Goal: Communication & Community: Answer question/provide support

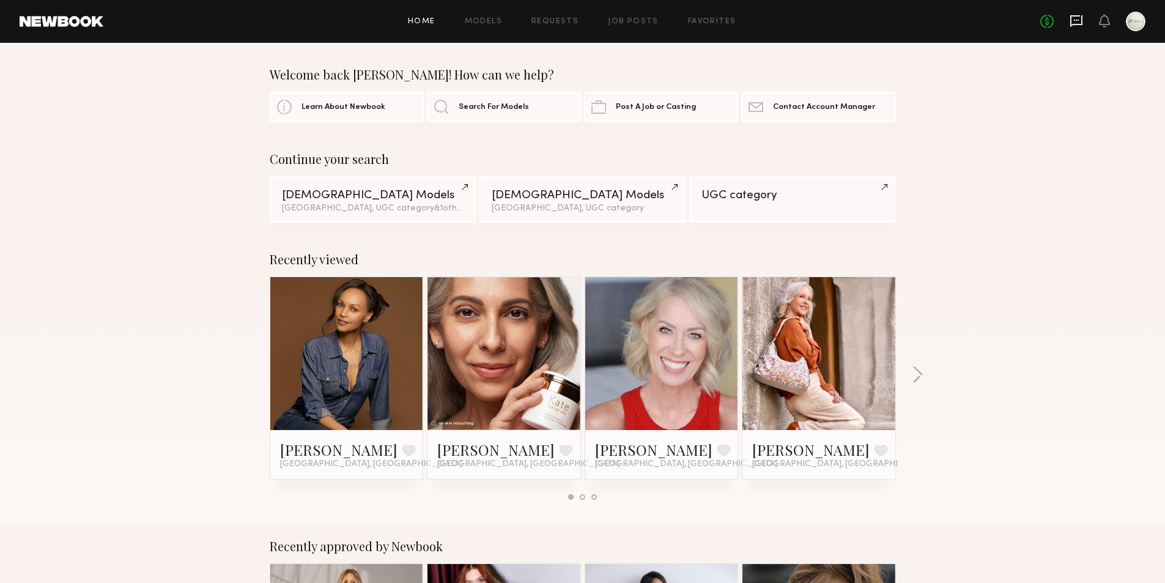
click at [1077, 18] on icon at bounding box center [1075, 20] width 13 height 13
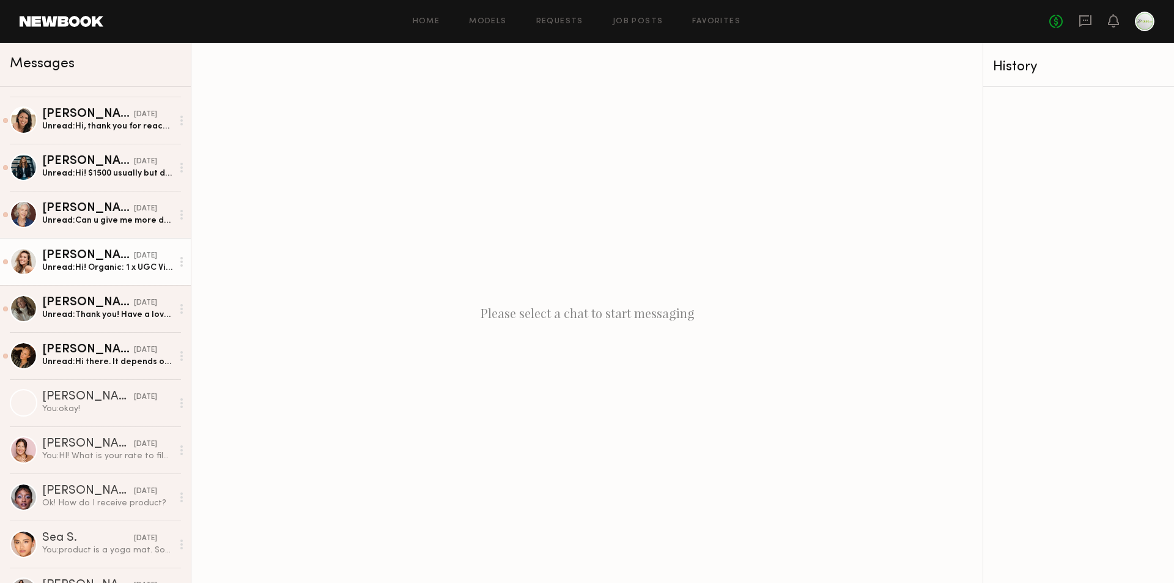
scroll to position [306, 0]
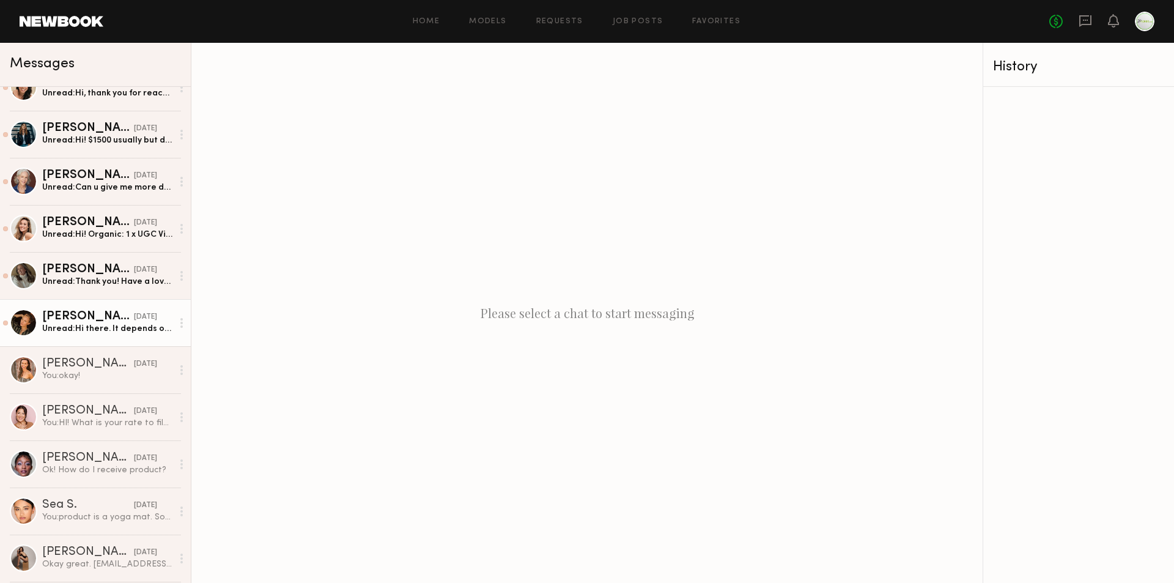
click at [103, 313] on div "Sarah K." at bounding box center [88, 317] width 92 height 12
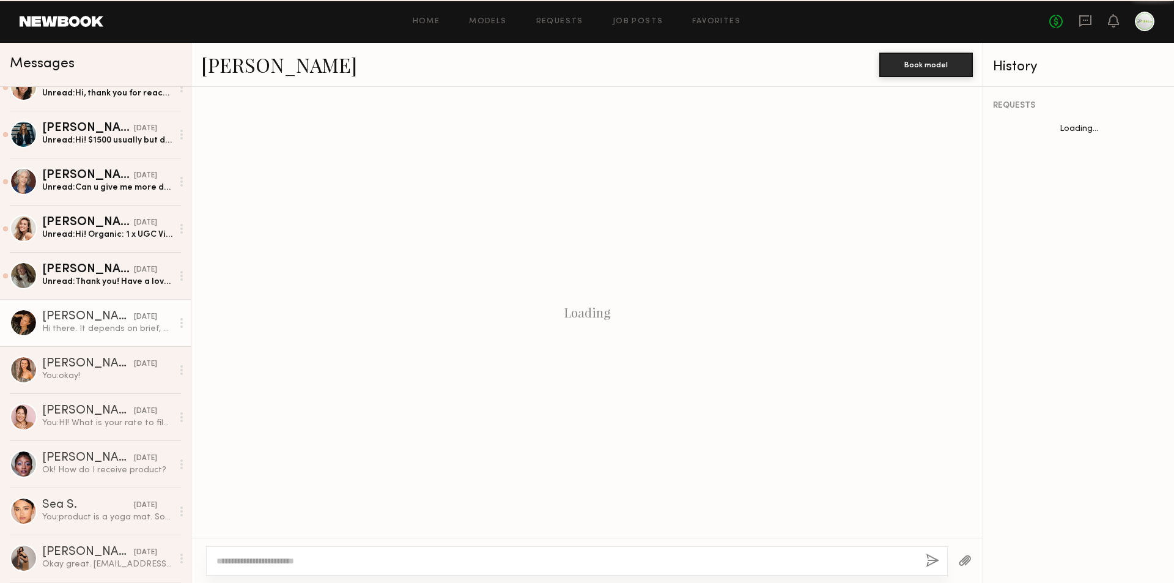
scroll to position [123, 0]
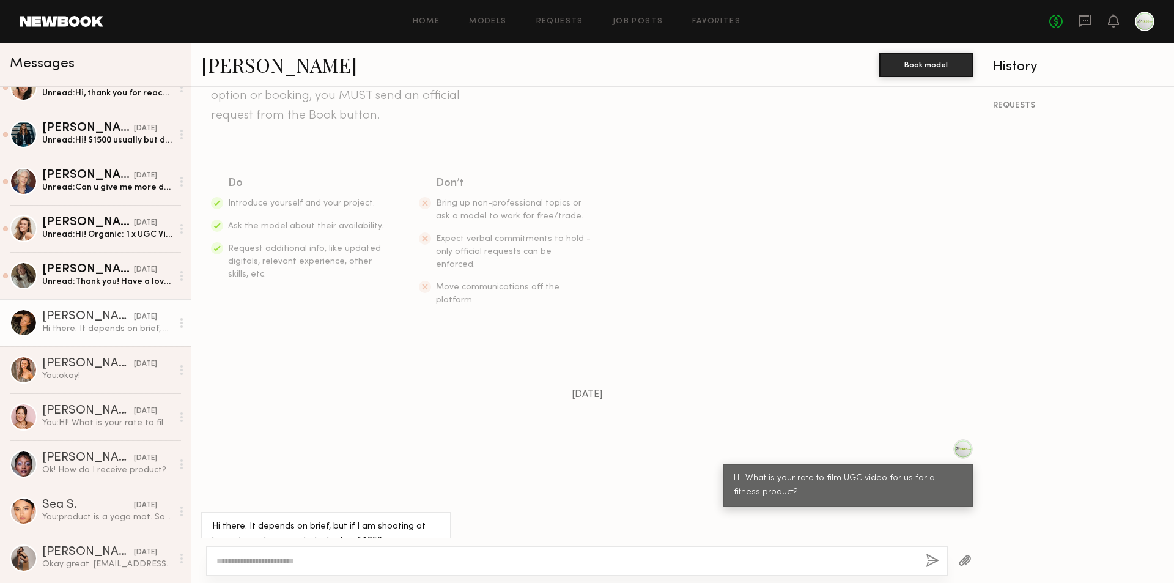
click at [297, 556] on textarea at bounding box center [565, 561] width 699 height 12
click at [94, 506] on div "Sea S." at bounding box center [88, 505] width 92 height 12
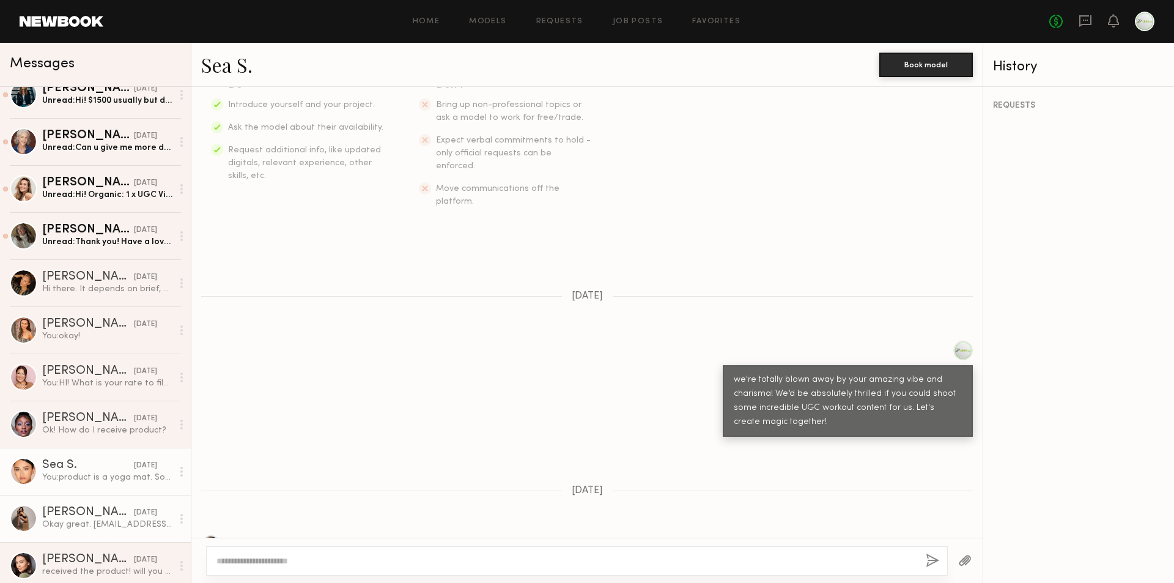
scroll to position [367, 0]
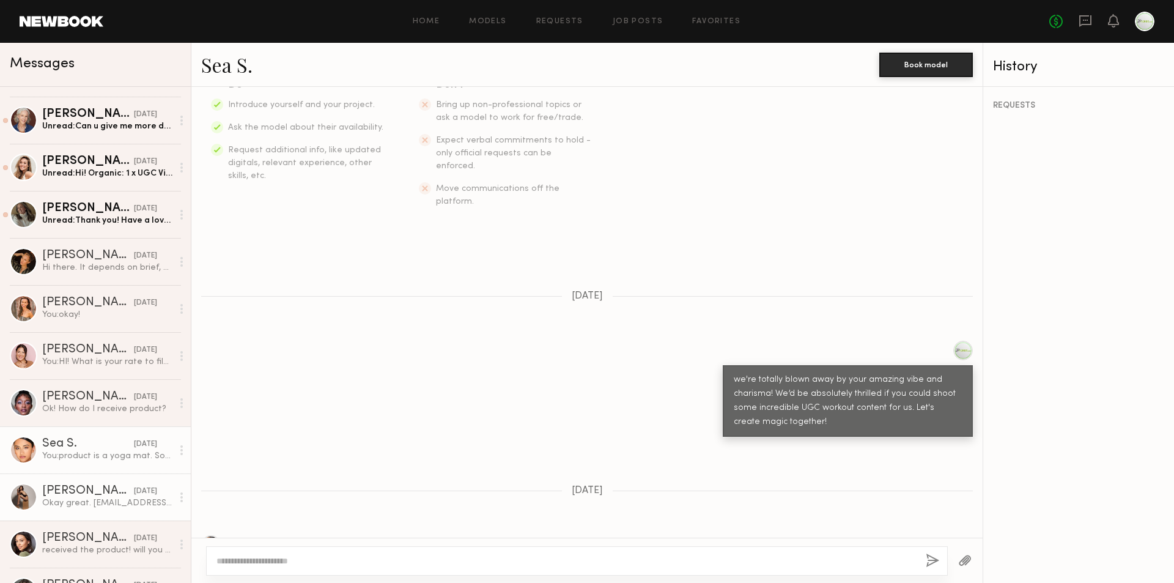
click at [117, 486] on div "Claire A. 04/04/2025" at bounding box center [107, 491] width 130 height 12
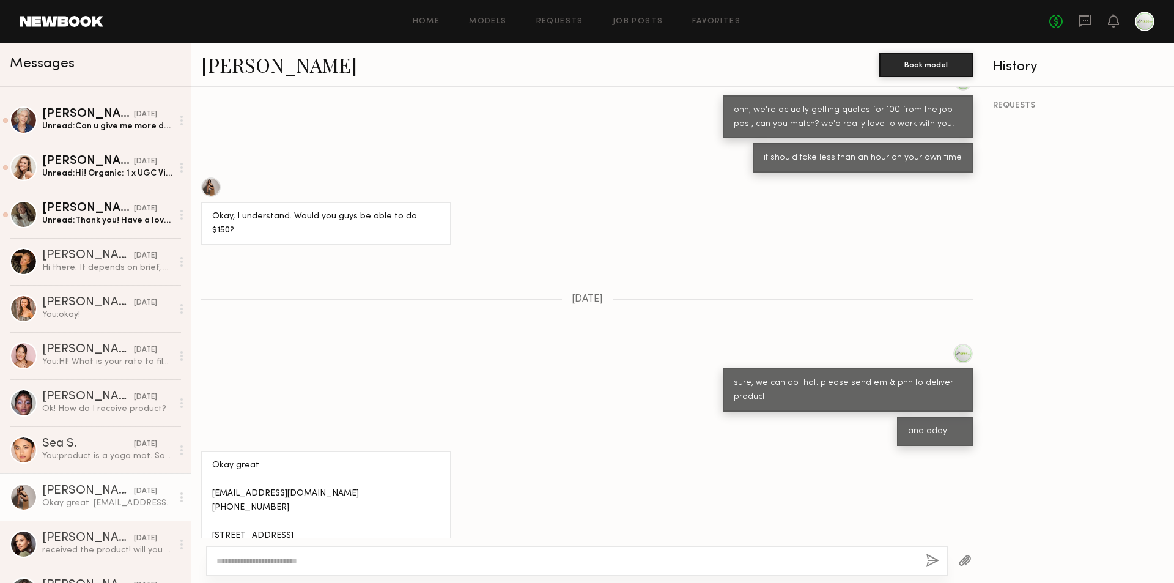
scroll to position [474, 0]
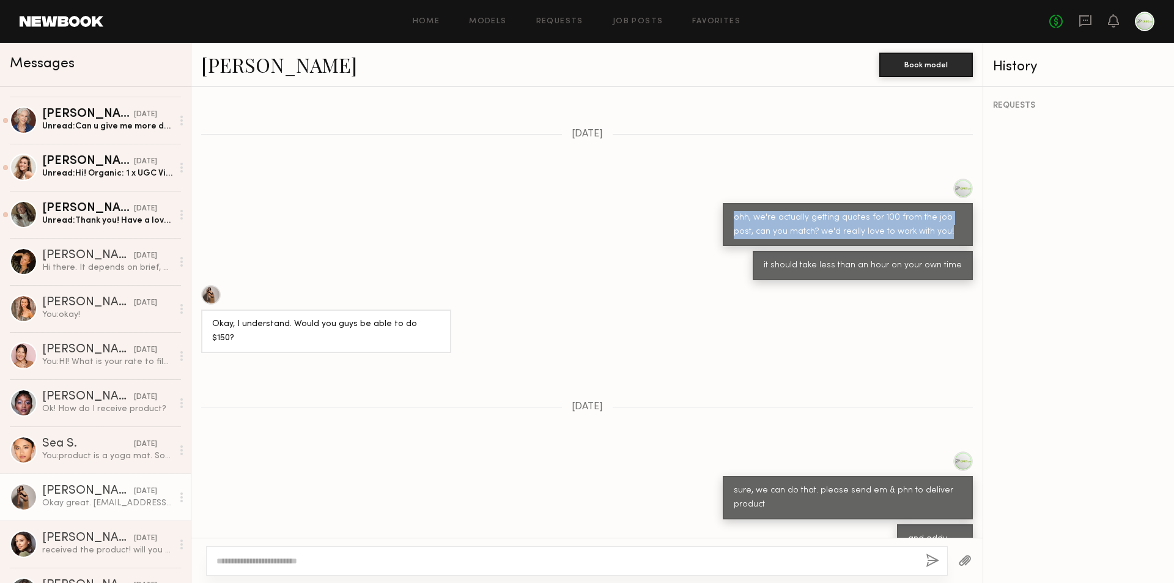
drag, startPoint x: 941, startPoint y: 234, endPoint x: 611, endPoint y: 240, distance: 330.2
click at [723, 219] on div "ohh, we're actually getting quotes for 100 from the job post, can you match? we…" at bounding box center [848, 224] width 250 height 43
copy div "ohh, we're actually getting quotes for 100 from the job post, can you match? we…"
click at [94, 270] on div "Hi there. It depends on brief, but if I am shooting at home I can do a negotiat…" at bounding box center [107, 268] width 130 height 12
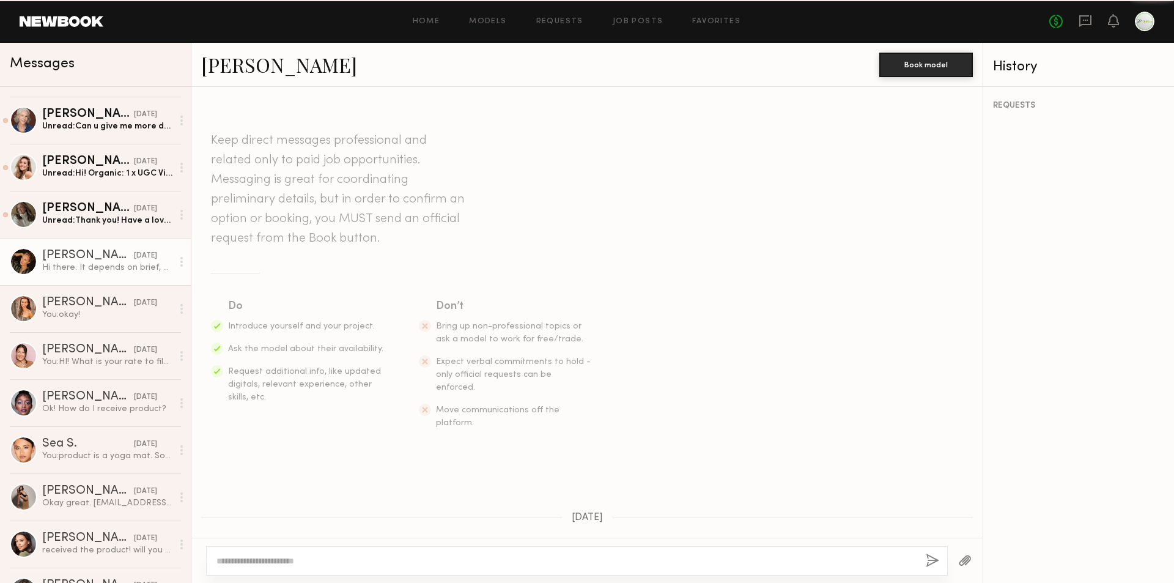
scroll to position [124, 0]
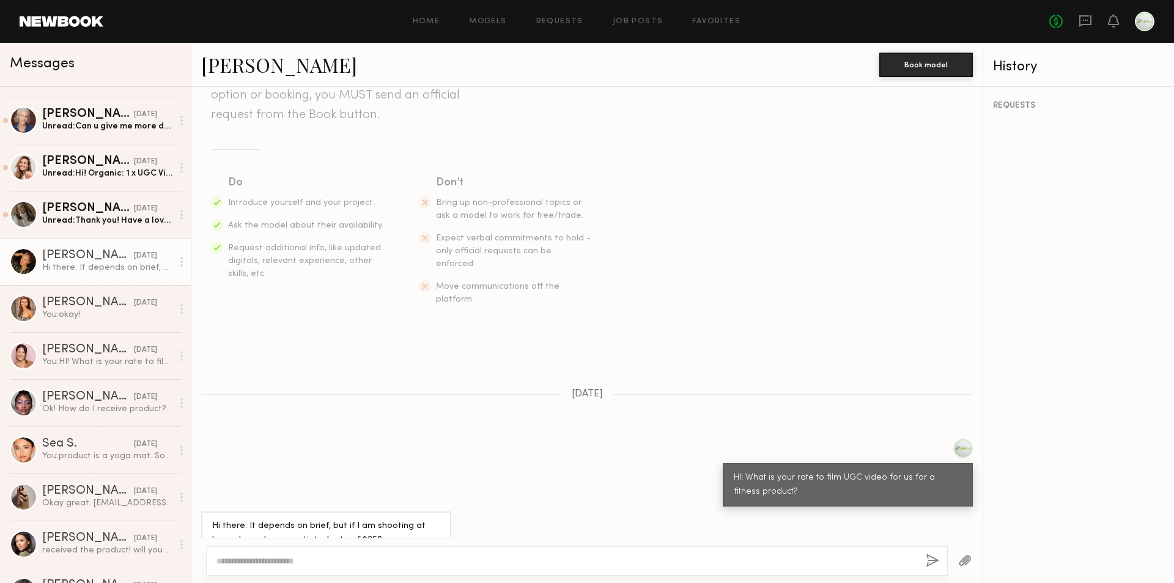
click at [261, 553] on div at bounding box center [577, 560] width 742 height 29
click at [259, 559] on textarea at bounding box center [565, 561] width 699 height 12
paste textarea "**********"
click at [364, 559] on textarea "**********" at bounding box center [565, 561] width 699 height 12
type textarea "**********"
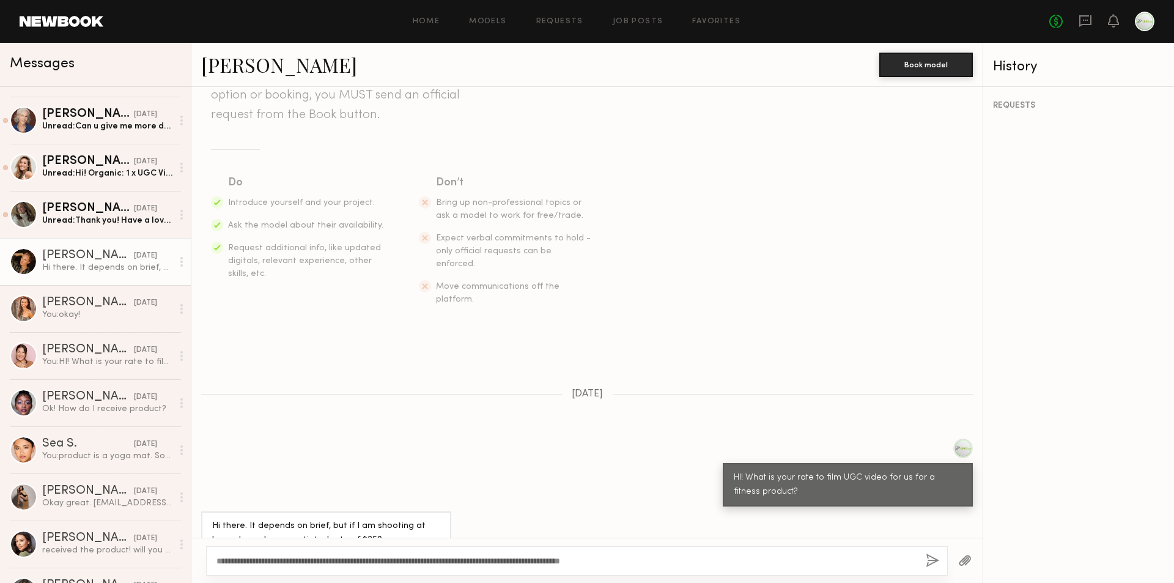
click at [931, 559] on button "button" at bounding box center [932, 560] width 13 height 15
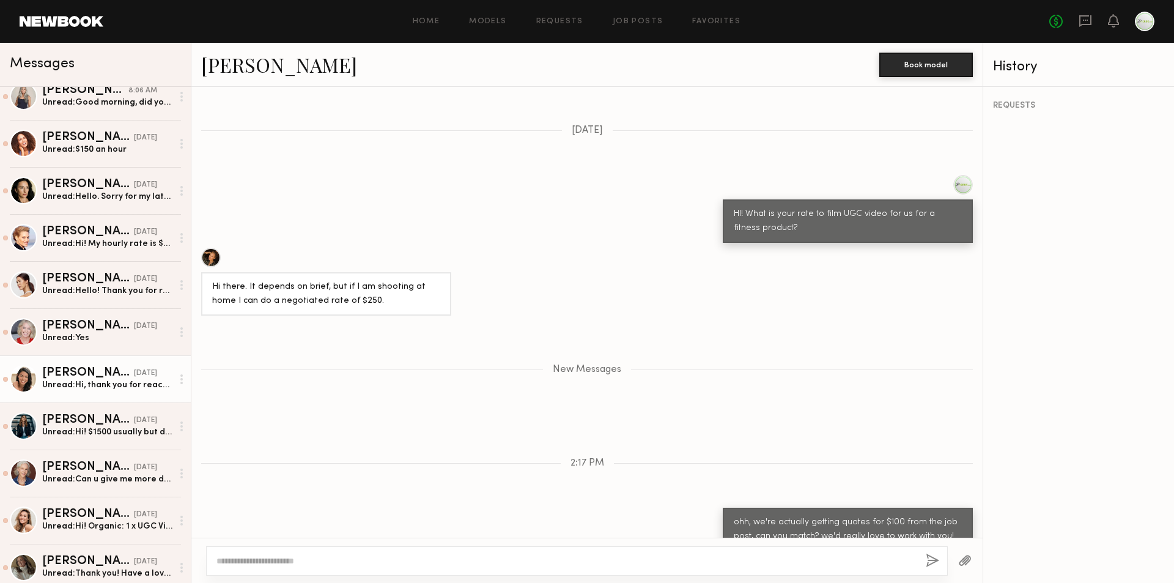
scroll to position [183, 0]
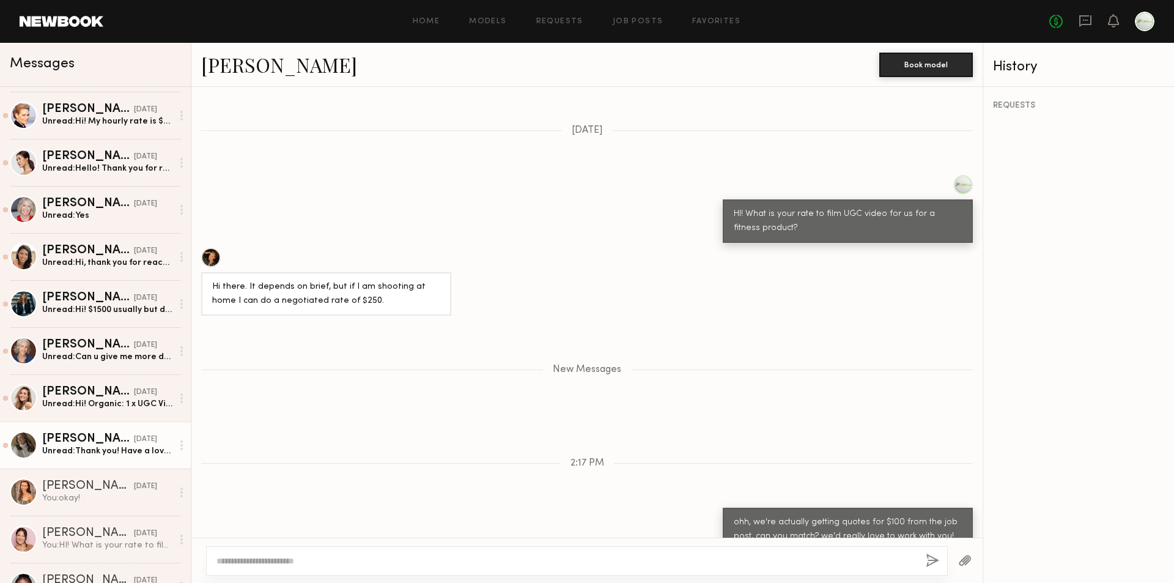
click at [93, 462] on link "Alexis K. 08/22/2025 Unread: Thank you! Have a lovely weekend!" at bounding box center [95, 444] width 191 height 47
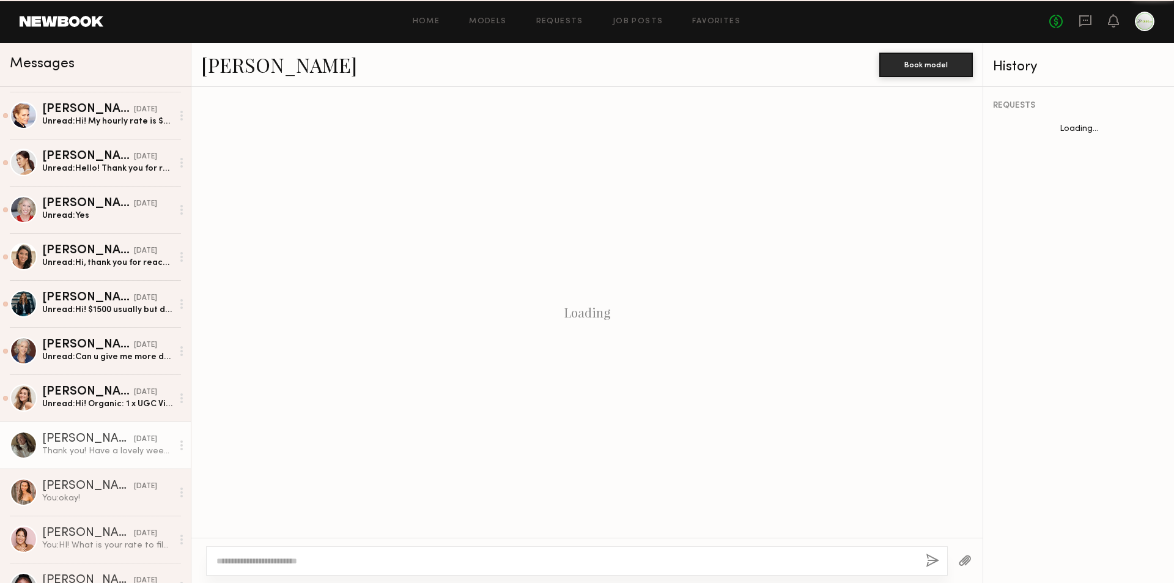
scroll to position [257, 0]
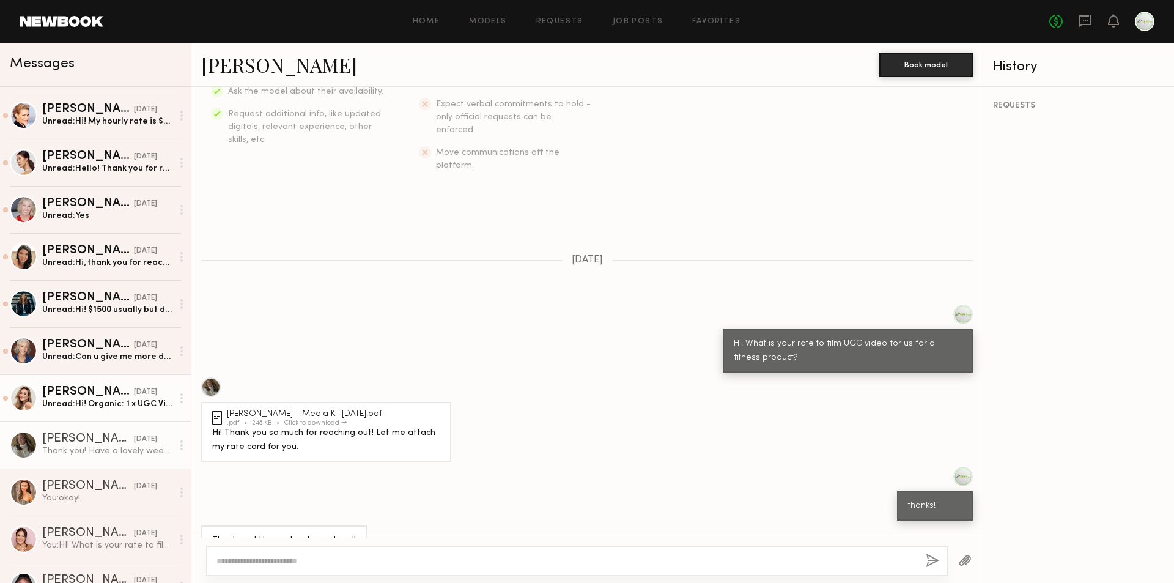
click at [107, 398] on div "Yulia A." at bounding box center [88, 392] width 92 height 12
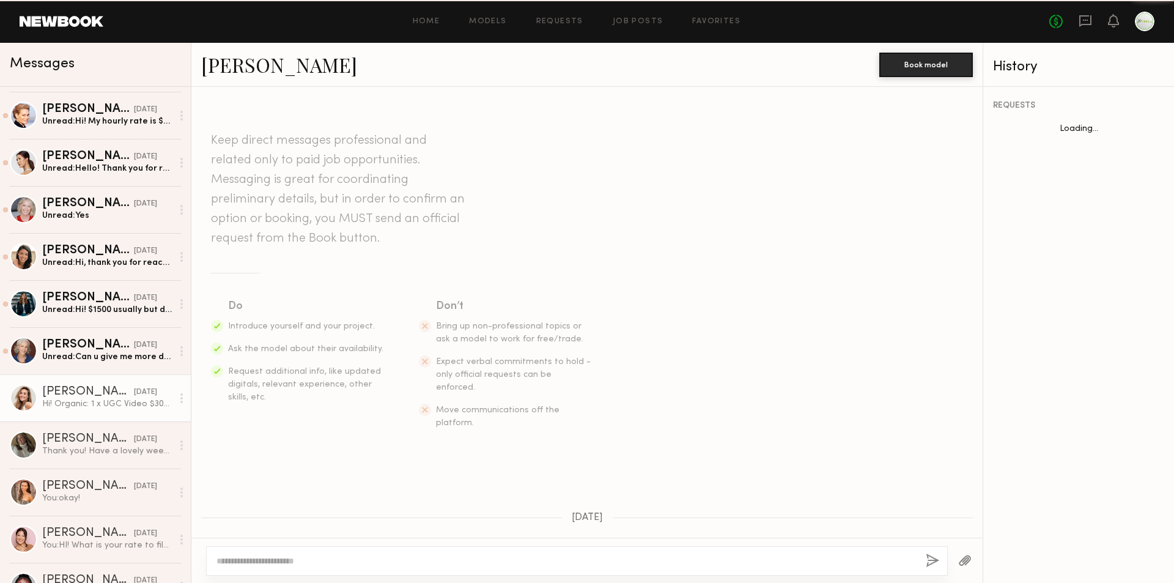
scroll to position [249, 0]
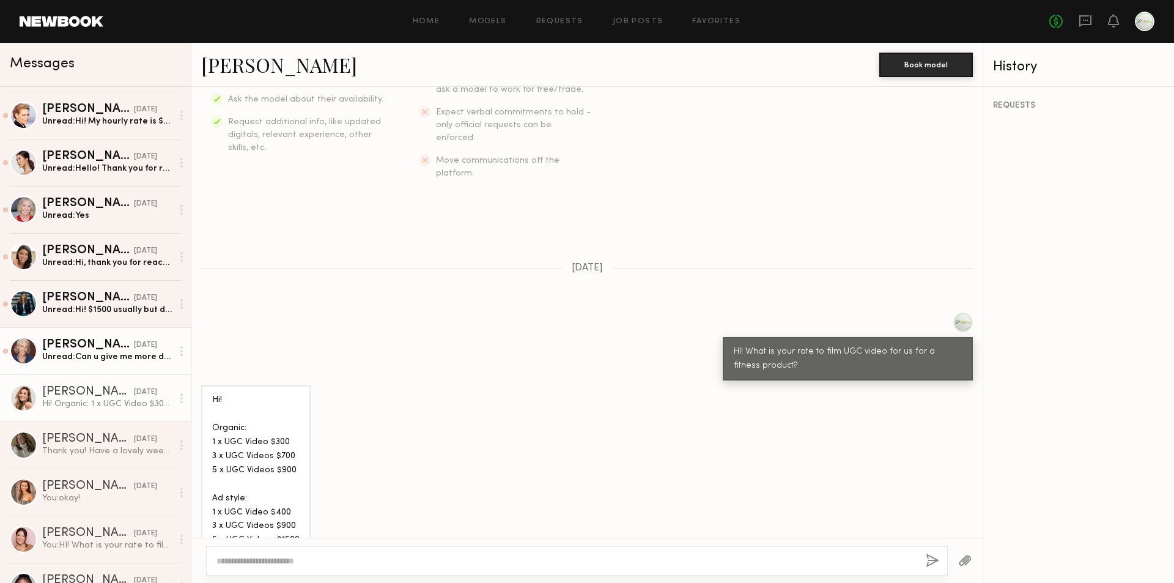
click at [89, 356] on div "Unread: Can u give me more details of what you’re looking for." at bounding box center [107, 357] width 130 height 12
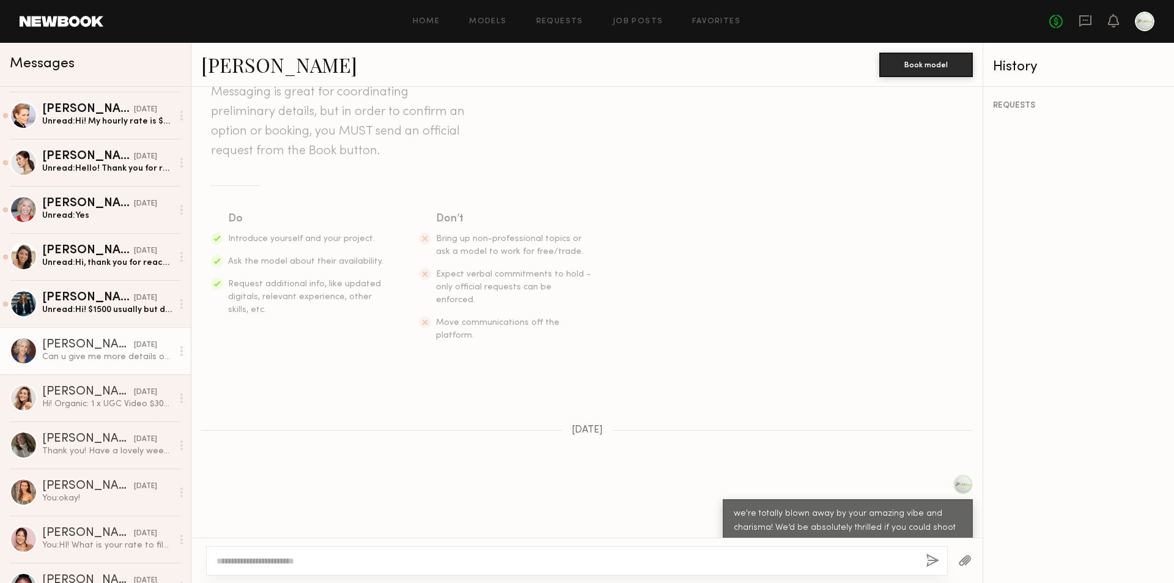
scroll to position [393, 0]
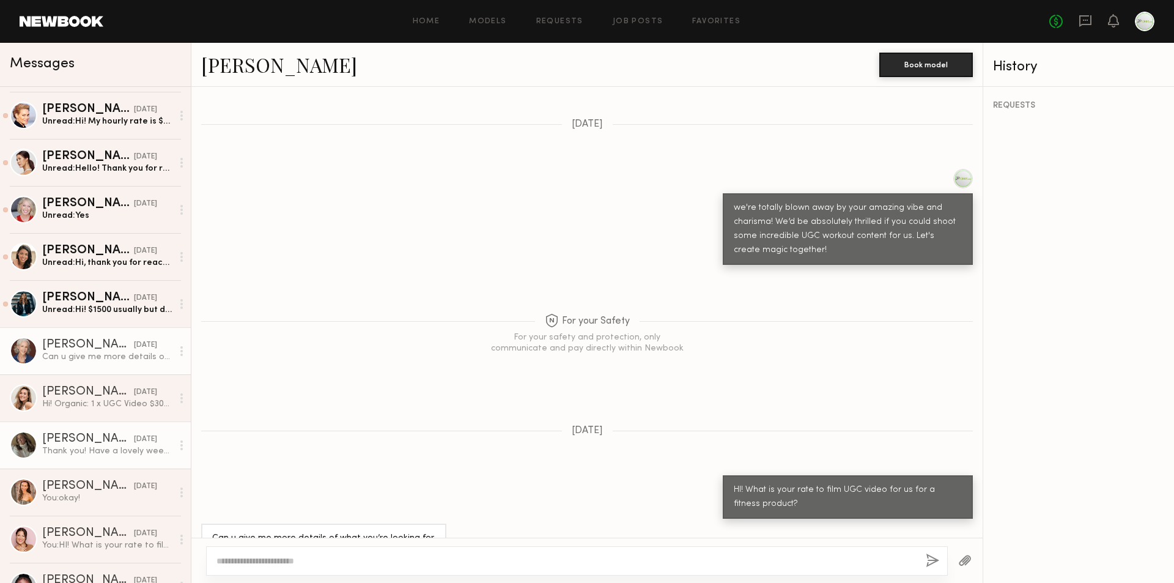
click at [95, 457] on div "Thank you! Have a lovely weekend!" at bounding box center [107, 451] width 130 height 12
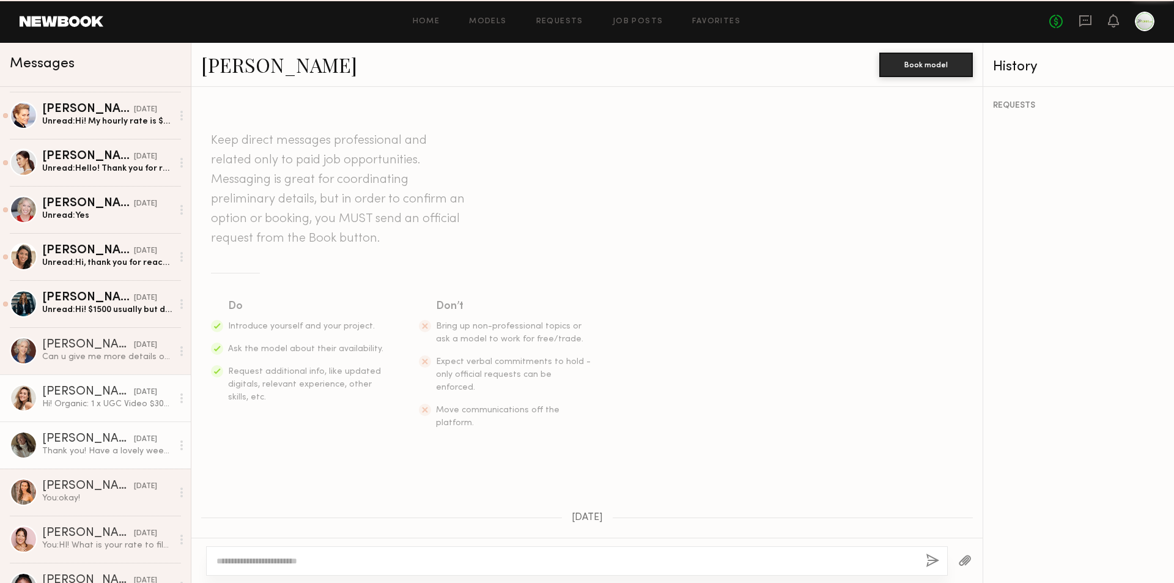
scroll to position [257, 0]
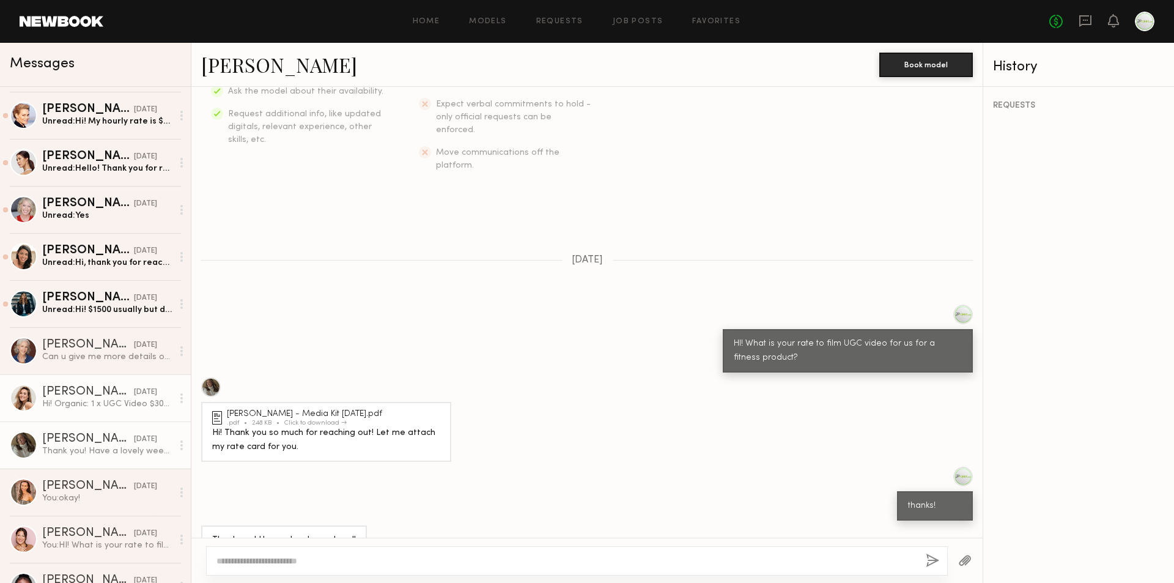
click at [106, 415] on link "Yulia A. 08/22/2025 Hi! Organic: 1 x UGC Video $300 3 x UGC Videos $700 5 x UGC…" at bounding box center [95, 397] width 191 height 47
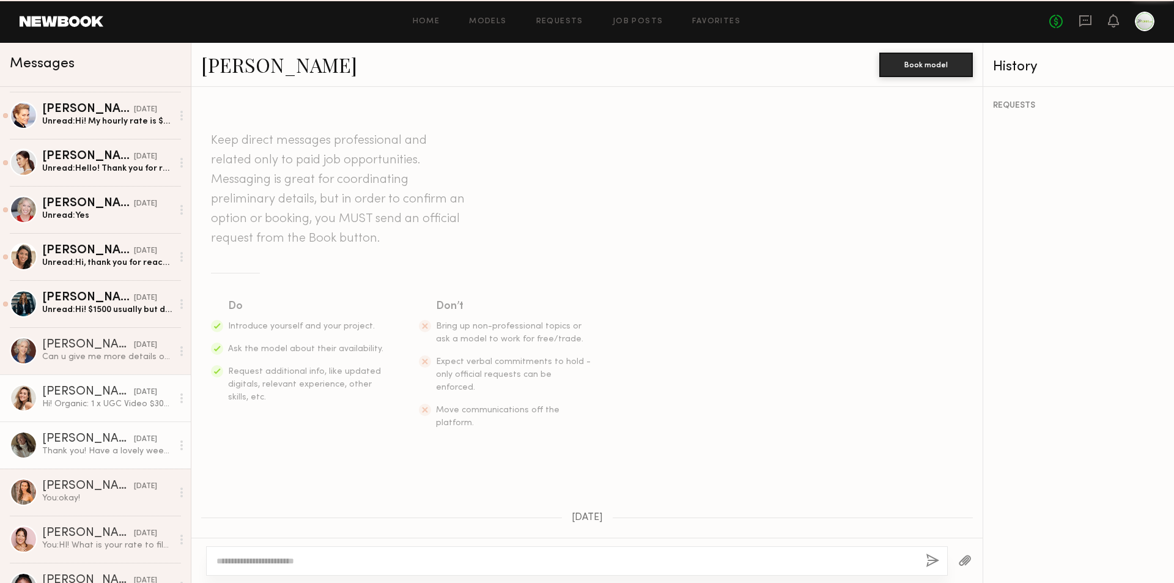
scroll to position [249, 0]
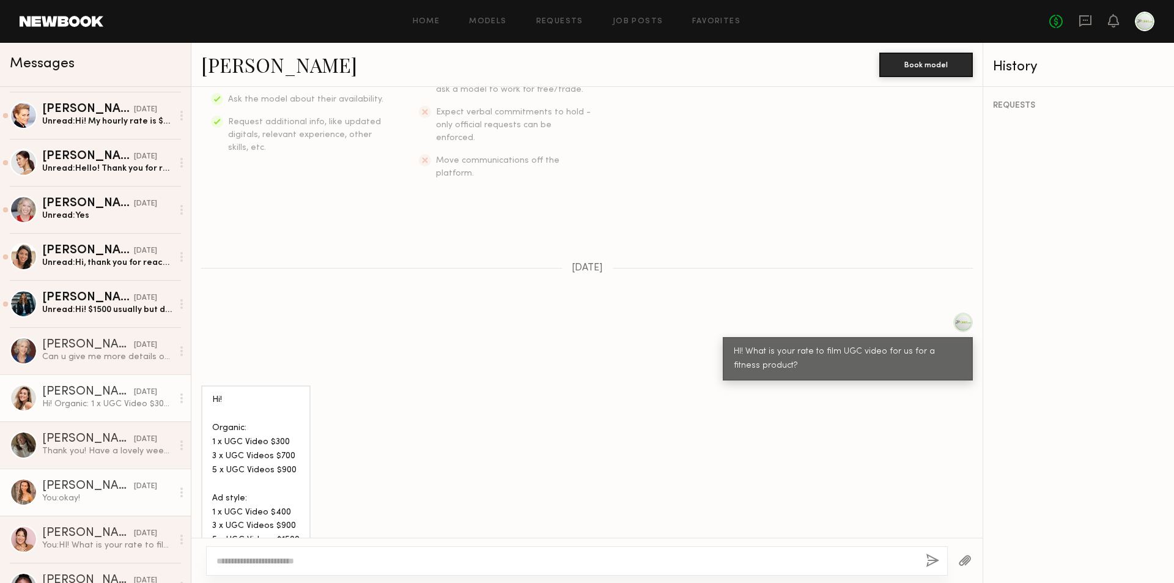
click at [106, 492] on div "Alessandra S." at bounding box center [88, 486] width 92 height 12
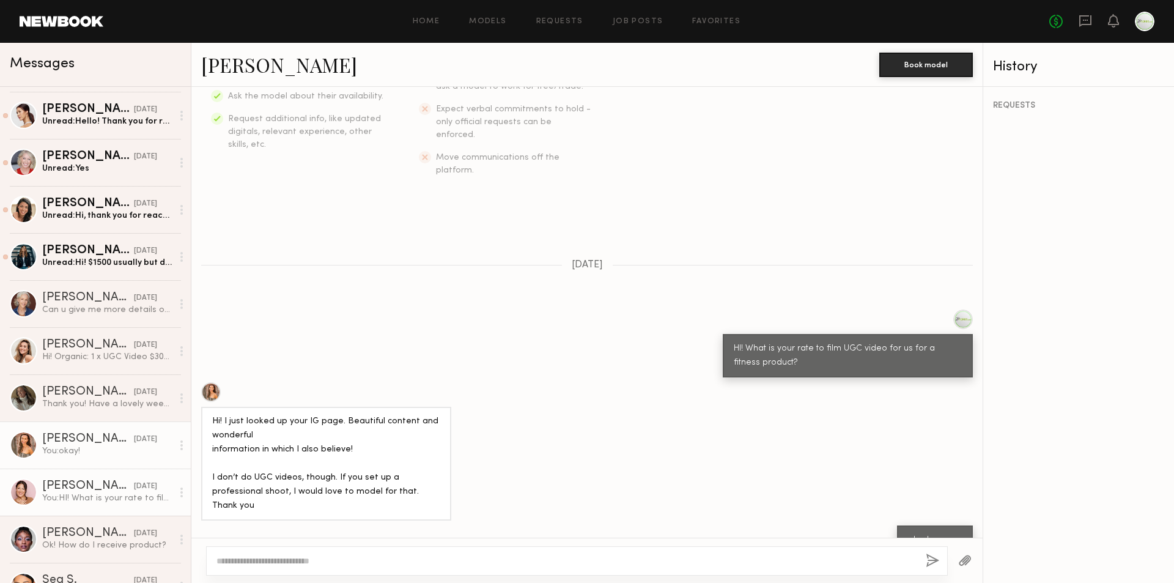
scroll to position [245, 0]
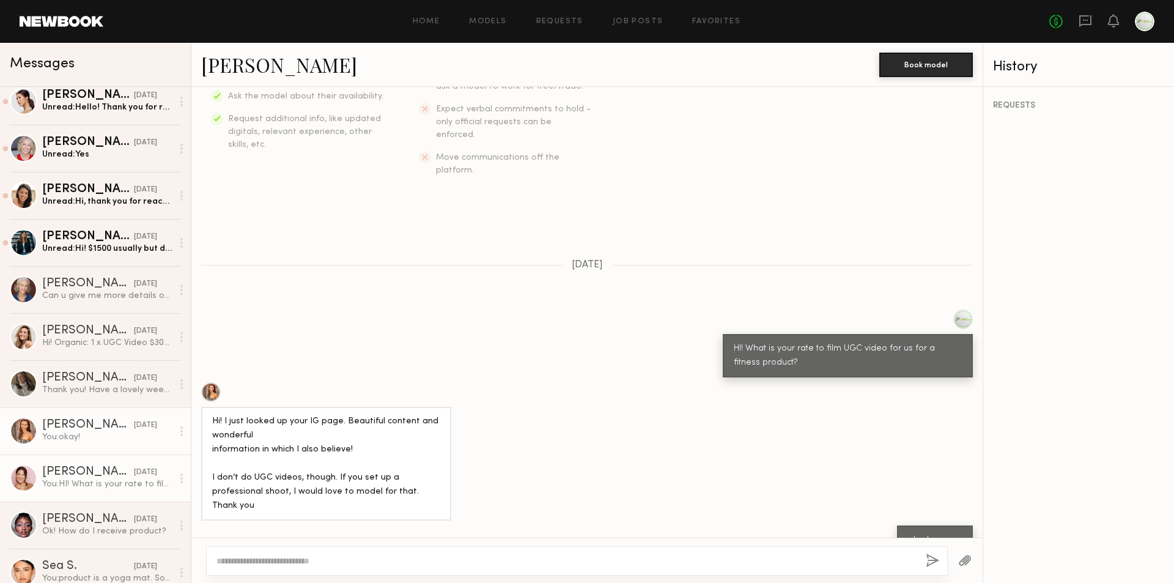
click at [106, 473] on div "Carolina C." at bounding box center [88, 472] width 92 height 12
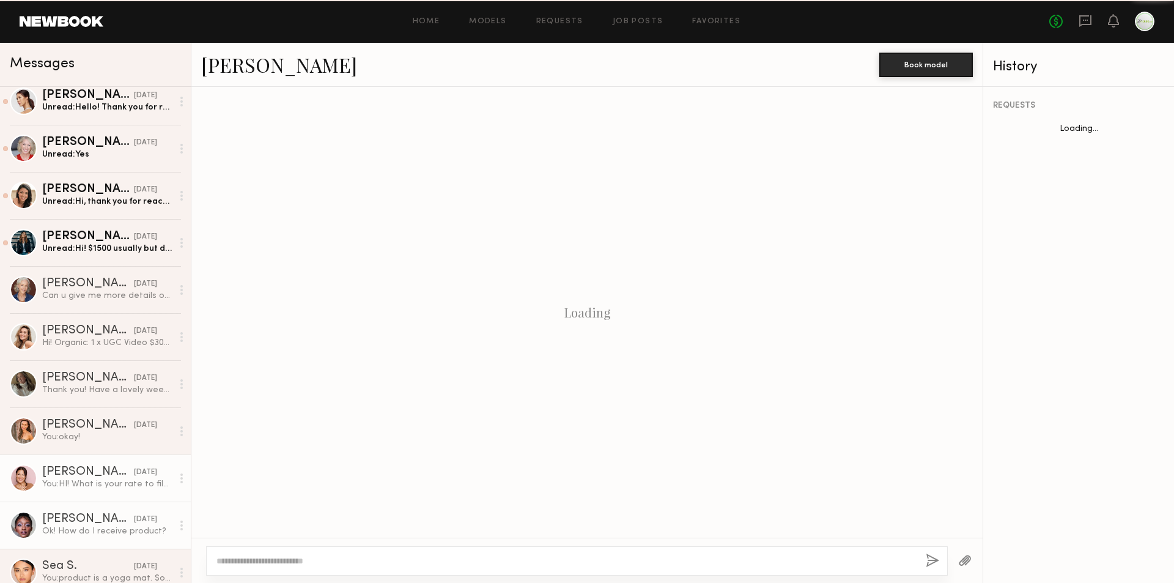
scroll to position [75, 0]
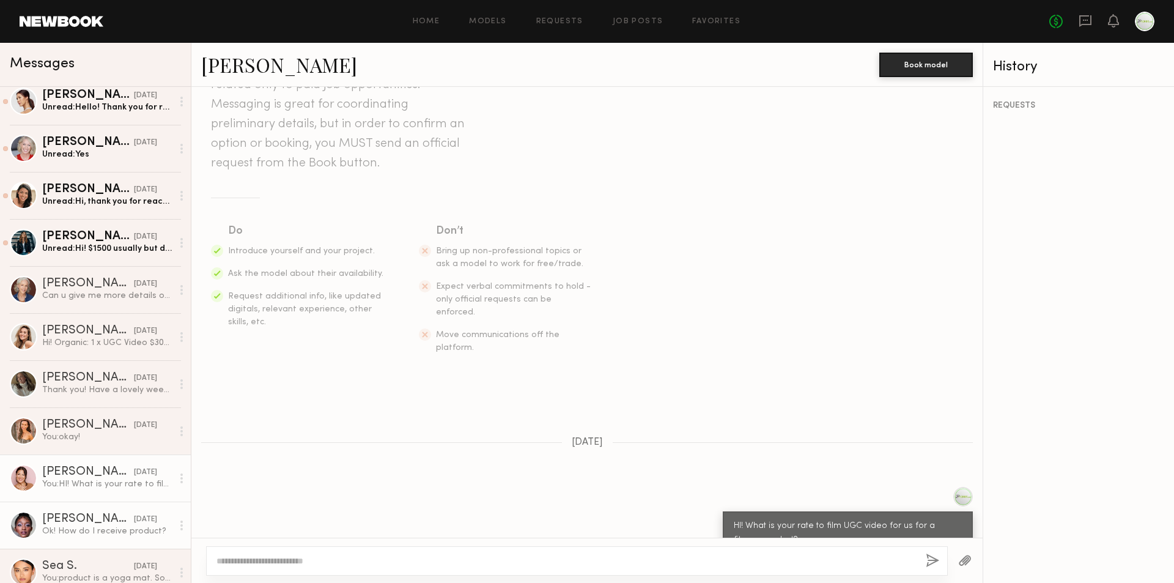
click at [107, 517] on div "Jasmine S." at bounding box center [88, 519] width 92 height 12
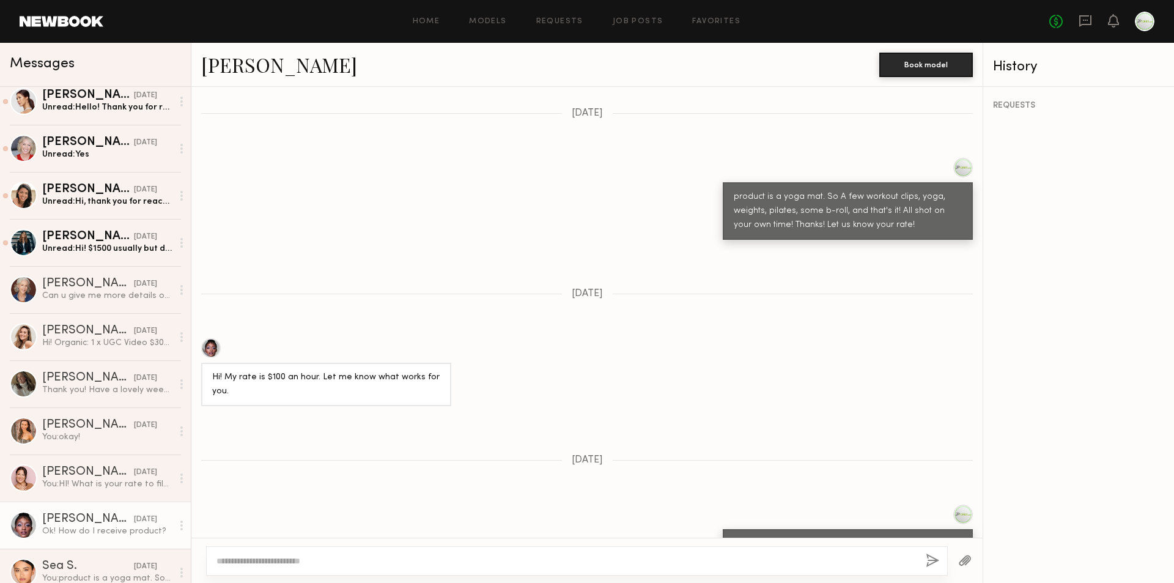
scroll to position [650, 0]
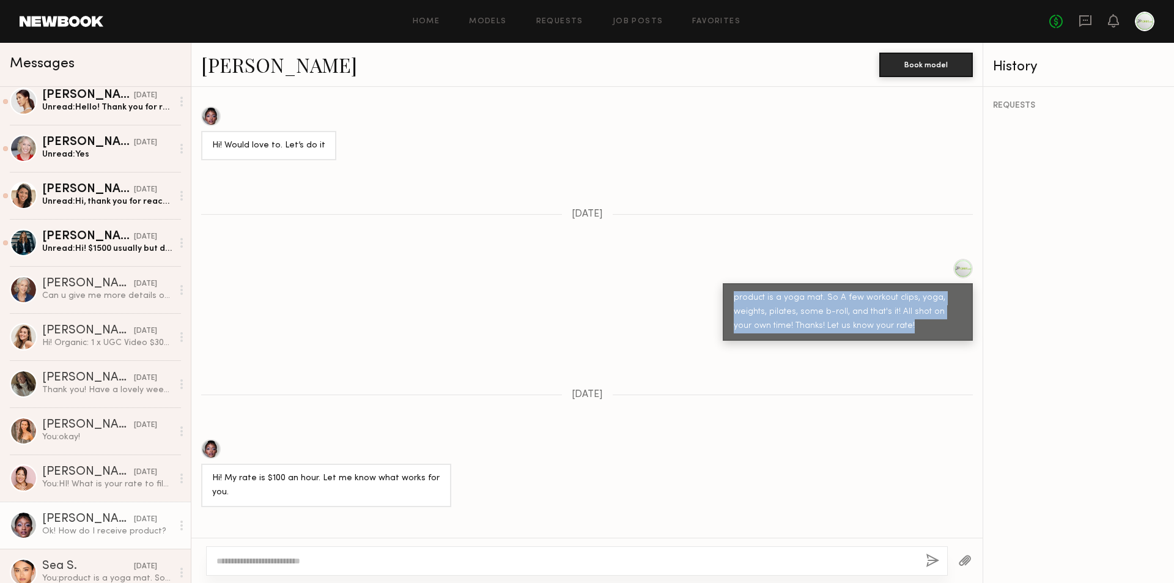
drag, startPoint x: 766, startPoint y: 281, endPoint x: 726, endPoint y: 279, distance: 40.4
click at [726, 283] on div "product is a yoga mat. So A few workout clips, yoga, weights, pilates, some b-r…" at bounding box center [848, 311] width 250 height 57
copy div "product is a yoga mat. So A few workout clips, yoga, weights, pilates, some b-r…"
click at [72, 295] on div "Can u give me more details of what you’re looking for." at bounding box center [107, 296] width 130 height 12
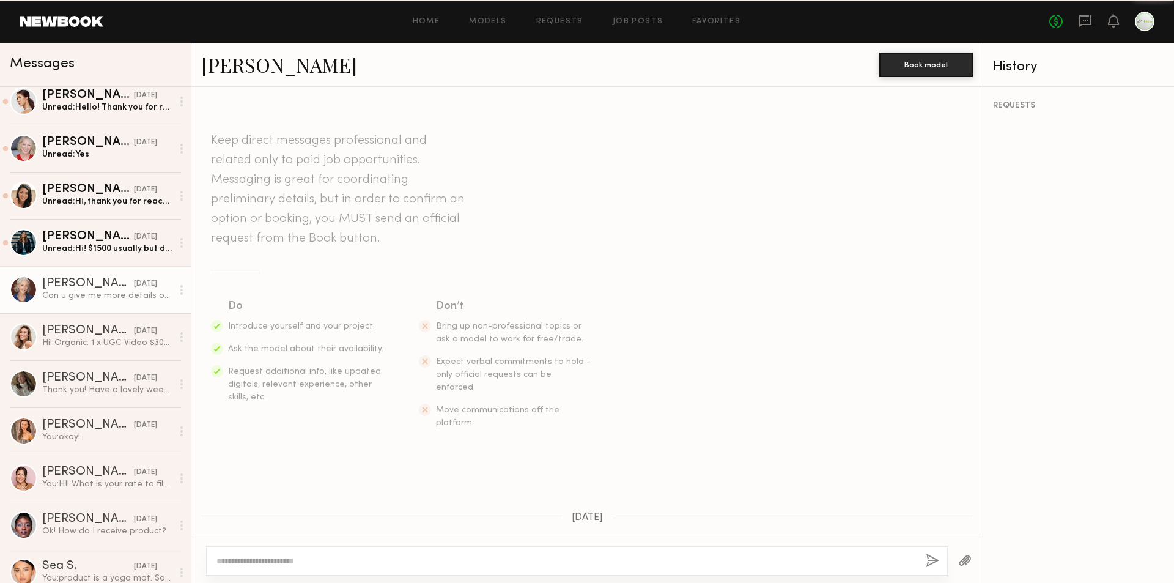
scroll to position [393, 0]
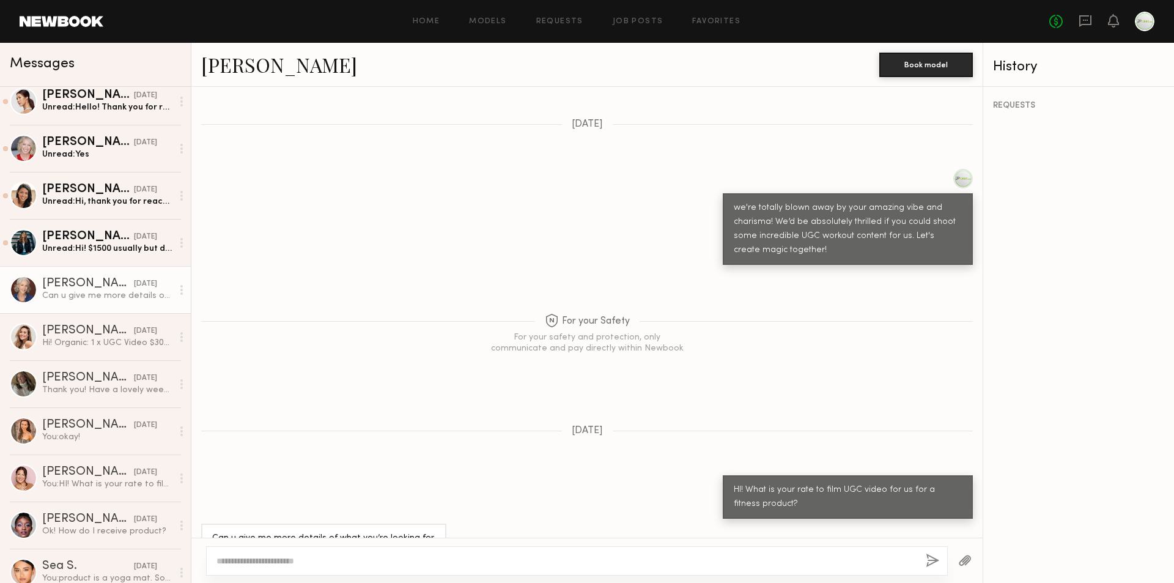
click at [345, 561] on textarea at bounding box center [565, 561] width 699 height 12
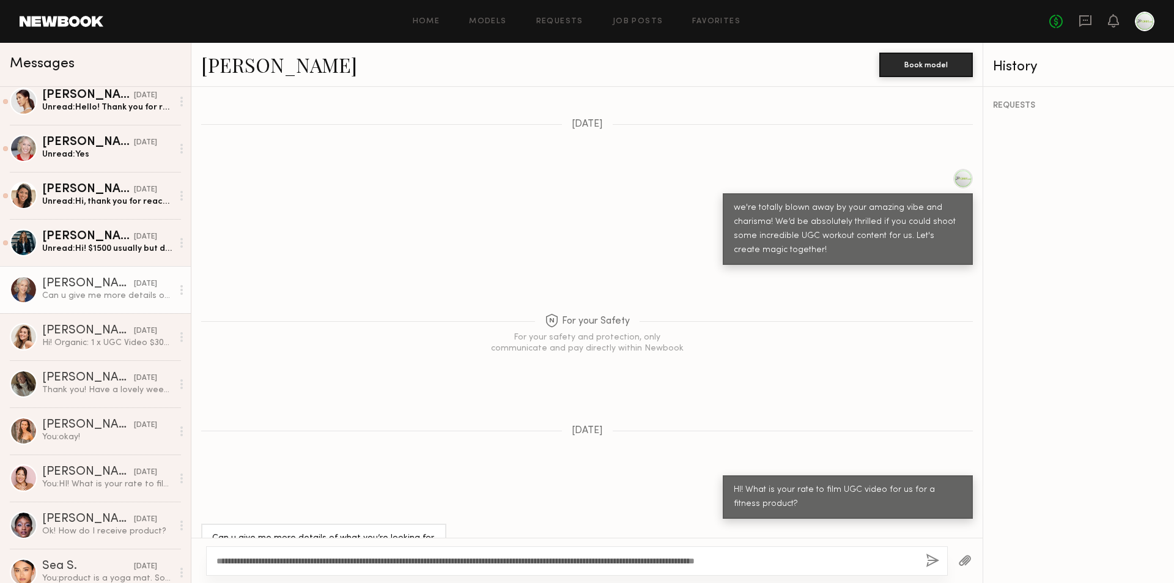
type textarea "**********"
click at [935, 561] on button "button" at bounding box center [932, 560] width 13 height 15
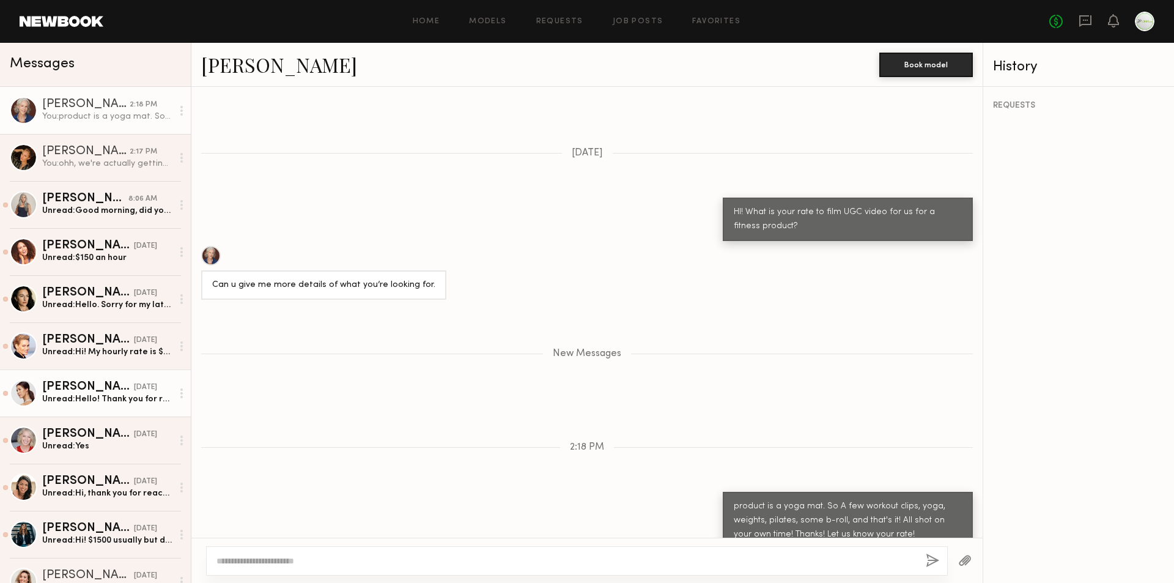
scroll to position [183, 0]
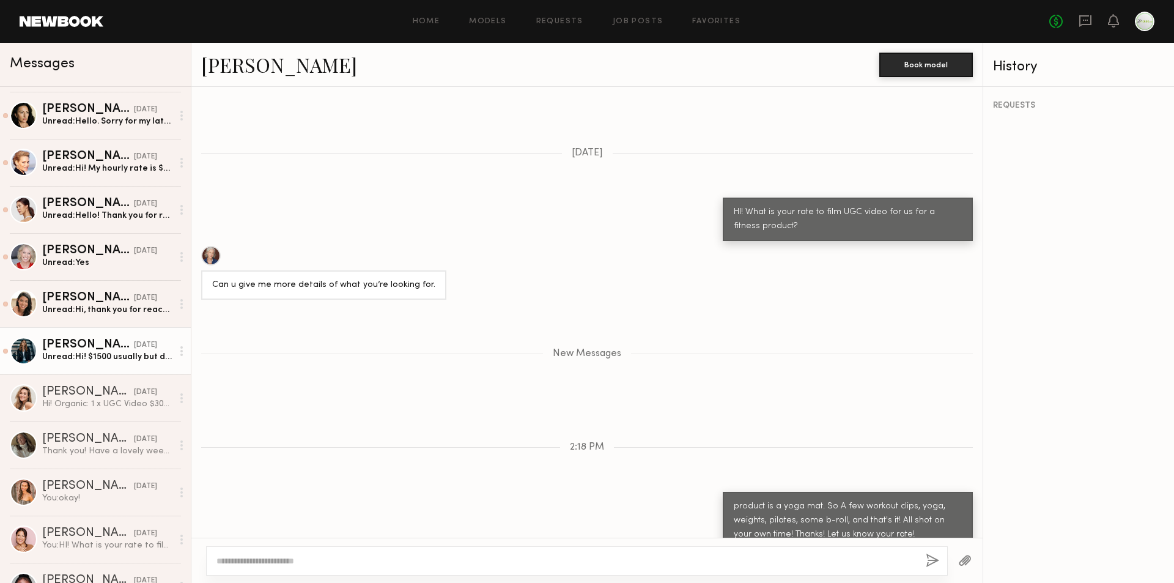
click at [105, 357] on div "Unread: Hi! $1500 usually but depends on what you’re looking for and how many e…" at bounding box center [107, 357] width 130 height 12
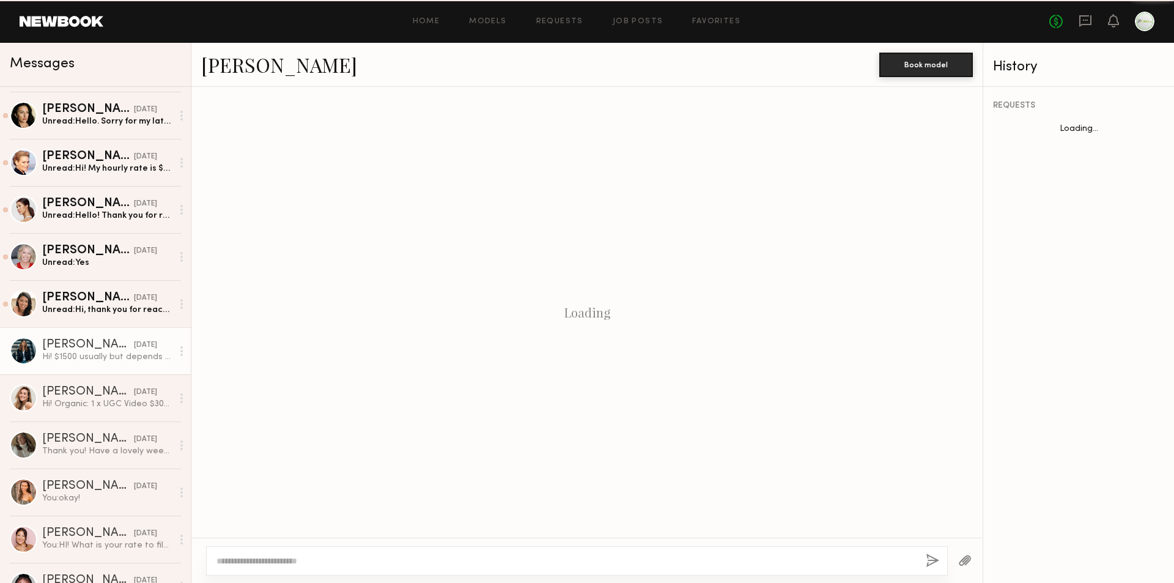
scroll to position [124, 0]
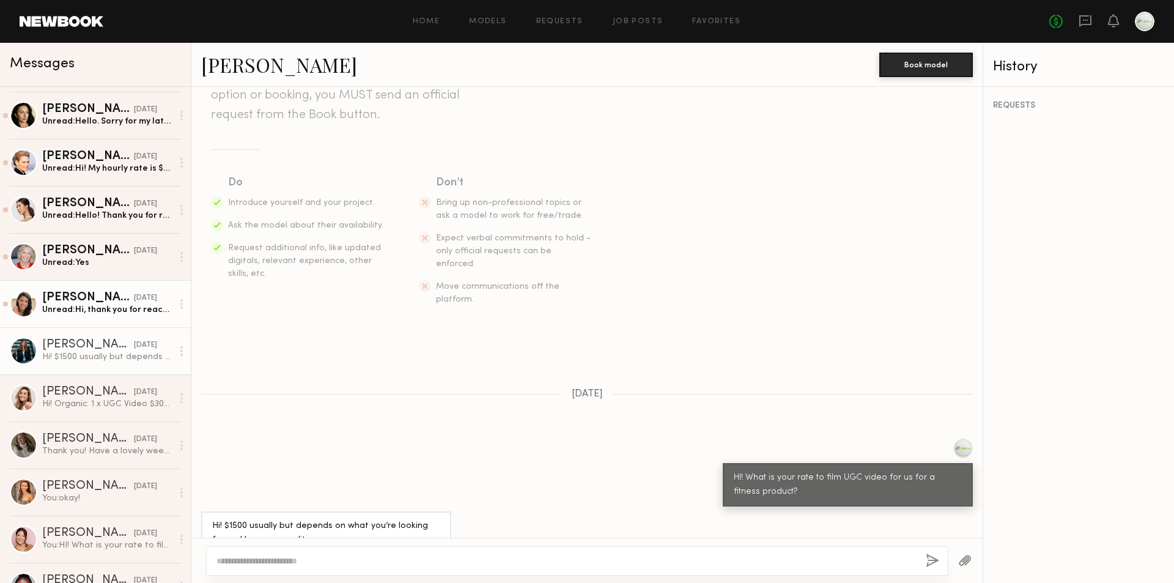
click at [109, 315] on div "Unread: Hi, thank you for reaching out. Can you give me more information about …" at bounding box center [107, 310] width 130 height 12
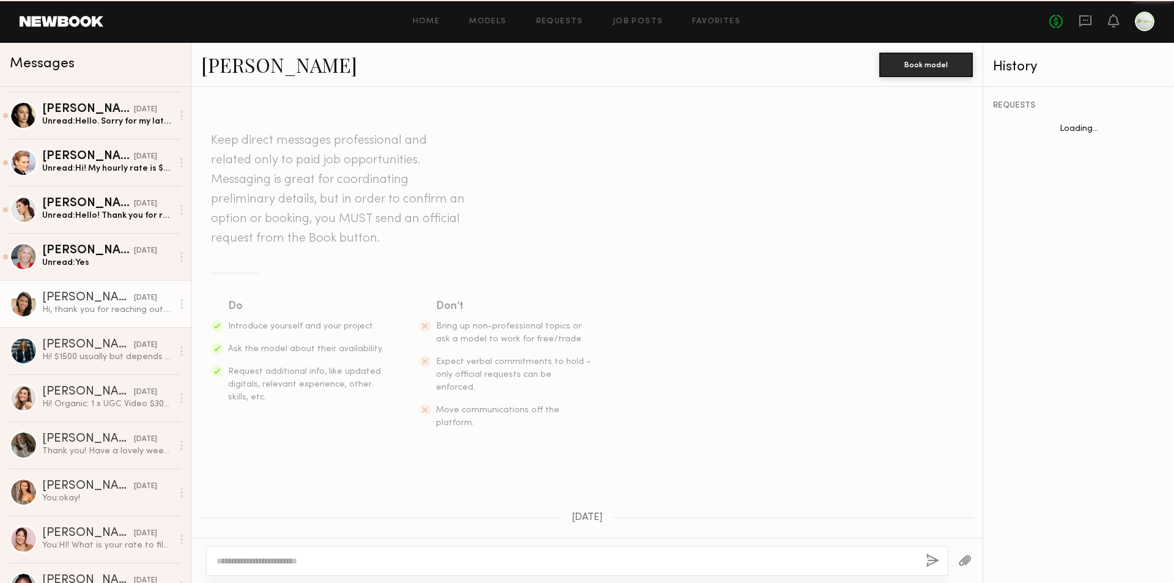
scroll to position [138, 0]
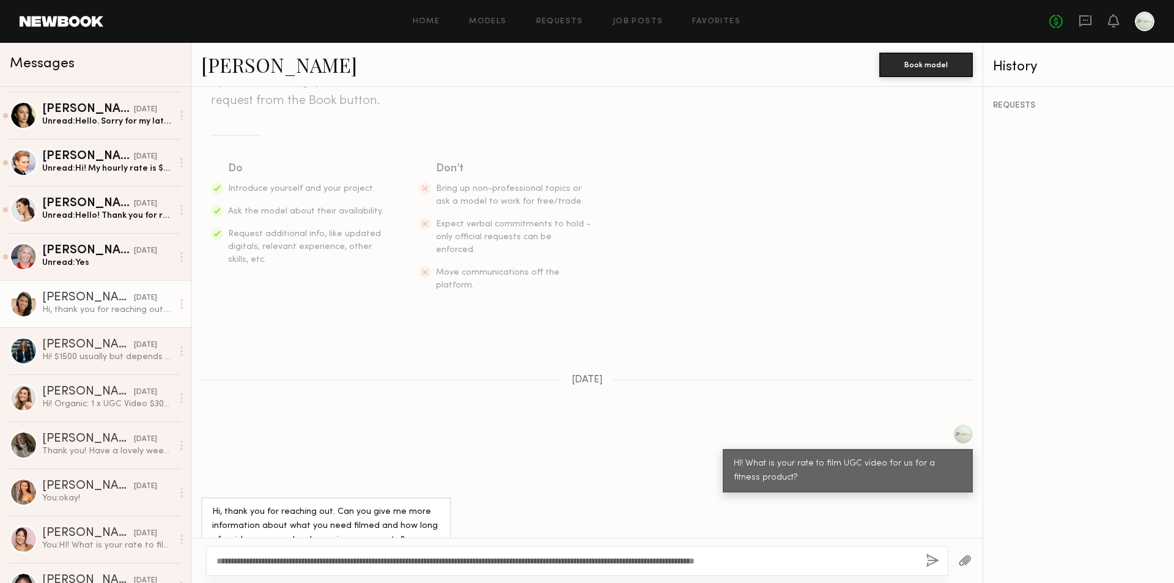
type textarea "**********"
click at [930, 564] on button "button" at bounding box center [932, 560] width 13 height 15
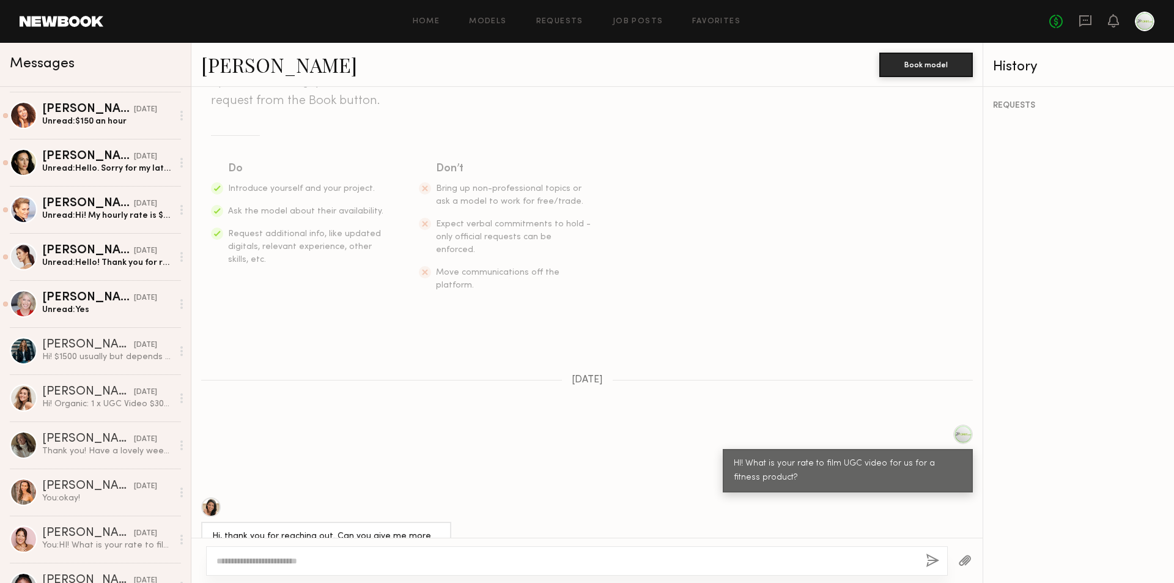
scroll to position [0, 0]
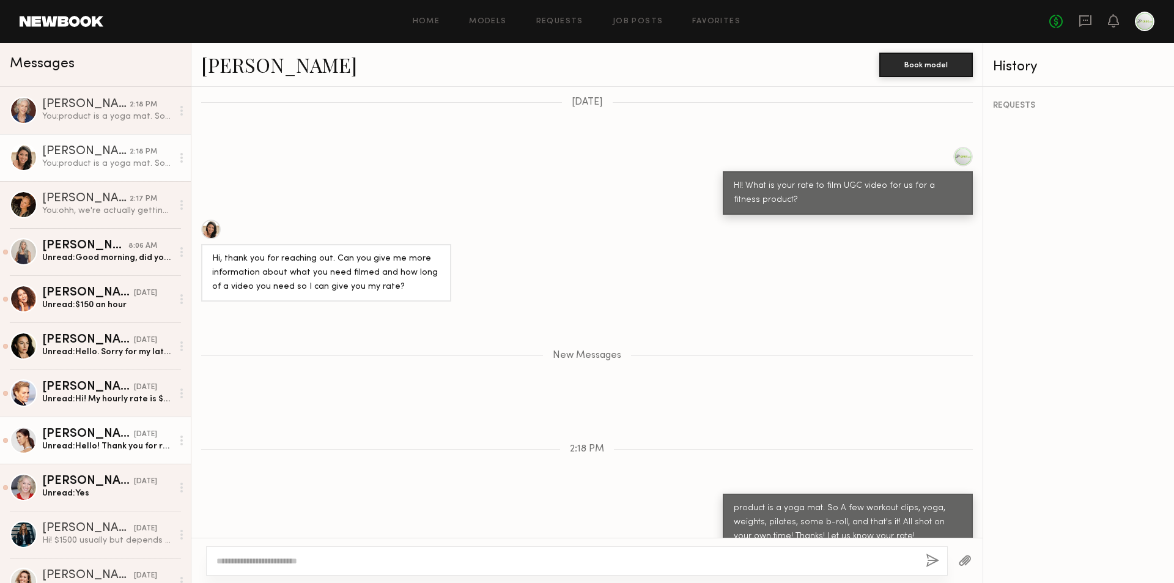
click at [90, 430] on div "Jacqueline F." at bounding box center [88, 434] width 92 height 12
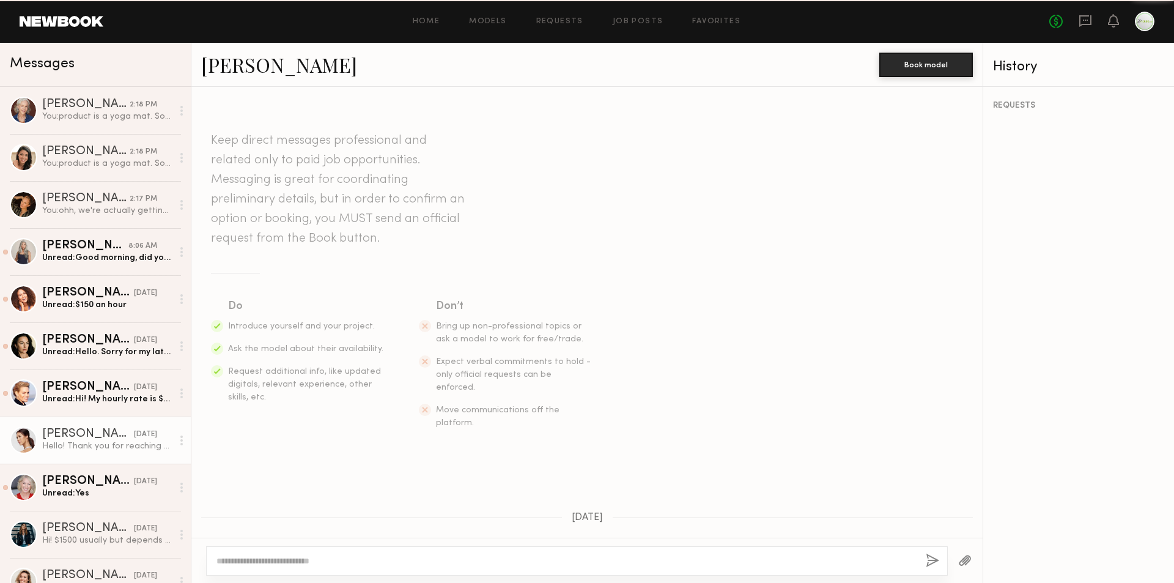
scroll to position [233, 0]
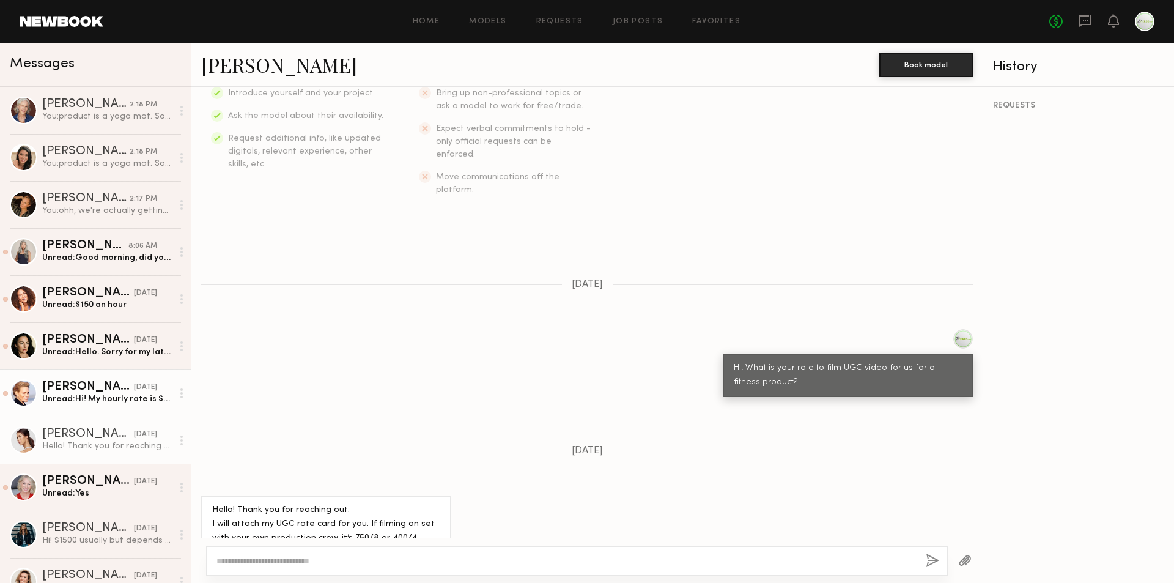
click at [97, 403] on div "Unread: Hi! My hourly rate is $250., depending on the complexity and multiple t…" at bounding box center [107, 399] width 130 height 12
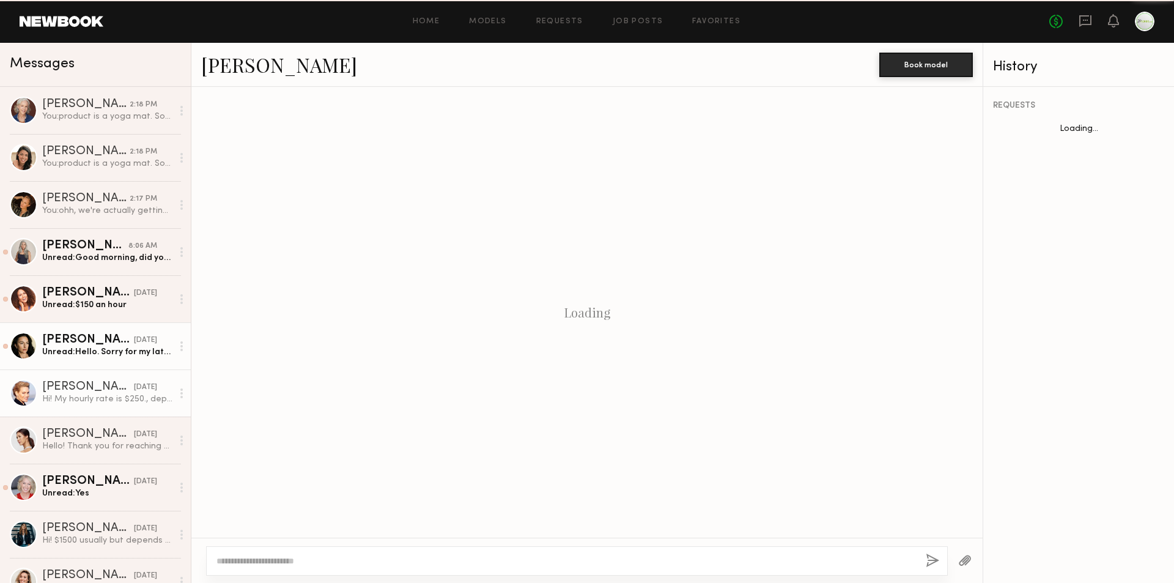
scroll to position [233, 0]
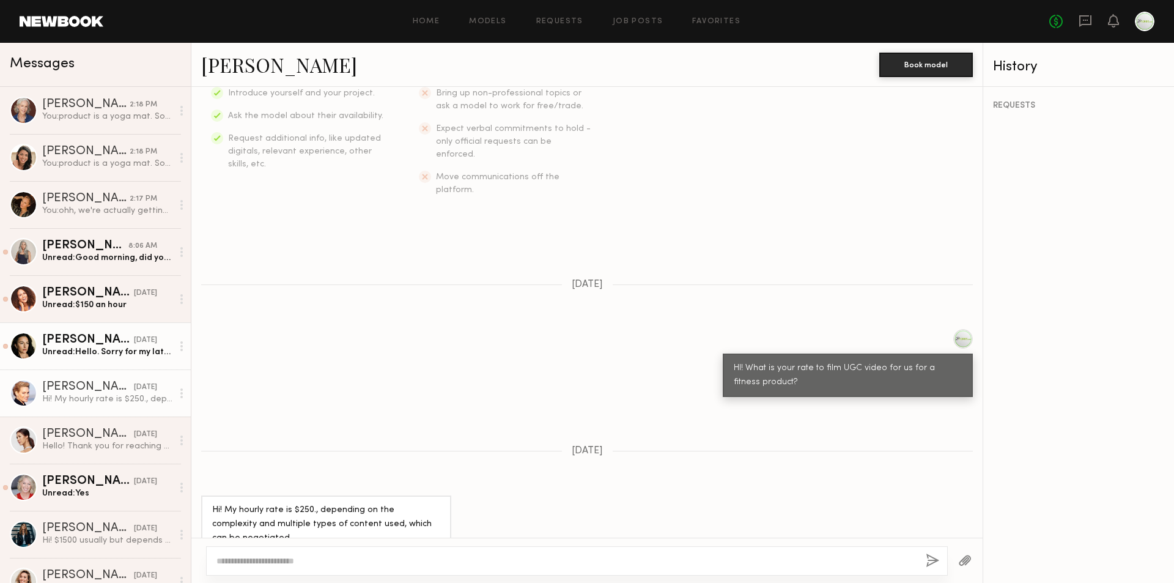
click at [89, 350] on div "Unread: Hello. Sorry for my late reply. My rate is $100 per video. Thank you." at bounding box center [107, 352] width 130 height 12
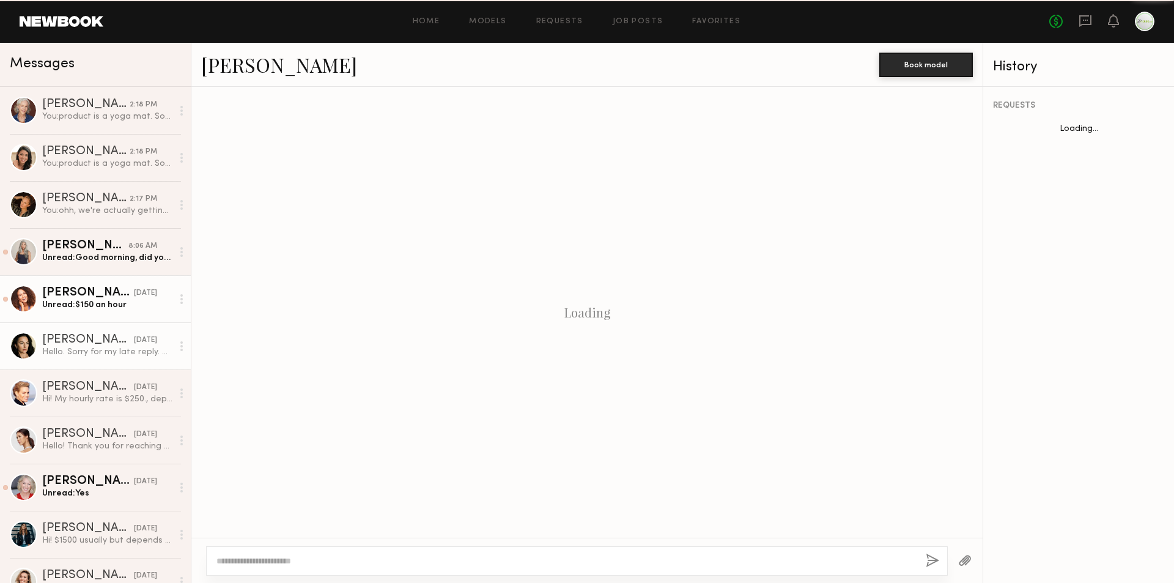
scroll to position [219, 0]
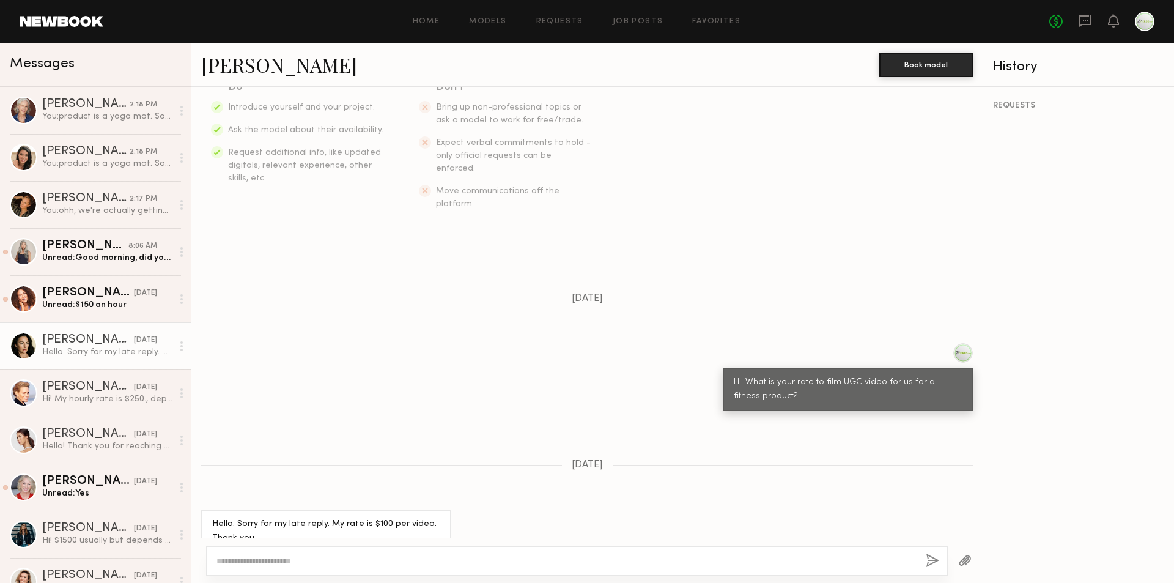
click at [218, 72] on link "Inga S." at bounding box center [279, 64] width 156 height 26
click at [99, 312] on link "Lauren B. yesterday Unread: $150 an hour" at bounding box center [95, 298] width 191 height 47
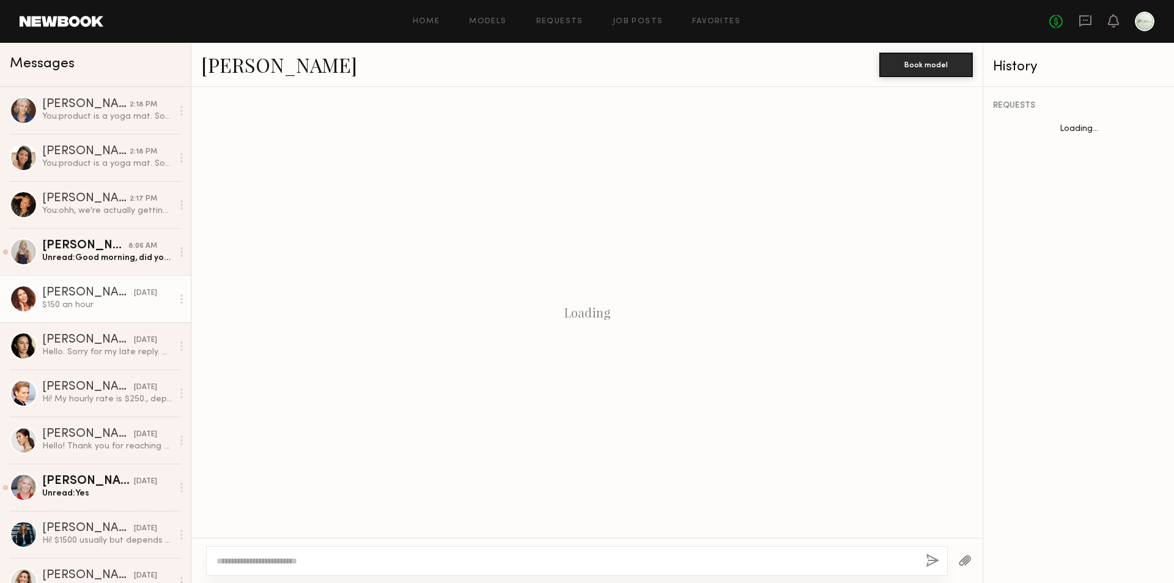
scroll to position [823, 0]
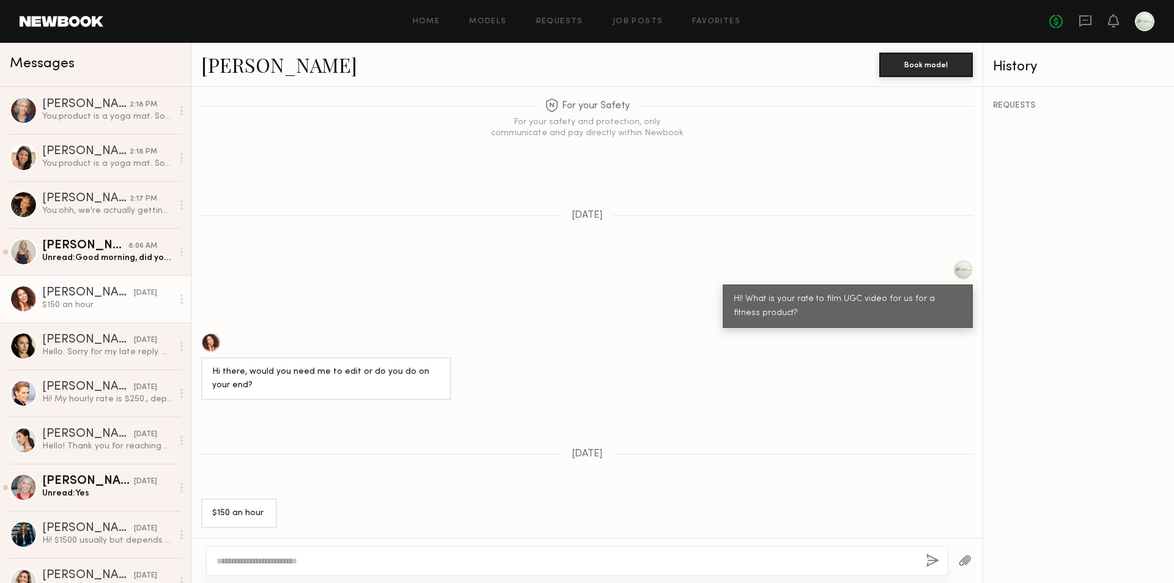
click at [212, 336] on div at bounding box center [211, 343] width 20 height 20
click at [356, 569] on div at bounding box center [577, 560] width 742 height 29
click at [358, 562] on textarea at bounding box center [565, 561] width 699 height 12
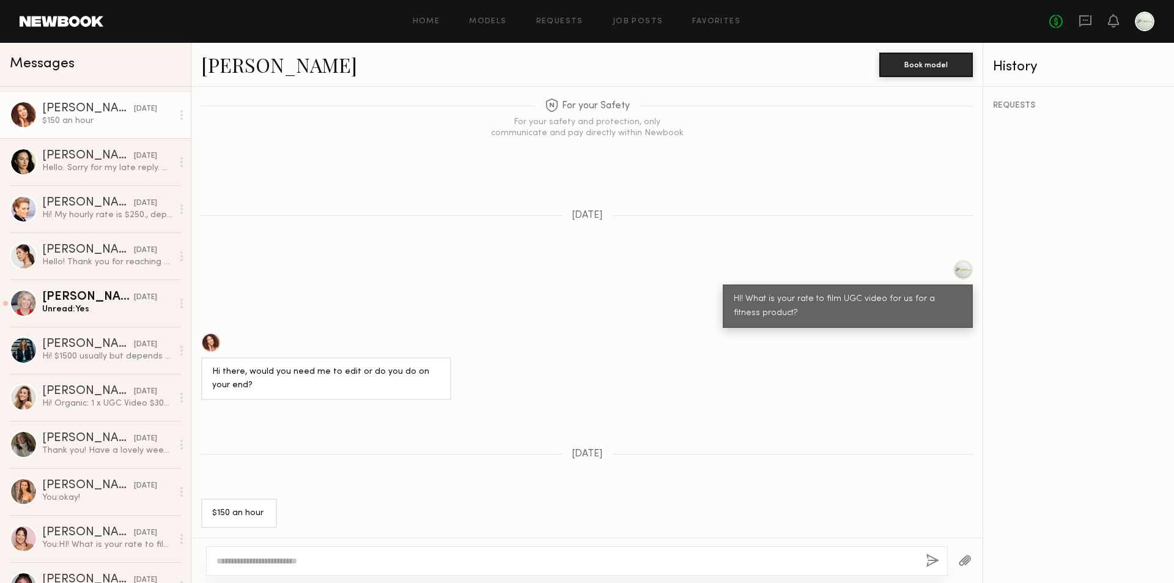
scroll to position [183, 0]
click at [112, 224] on link "Odile C. 08/24/2025 Hi! My hourly rate is $250., depending on the complexity an…" at bounding box center [95, 209] width 191 height 47
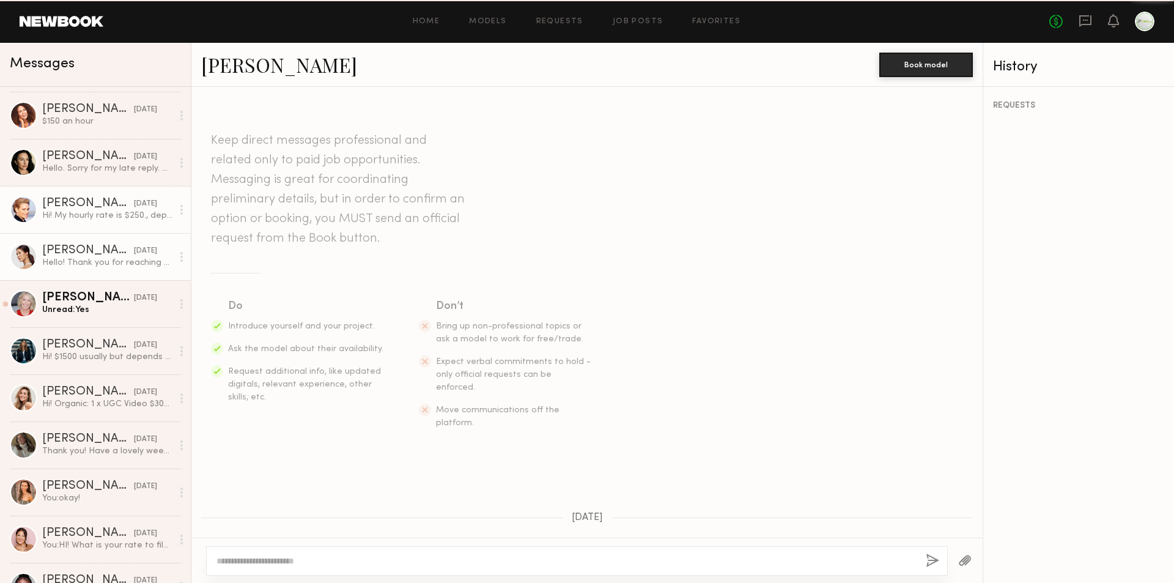
scroll to position [233, 0]
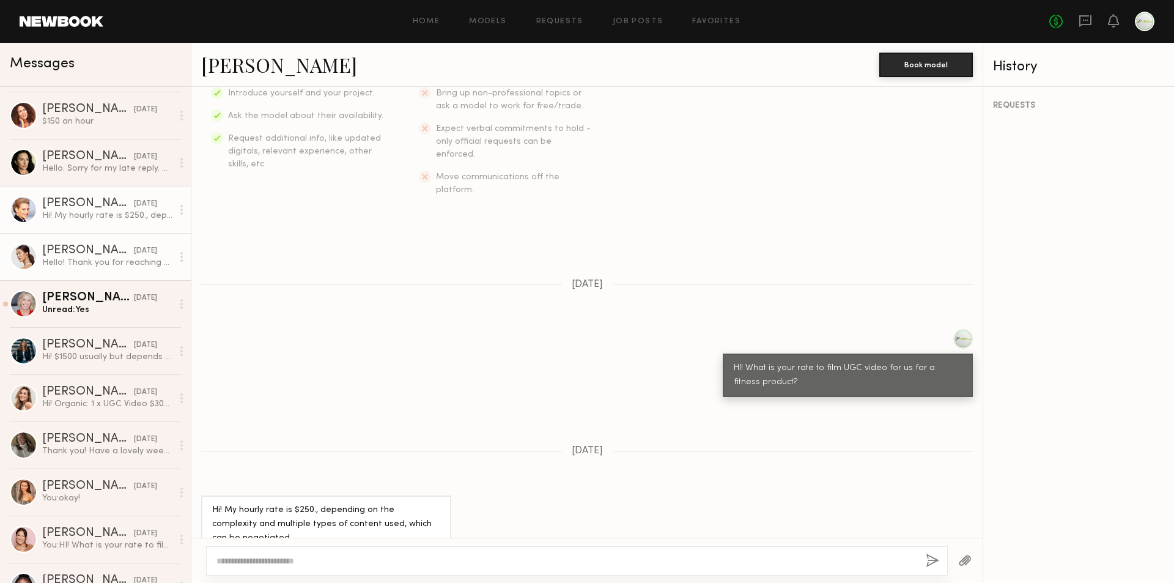
click at [99, 260] on div "Hello! Thank you for reaching out. I will attach my UGC rate card for you. If f…" at bounding box center [107, 263] width 130 height 12
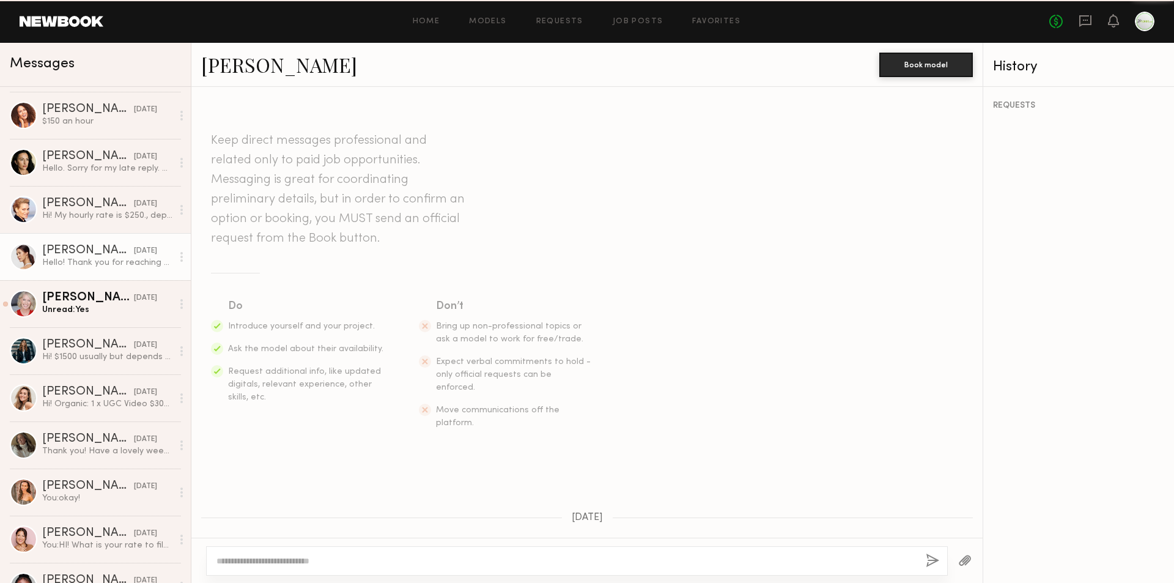
scroll to position [233, 0]
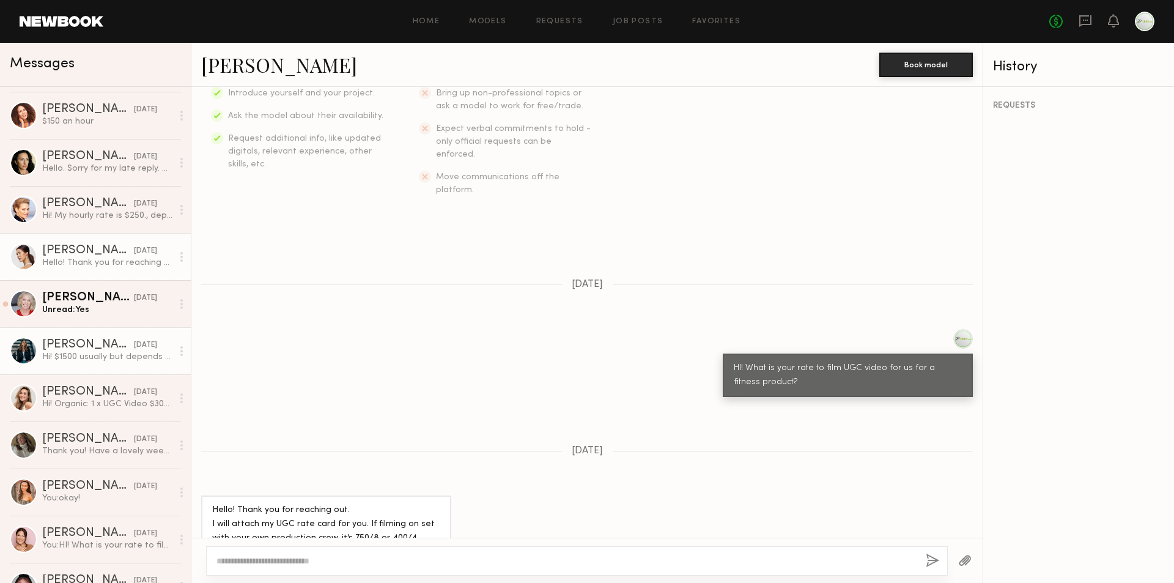
click at [97, 349] on div "Alicia H." at bounding box center [88, 345] width 92 height 12
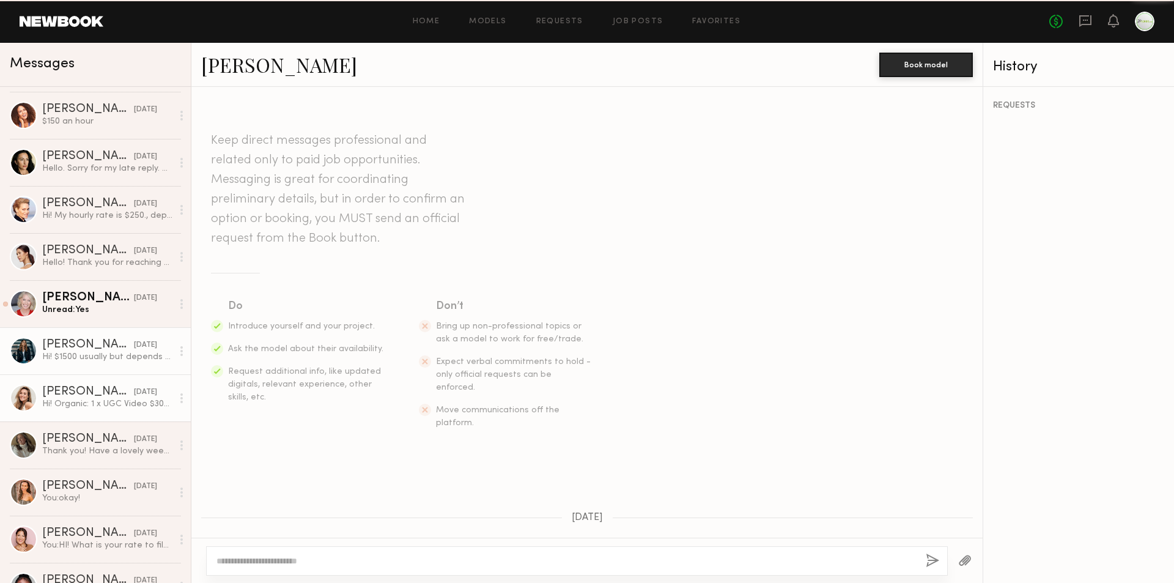
scroll to position [124, 0]
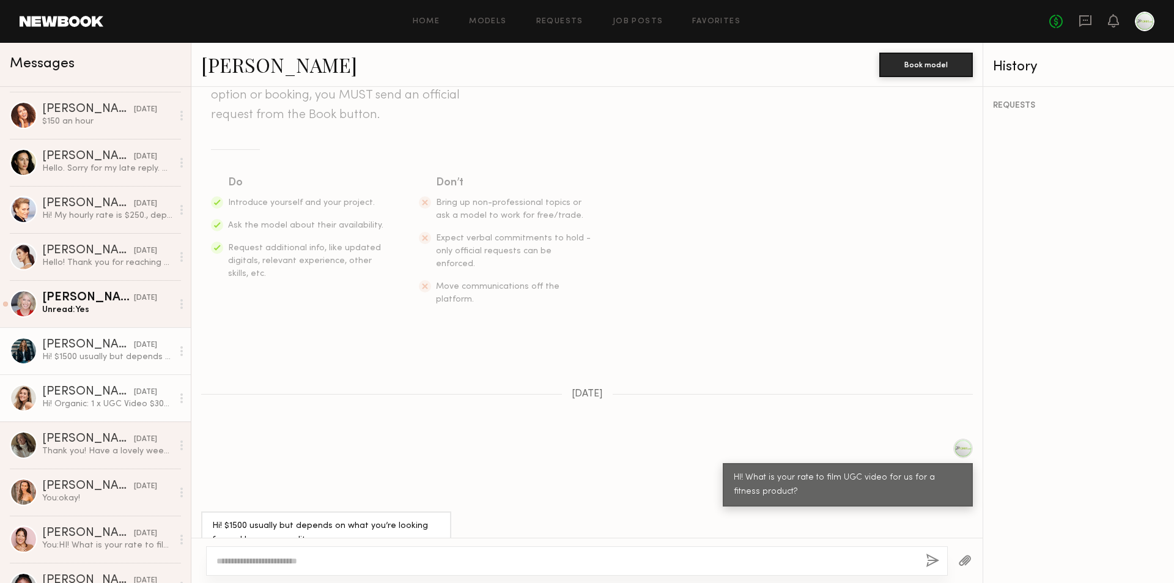
click at [101, 386] on div "Yulia A." at bounding box center [88, 392] width 92 height 12
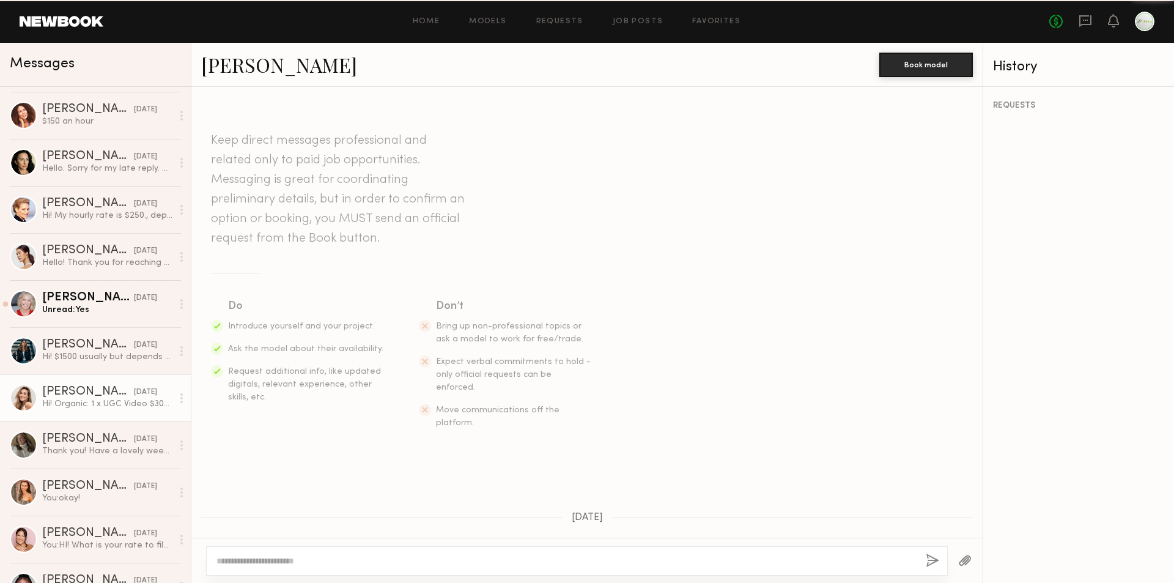
scroll to position [249, 0]
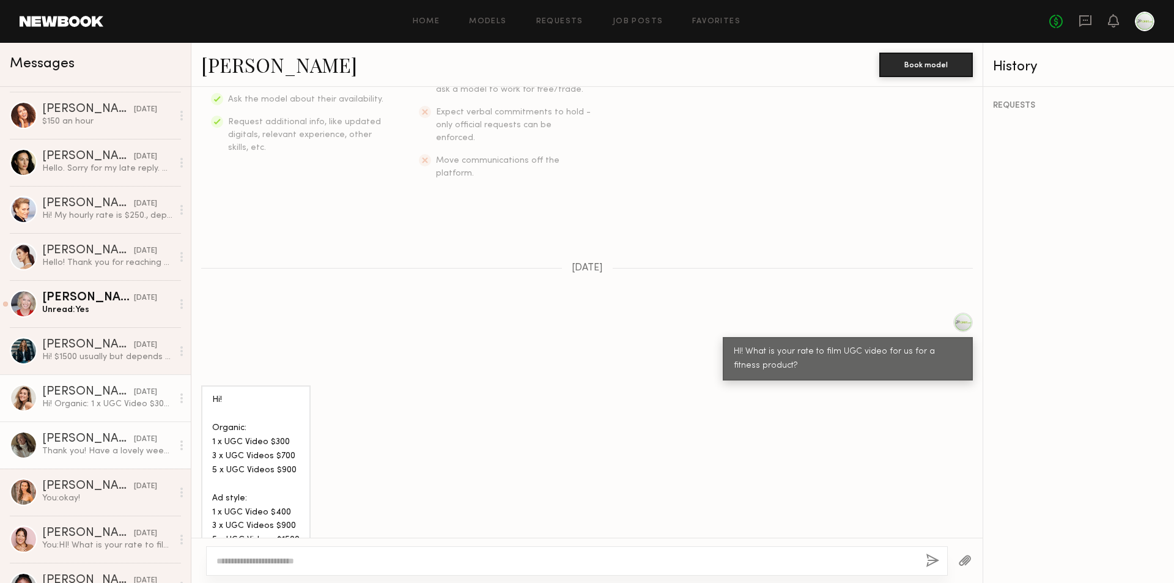
click at [97, 429] on link "Alexis K. 08/22/2025 Thank you! Have a lovely weekend!" at bounding box center [95, 444] width 191 height 47
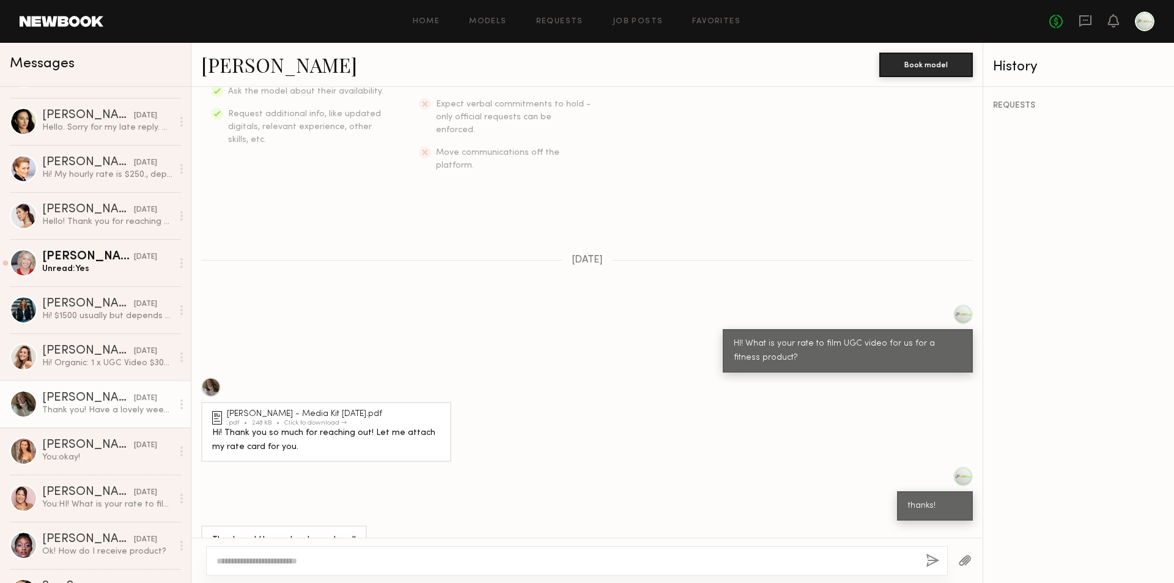
scroll to position [245, 0]
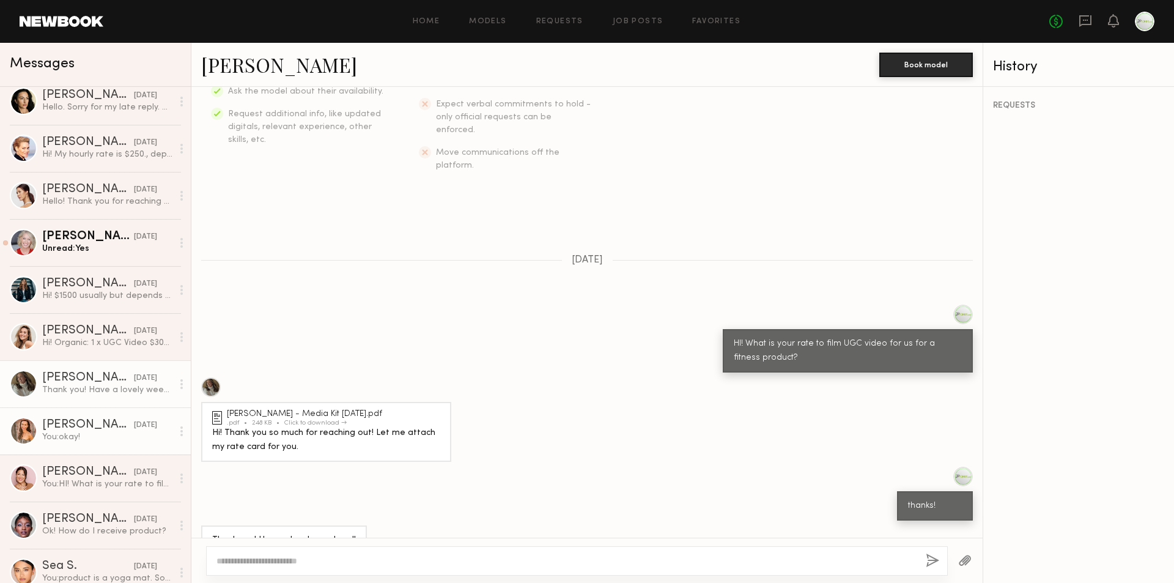
click at [93, 437] on div "You: okay!" at bounding box center [107, 437] width 130 height 12
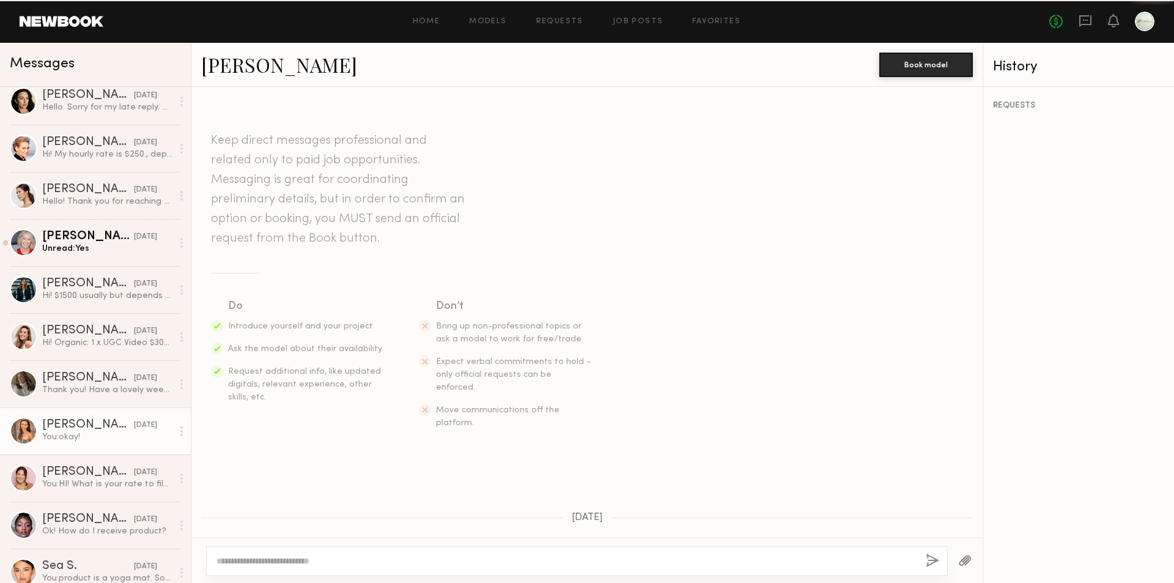
click at [93, 437] on div "You: okay!" at bounding box center [107, 437] width 130 height 12
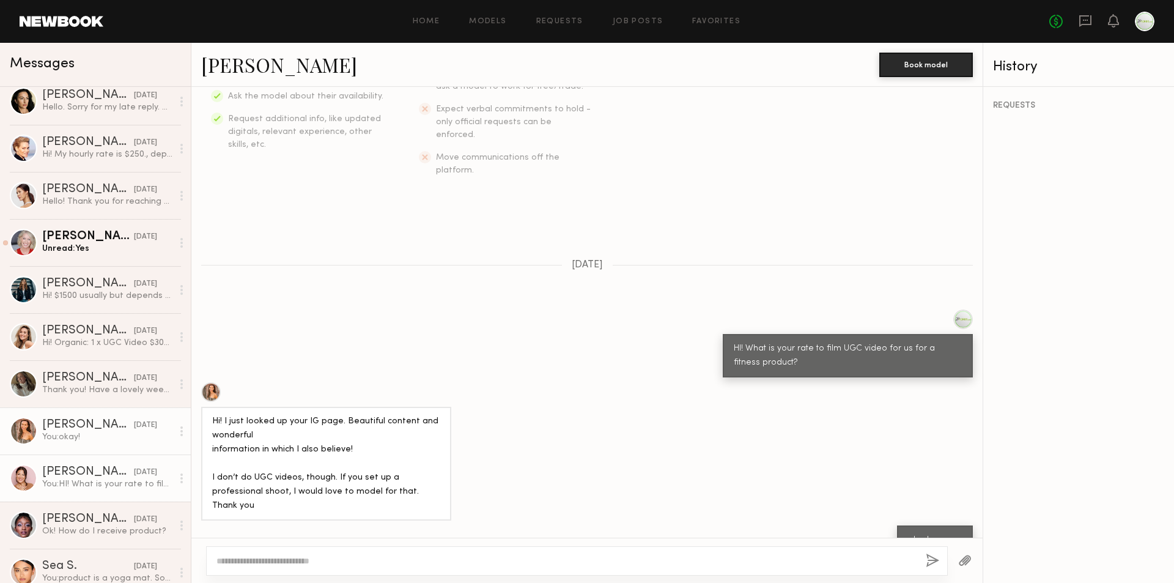
click at [94, 474] on div "Carolina C." at bounding box center [88, 472] width 92 height 12
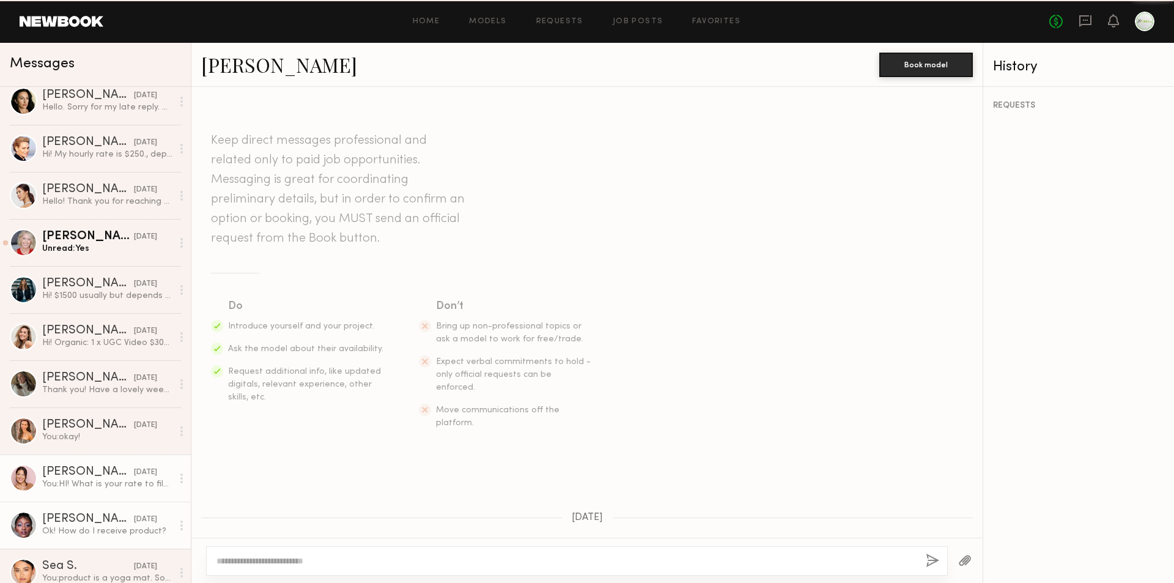
scroll to position [75, 0]
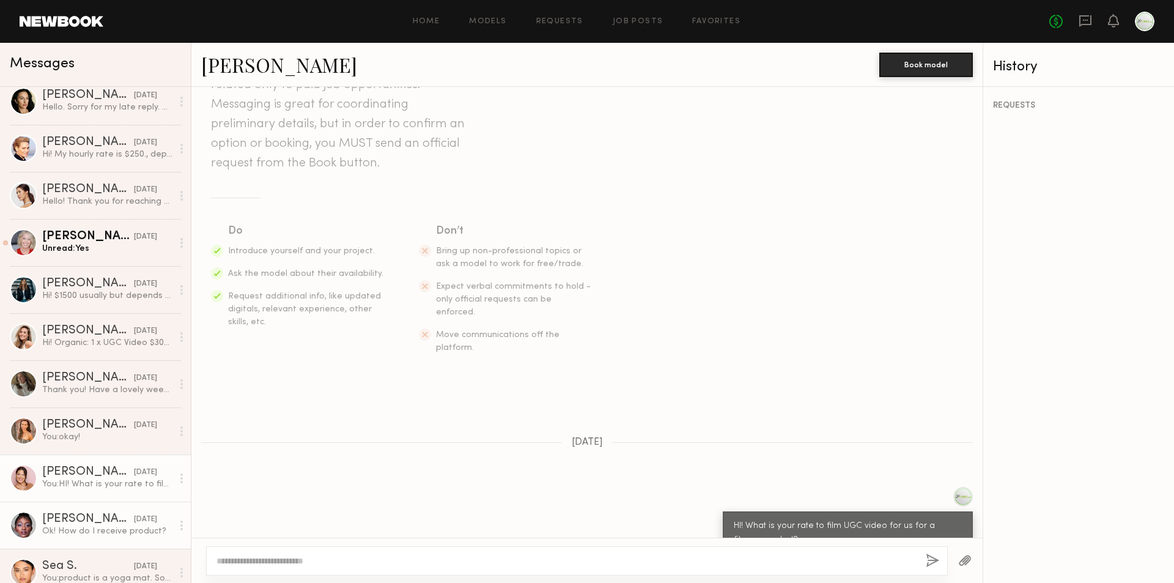
click at [88, 525] on div "Jasmine S." at bounding box center [88, 519] width 92 height 12
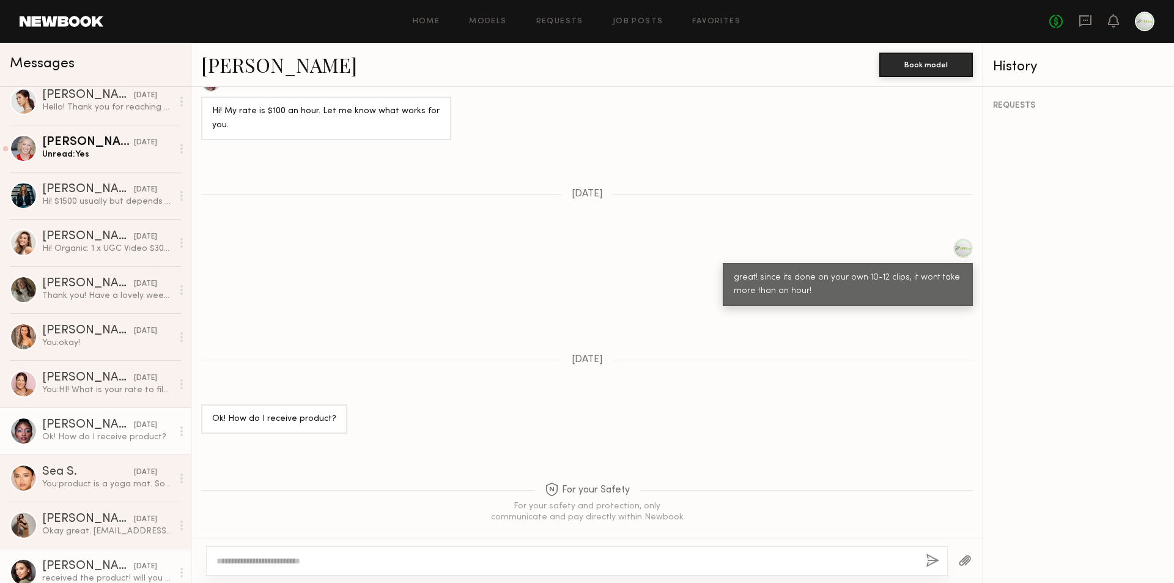
scroll to position [367, 0]
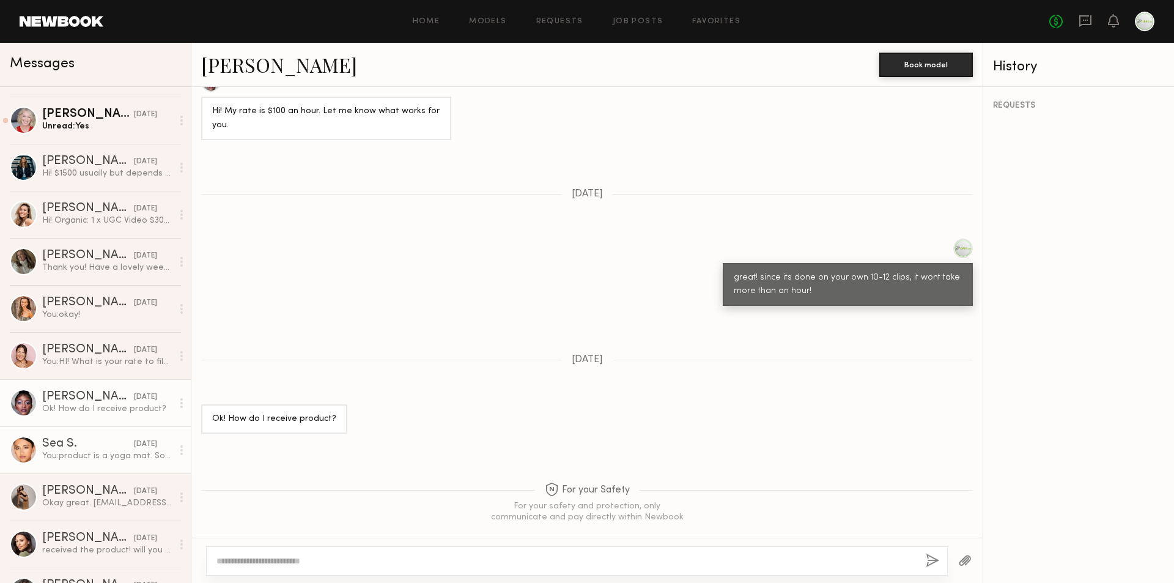
click at [93, 445] on div "Sea S." at bounding box center [88, 444] width 92 height 12
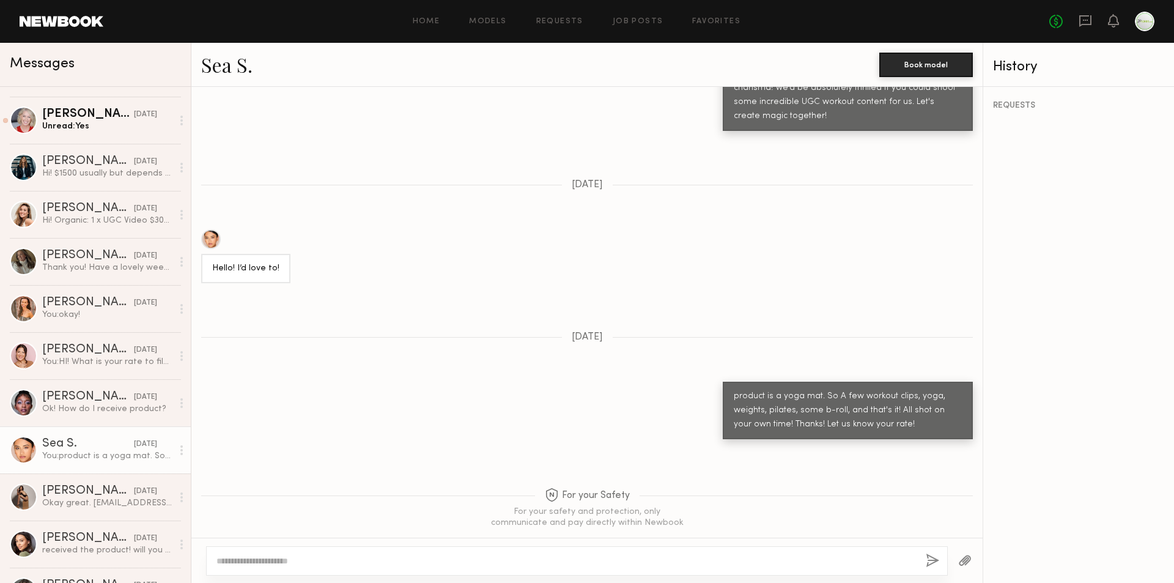
scroll to position [428, 0]
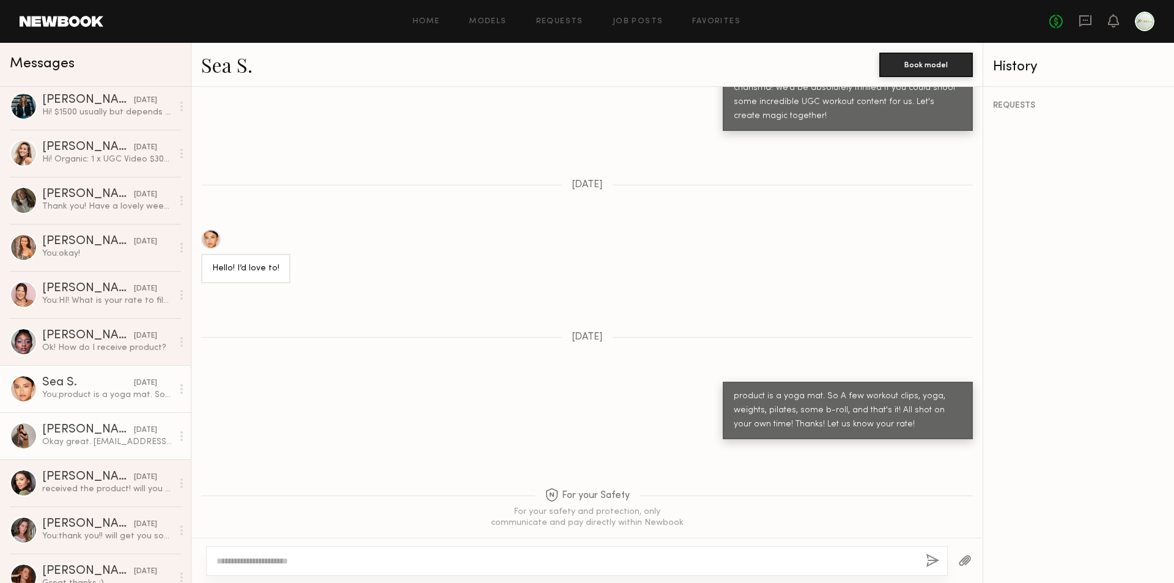
click at [89, 436] on div "Claire A." at bounding box center [88, 430] width 92 height 12
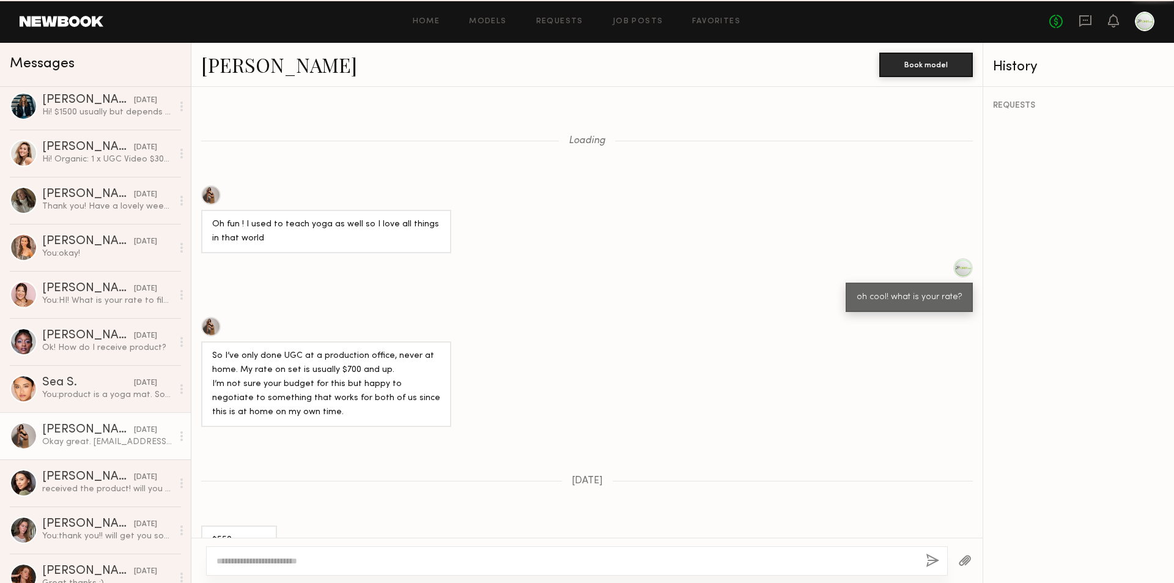
scroll to position [780, 0]
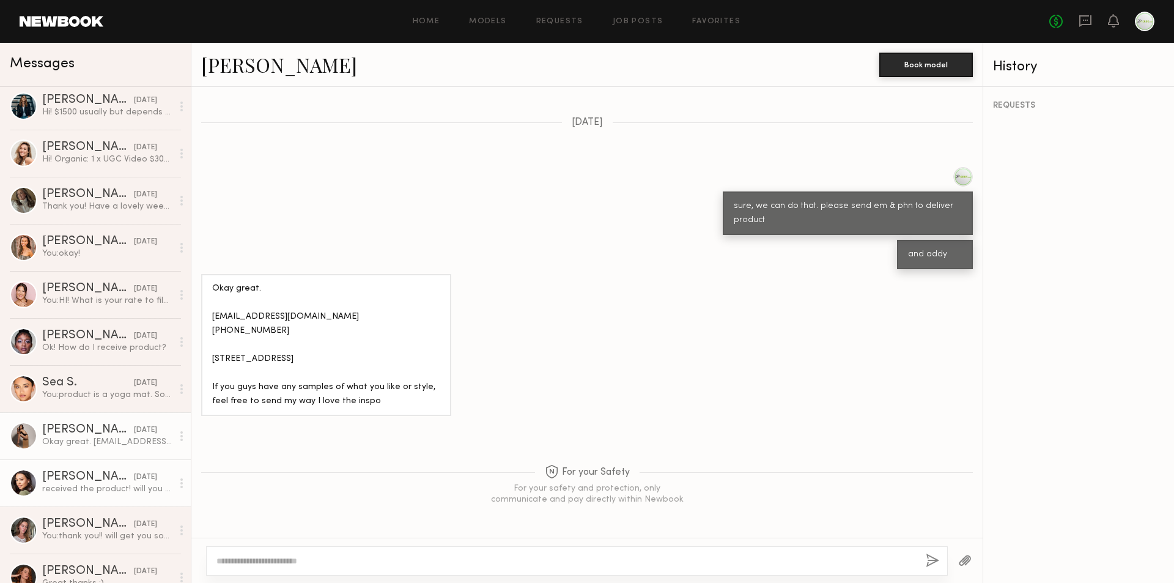
click at [134, 478] on div "04/02/2025" at bounding box center [145, 477] width 23 height 12
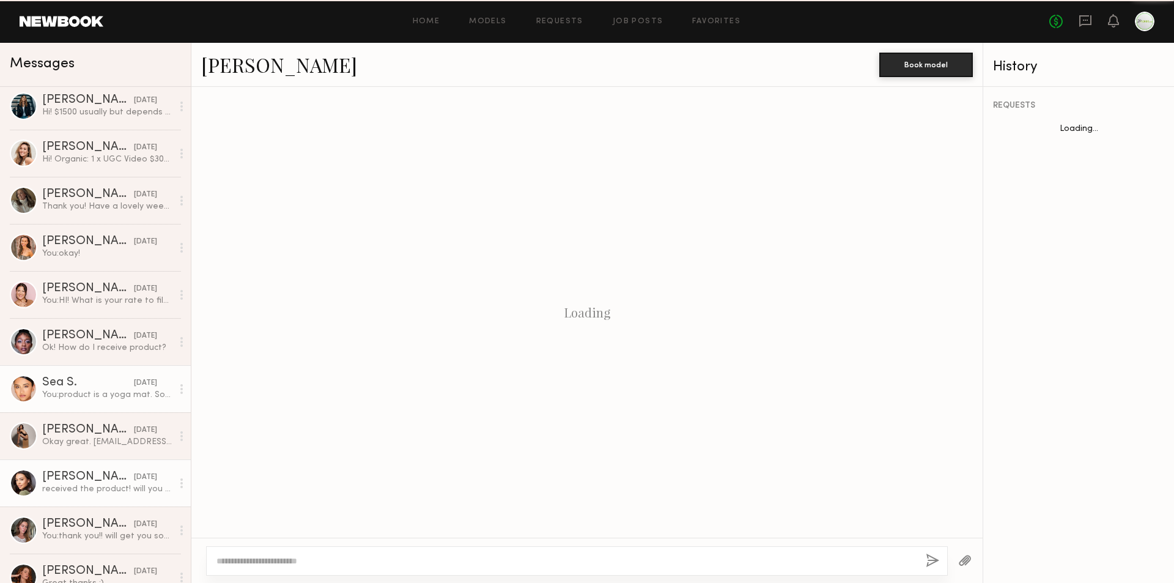
scroll to position [463, 0]
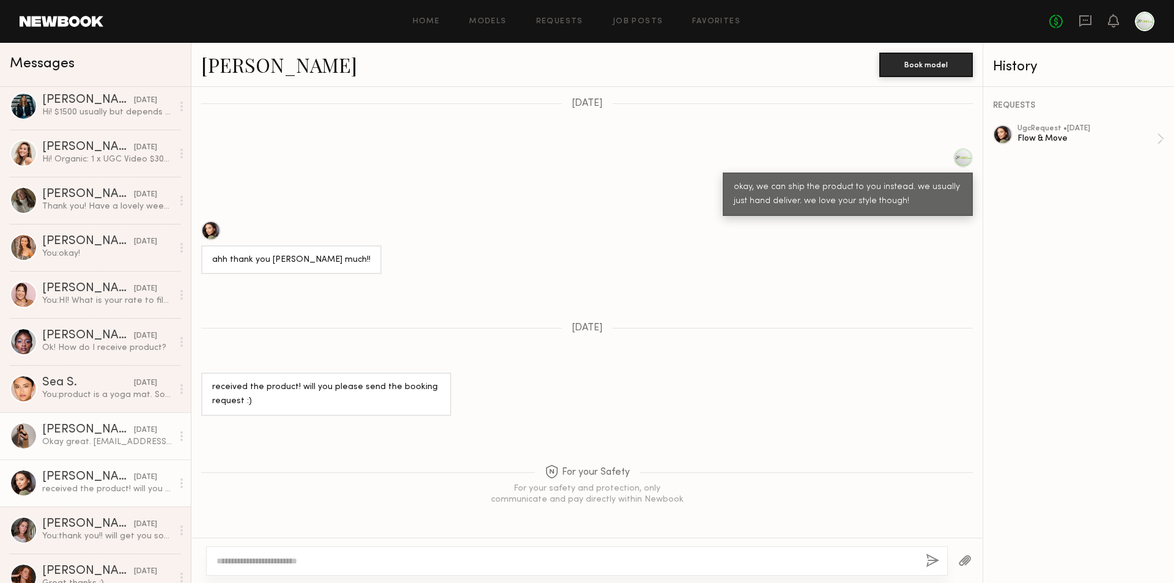
click at [103, 437] on div "Okay great. ClaireArceneaux@gmail.com 310-962-4268 859 S Bedford St Apt 4 LA, C…" at bounding box center [107, 442] width 130 height 12
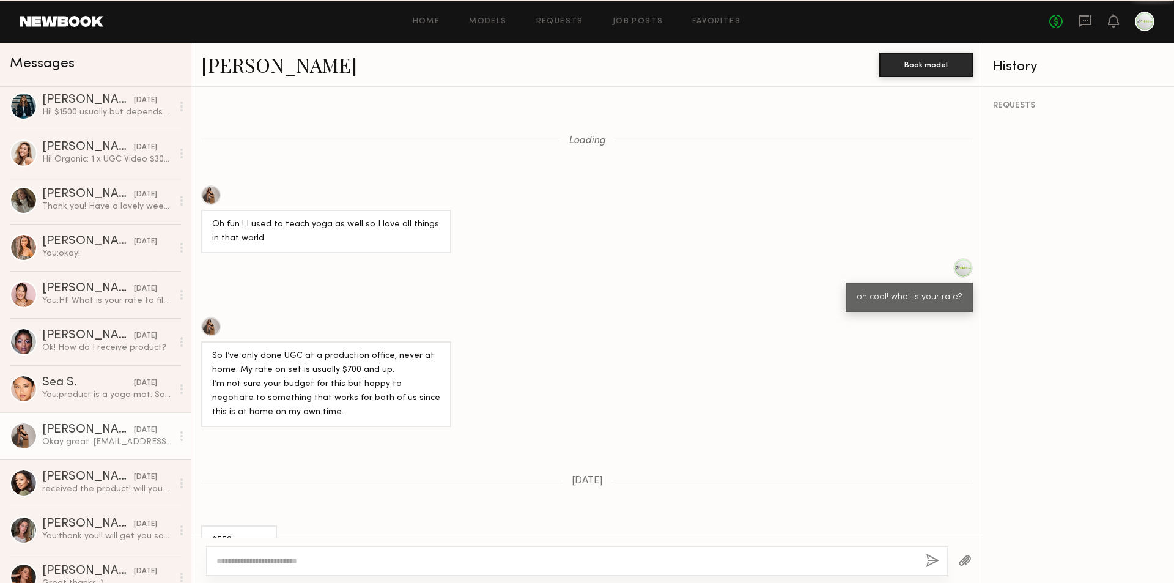
click at [103, 437] on div "Okay great. ClaireArceneaux@gmail.com 310-962-4268 859 S Bedford St Apt 4 LA, C…" at bounding box center [107, 442] width 130 height 12
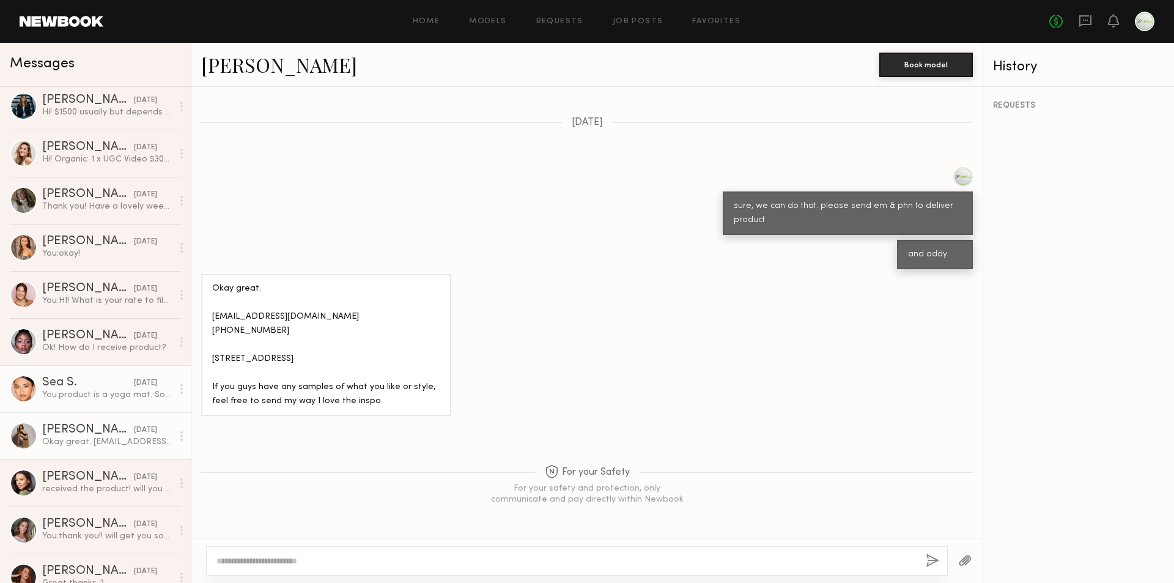
click at [108, 397] on div "You: product is a yoga mat. So A few workout clips, yoga, weights, pilates, som…" at bounding box center [107, 395] width 130 height 12
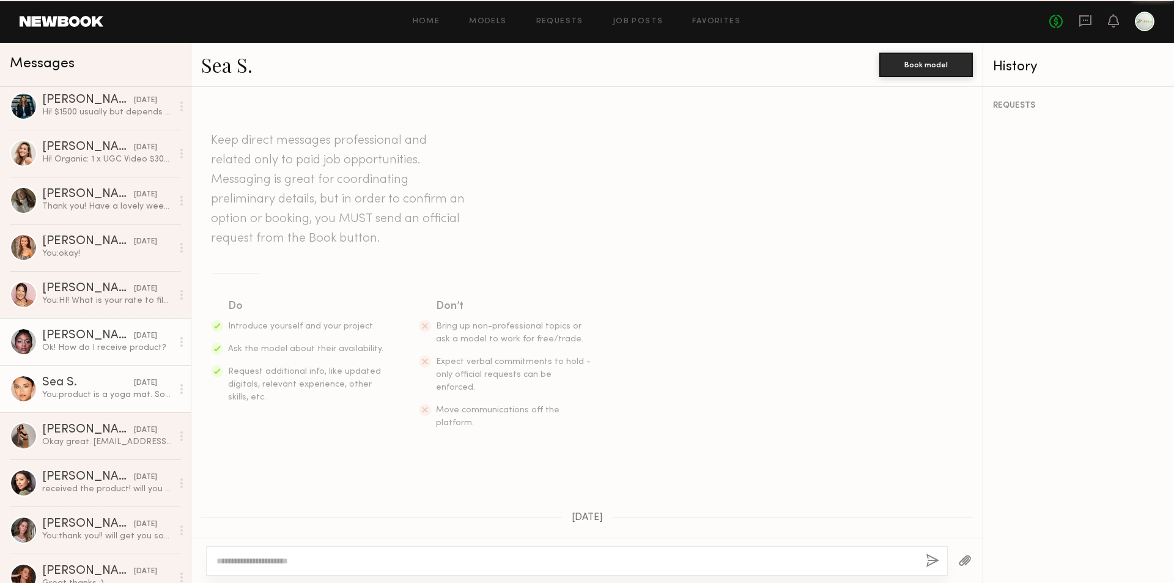
scroll to position [527, 0]
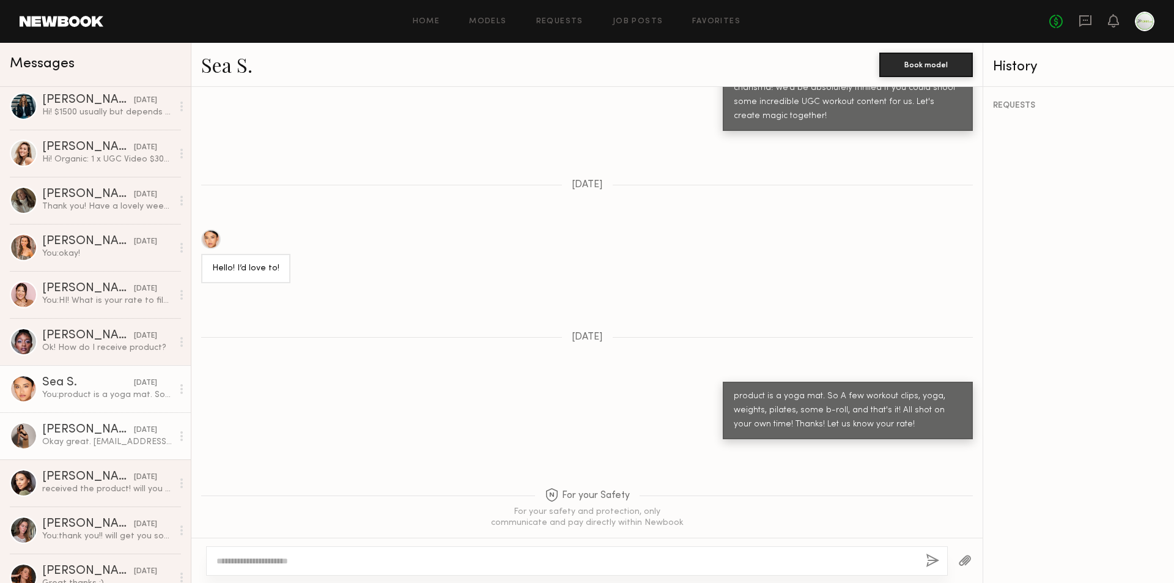
drag, startPoint x: 92, startPoint y: 435, endPoint x: 97, endPoint y: 421, distance: 14.3
click at [92, 434] on div "Claire A." at bounding box center [88, 430] width 92 height 12
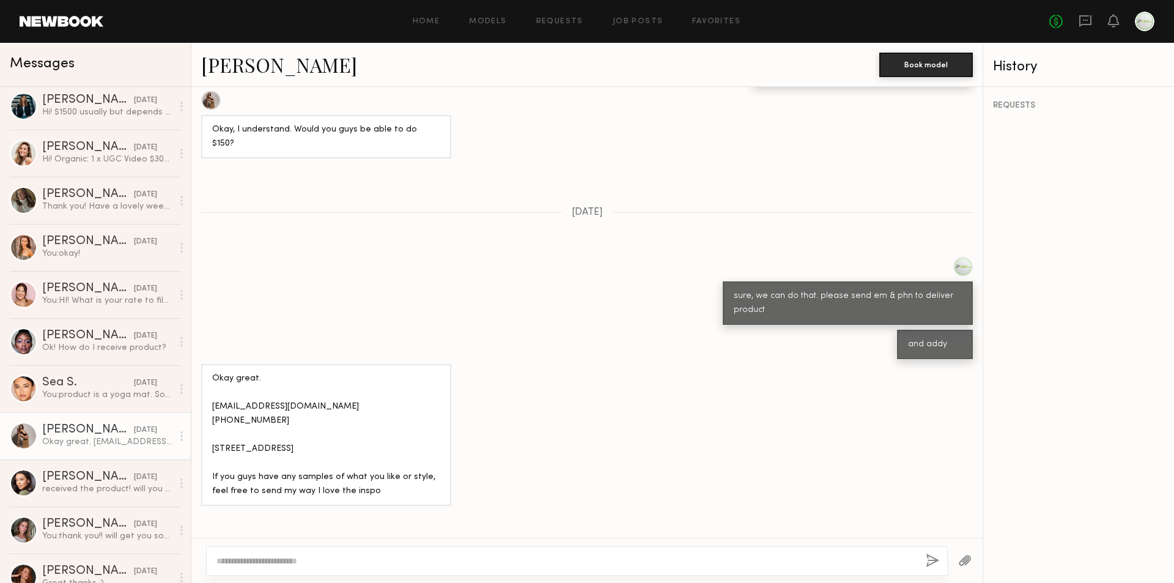
scroll to position [597, 0]
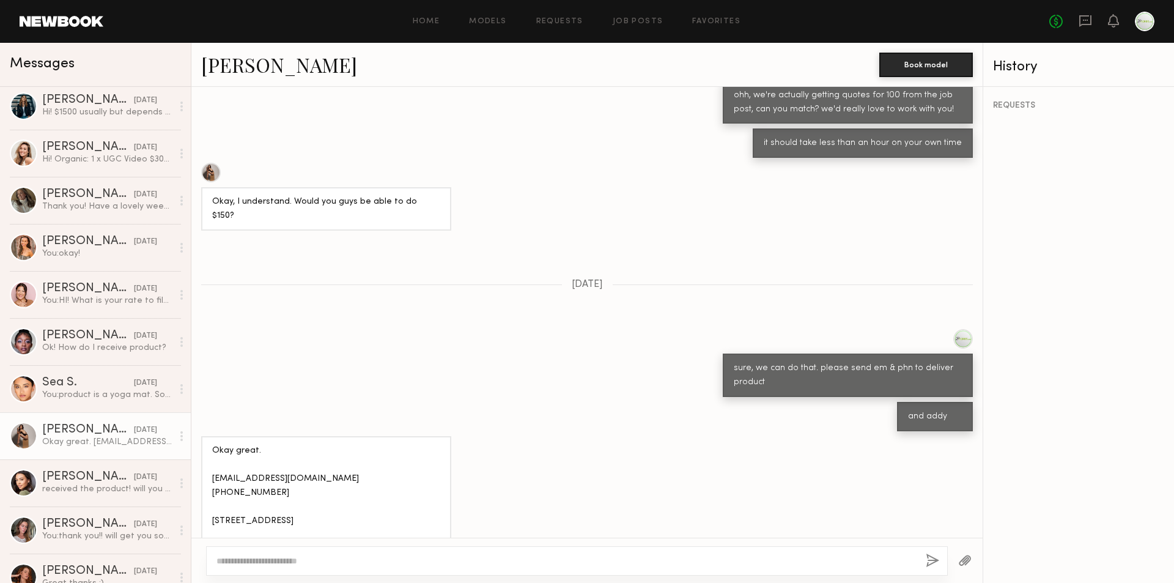
click at [205, 176] on div at bounding box center [211, 173] width 20 height 20
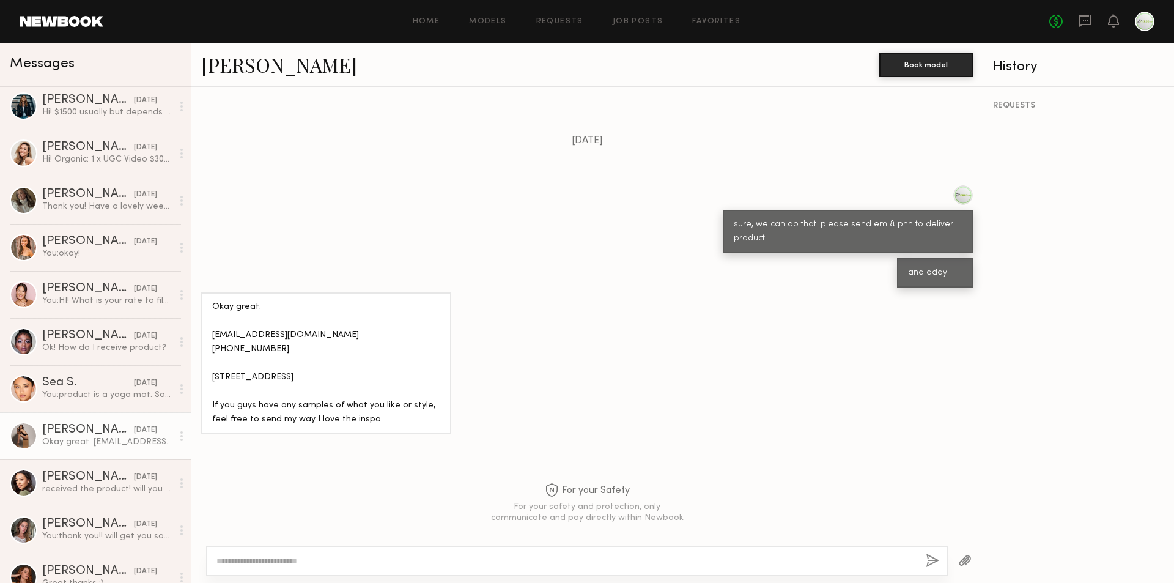
scroll to position [719, 0]
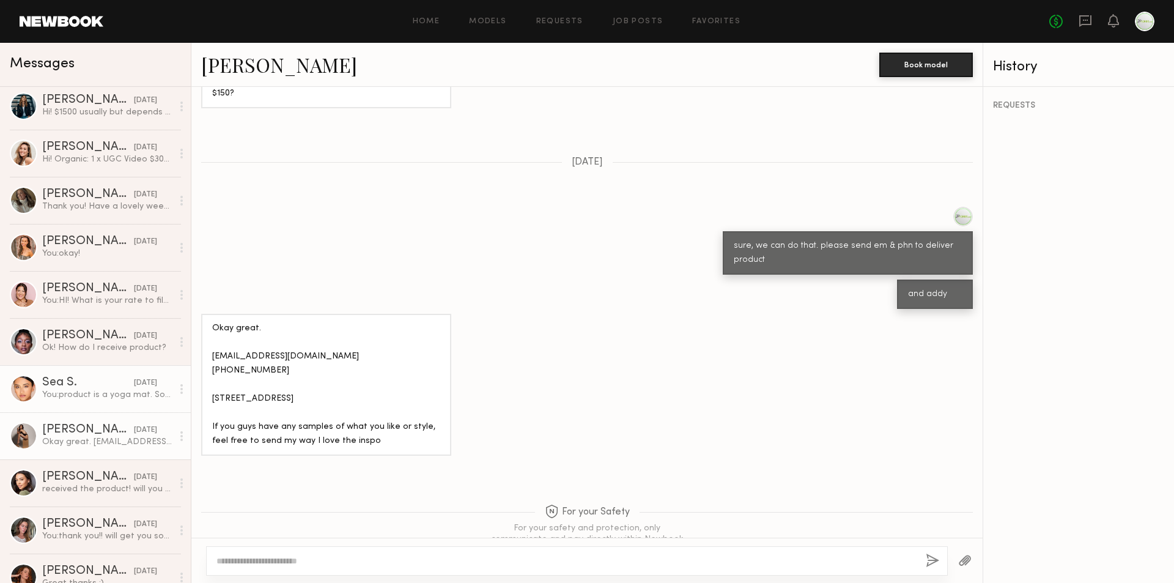
click at [39, 385] on link "Sea S. 04/07/2025 You: product is a yoga mat. So A few workout clips, yoga, wei…" at bounding box center [95, 388] width 191 height 47
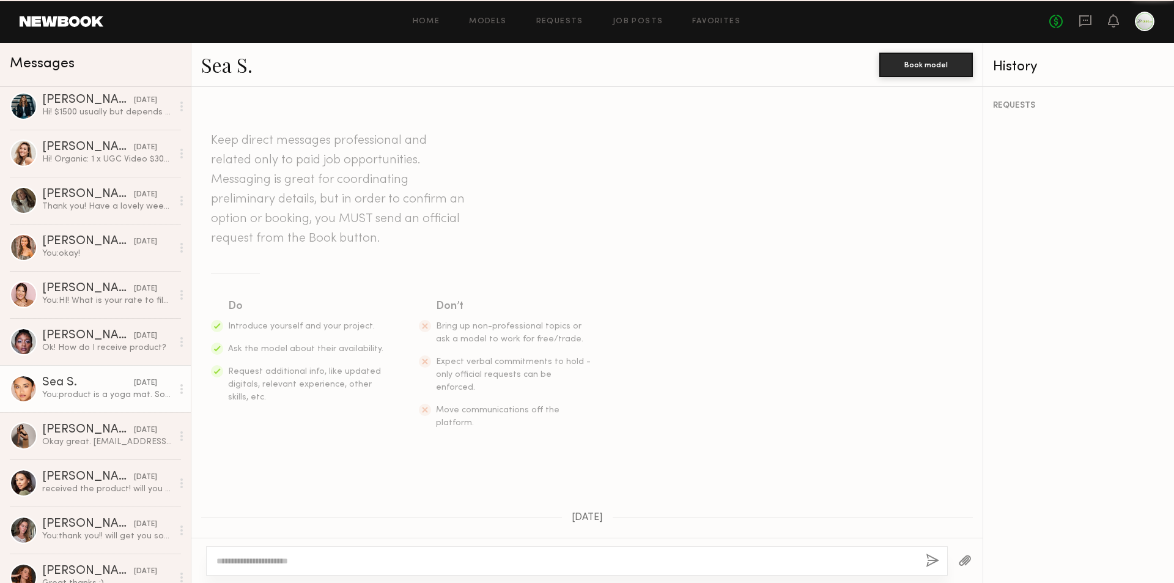
scroll to position [527, 0]
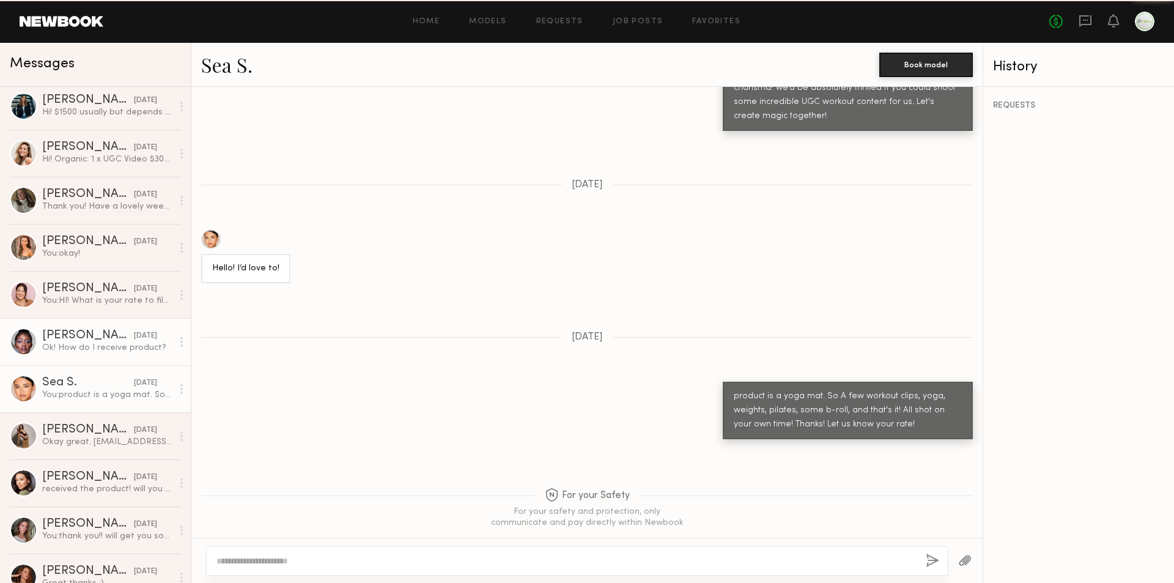
click at [86, 348] on div "Ok! How do I receive product?" at bounding box center [107, 348] width 130 height 12
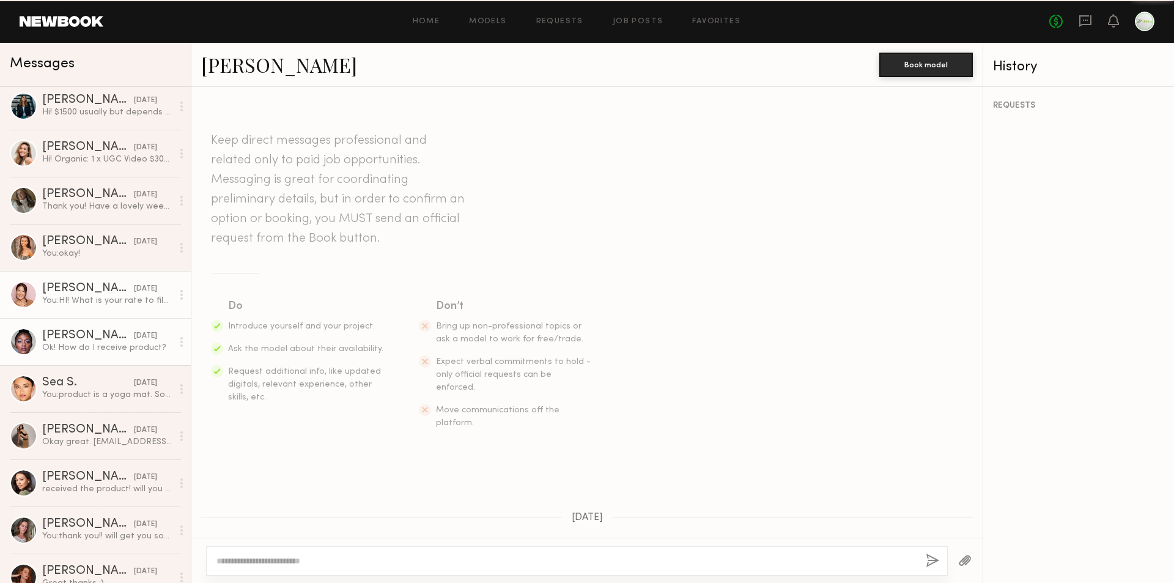
scroll to position [1017, 0]
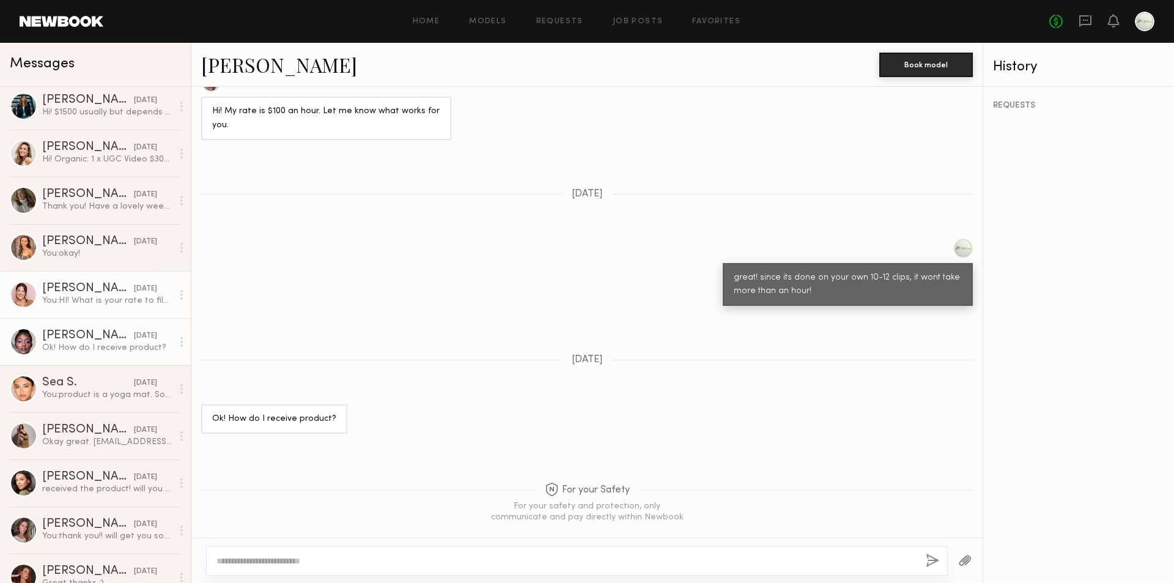
click at [96, 312] on link "Carolina C. 08/22/2025 You: HI! What is your rate to film UGC video for us for …" at bounding box center [95, 294] width 191 height 47
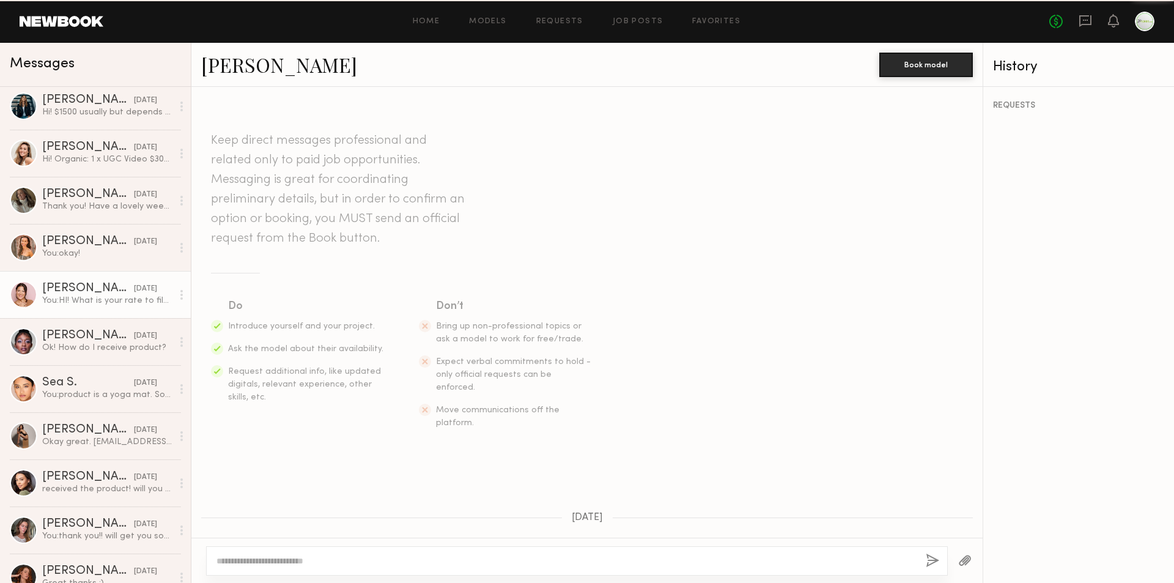
scroll to position [75, 0]
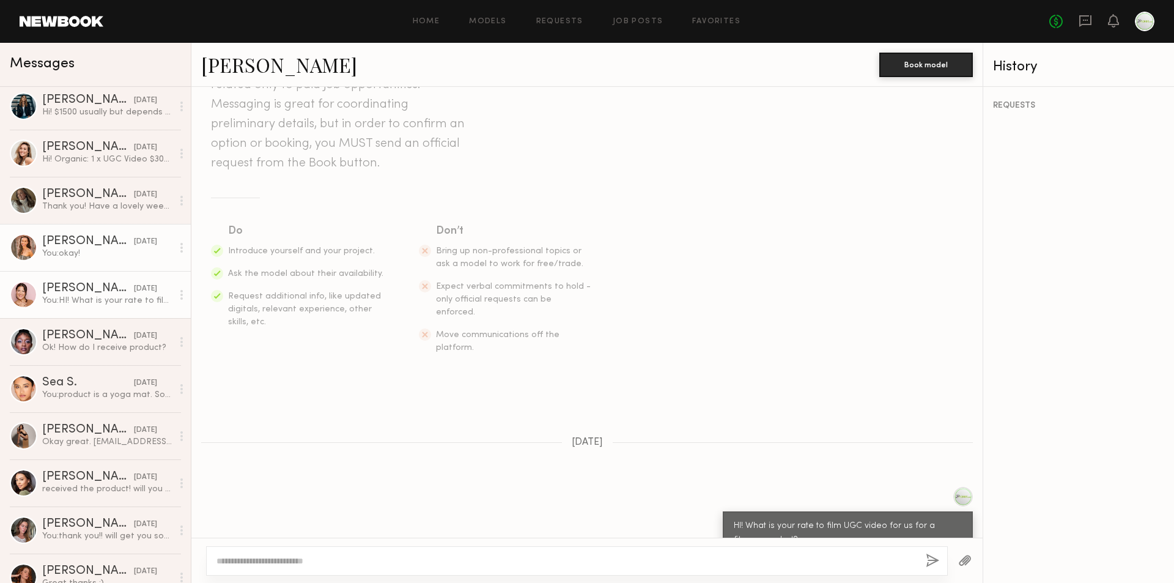
click at [93, 246] on div "Alessandra S." at bounding box center [88, 241] width 92 height 12
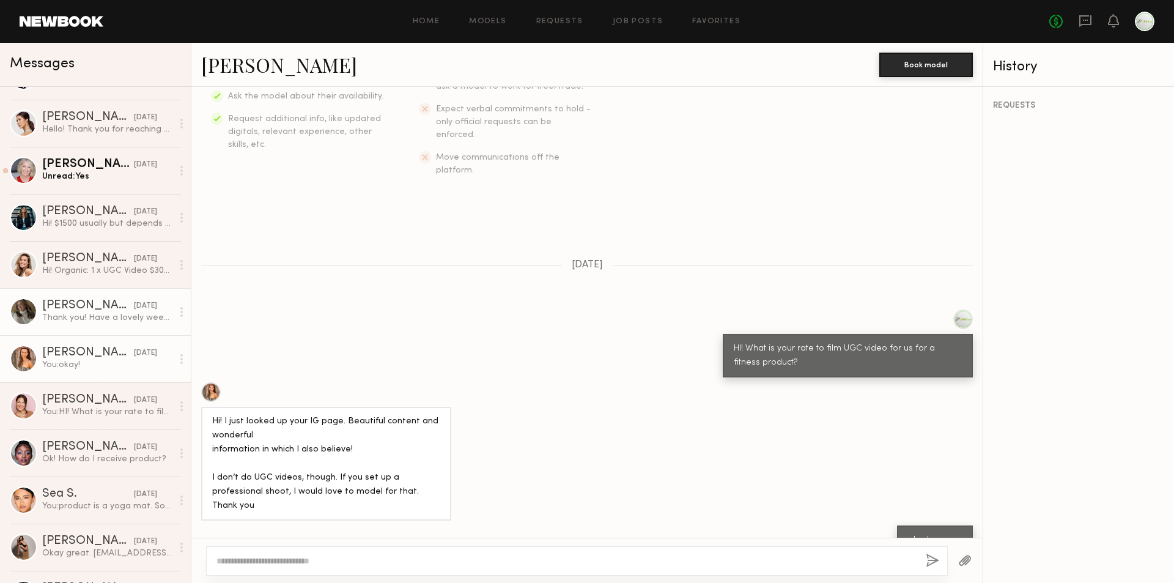
scroll to position [306, 0]
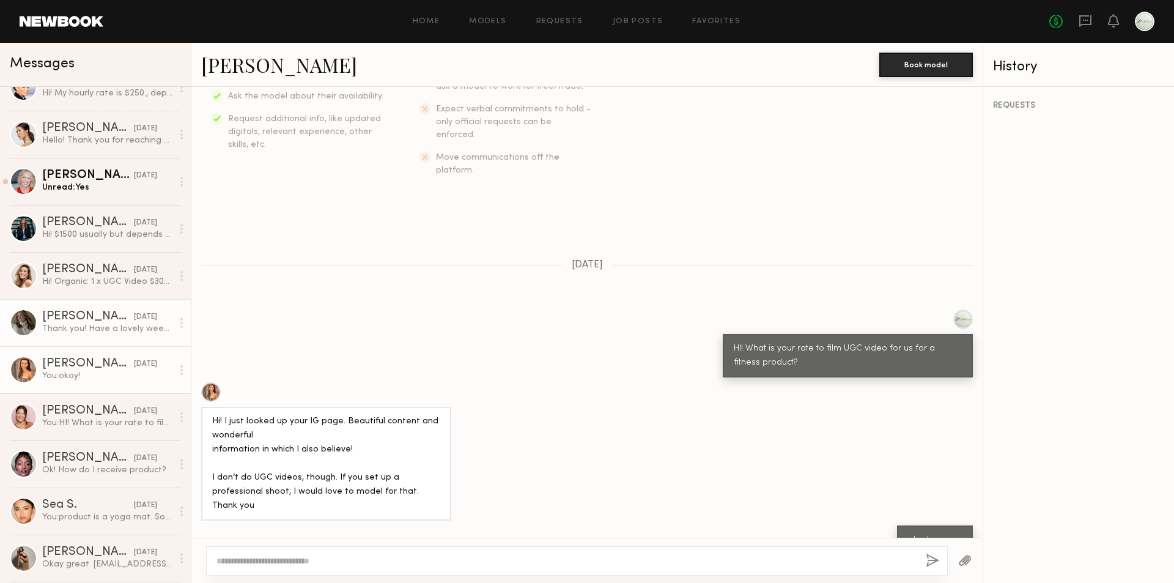
click at [73, 320] on div "Alexis K." at bounding box center [88, 317] width 92 height 12
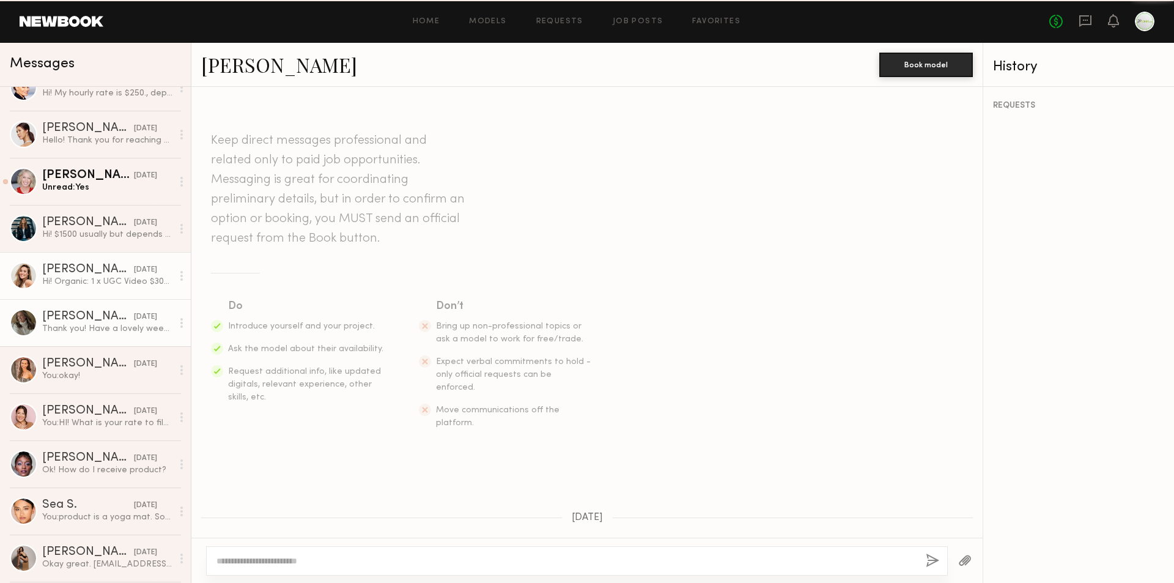
scroll to position [257, 0]
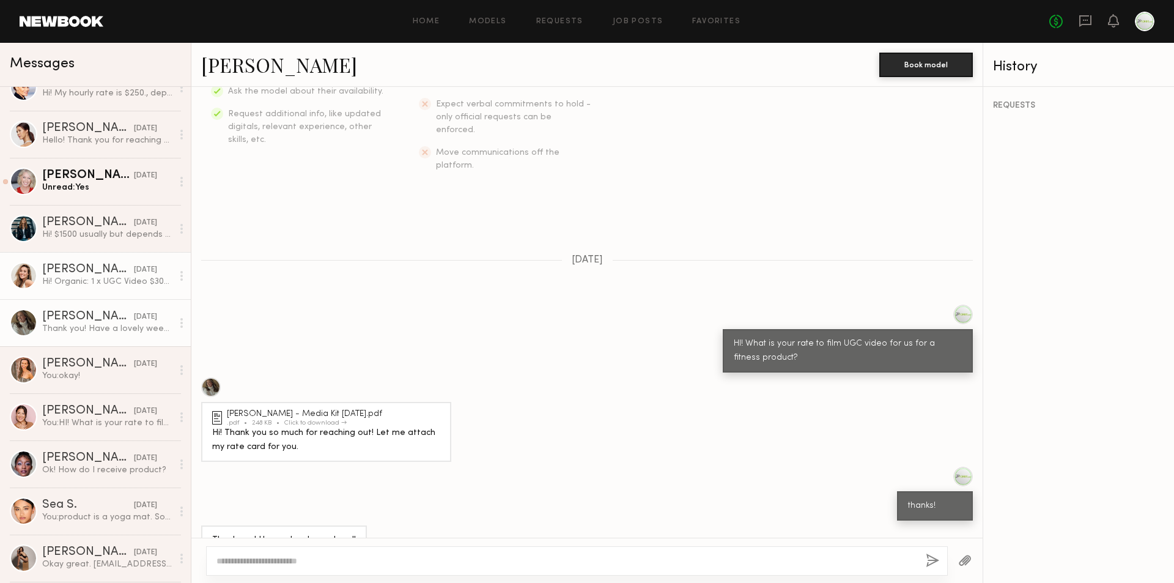
click at [98, 287] on div "Hi! Organic: 1 x UGC Video $300 3 x UGC Videos $700 5 x UGC Videos $900 Ad styl…" at bounding box center [107, 282] width 130 height 12
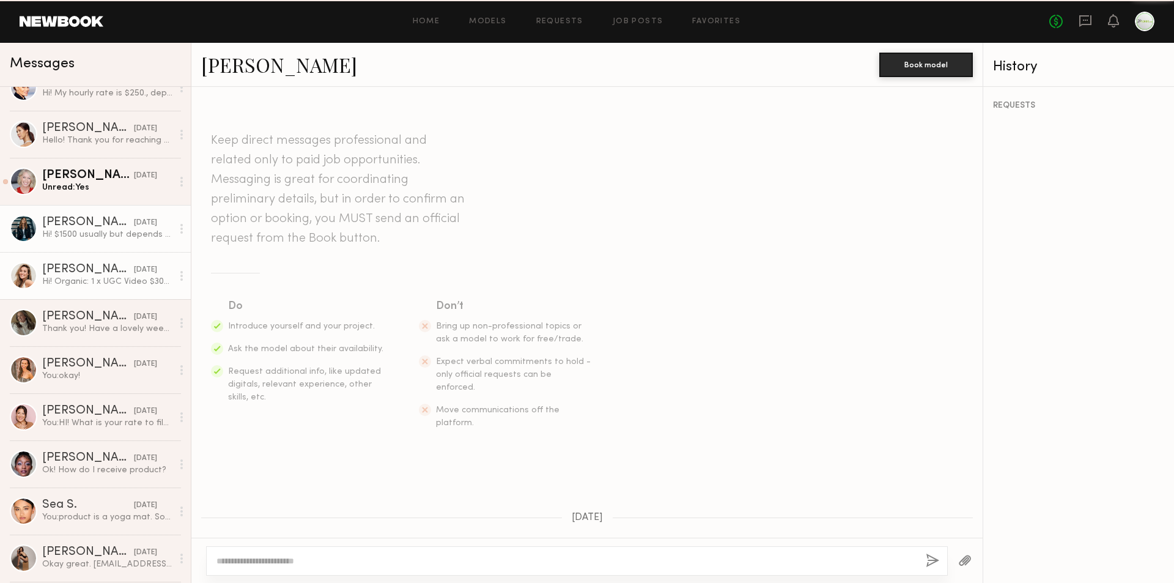
scroll to position [249, 0]
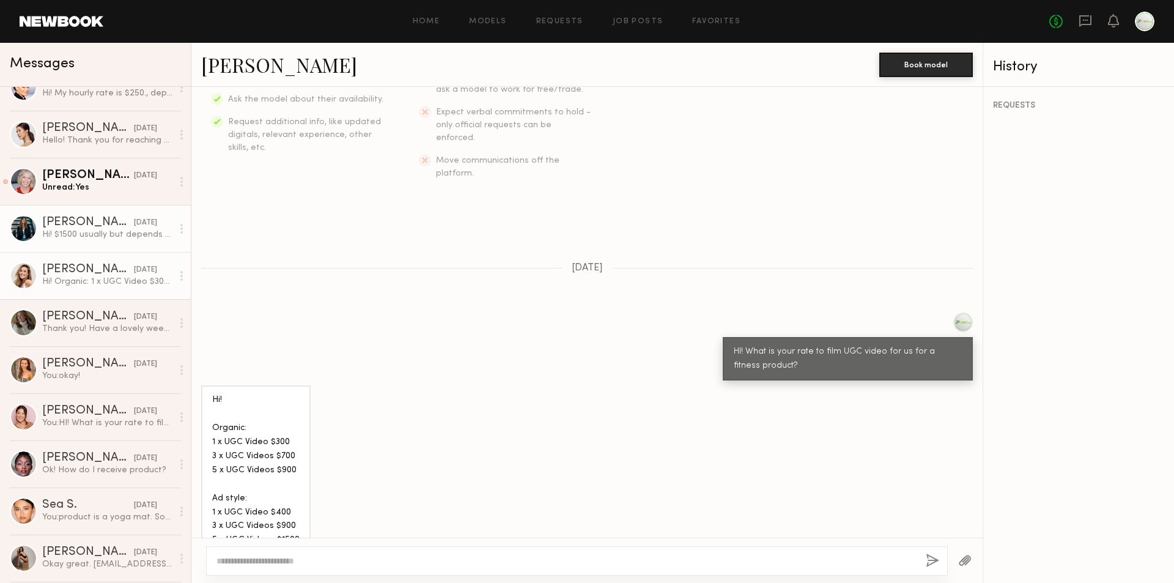
click at [95, 240] on div "Hi! $1500 usually but depends on what you’re looking for and how many edits." at bounding box center [107, 235] width 130 height 12
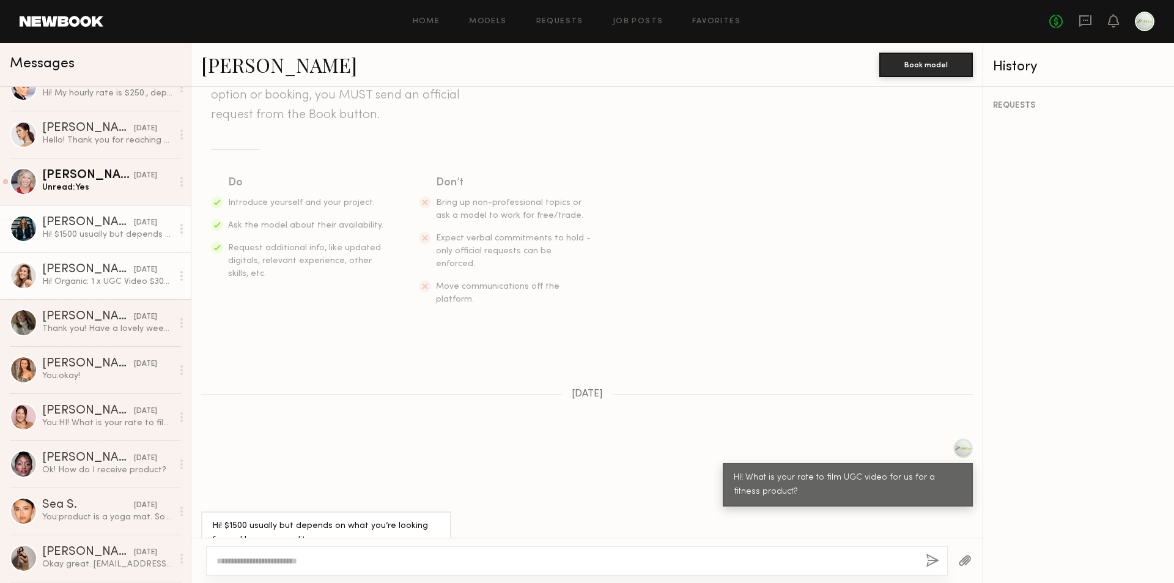
click at [152, 278] on div "Hi! Organic: 1 x UGC Video $300 3 x UGC Videos $700 5 x UGC Videos $900 Ad styl…" at bounding box center [107, 282] width 130 height 12
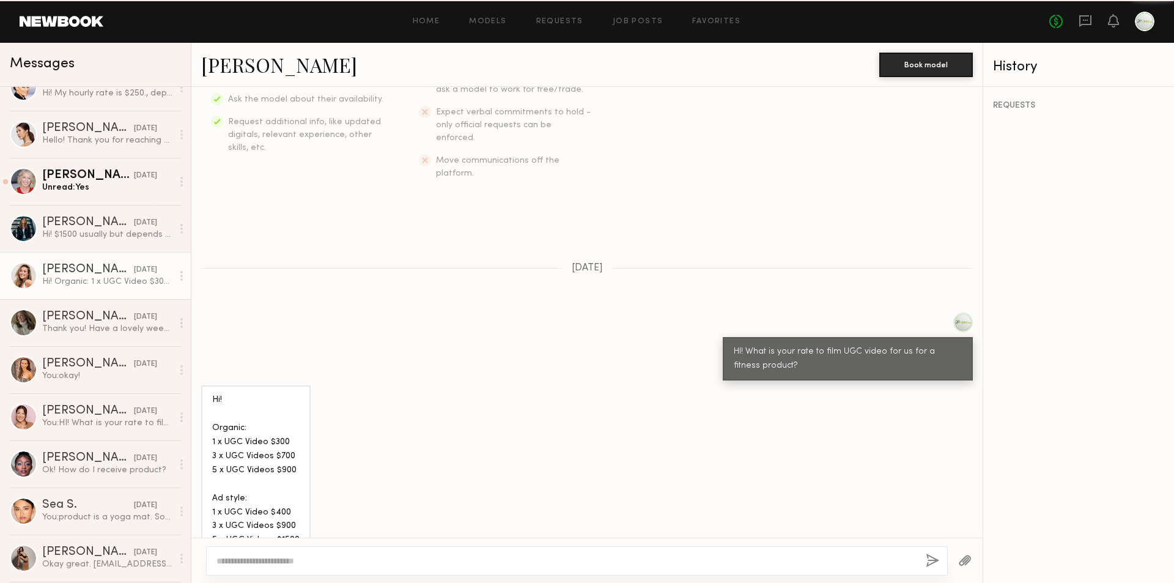
click at [180, 276] on circle at bounding box center [181, 276] width 2 height 2
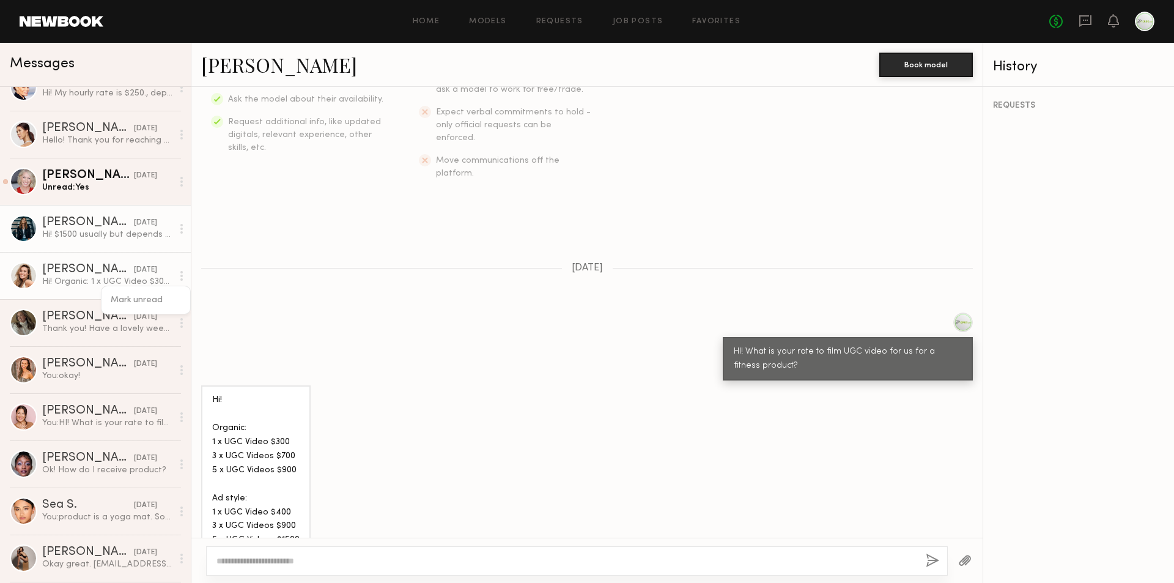
click at [114, 233] on div "Hi! $1500 usually but depends on what you’re looking for and how many edits." at bounding box center [107, 235] width 130 height 12
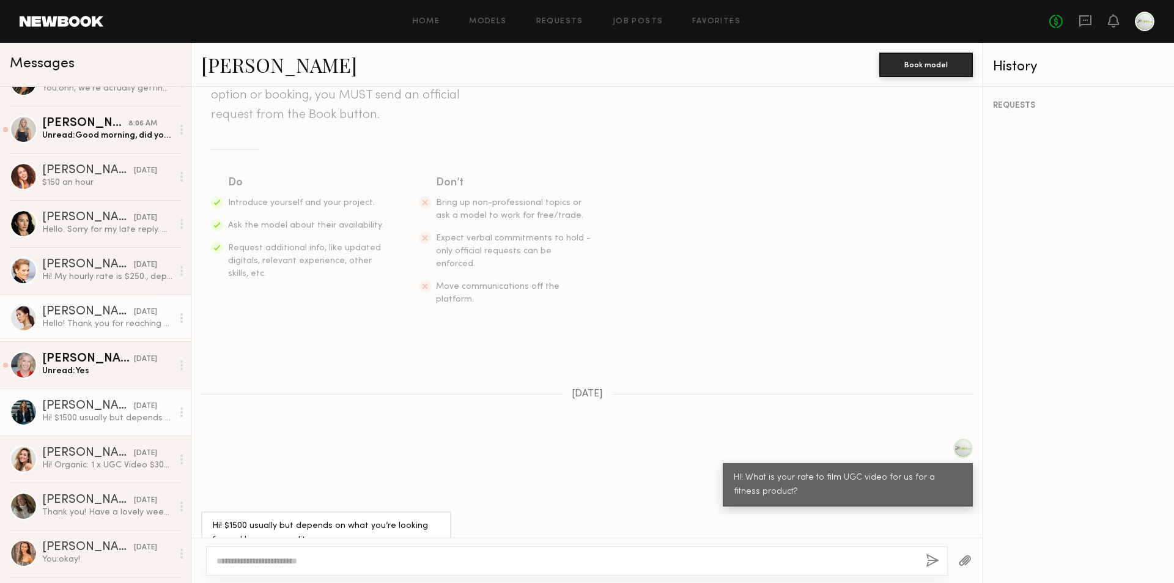
click at [103, 306] on div "Jacqueline F." at bounding box center [88, 312] width 92 height 12
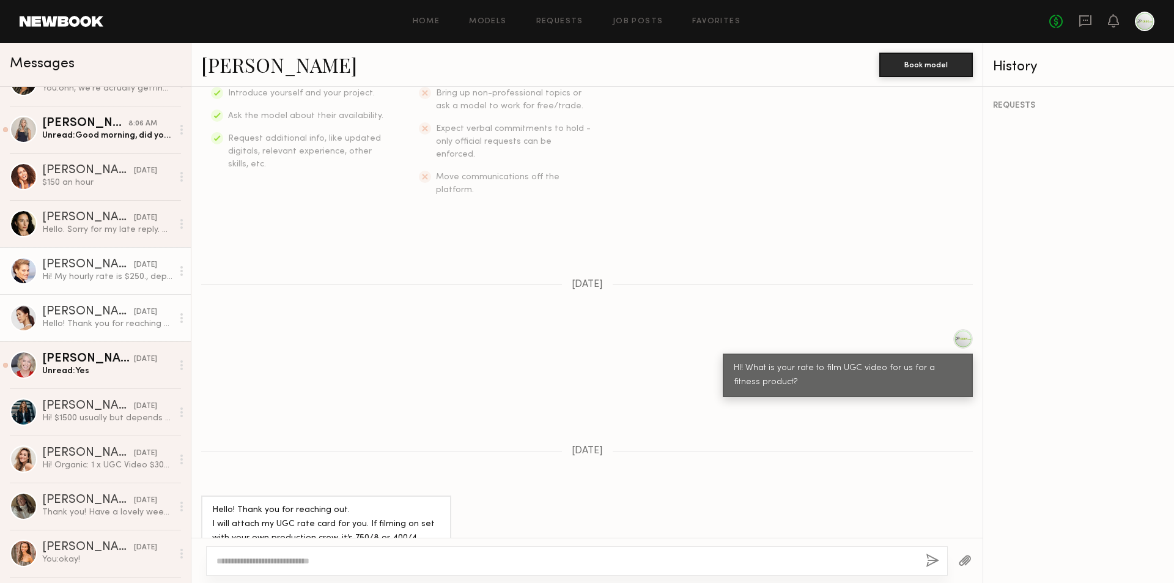
click at [108, 279] on div "Hi! My hourly rate is $250., depending on the complexity and multiple types of …" at bounding box center [107, 277] width 130 height 12
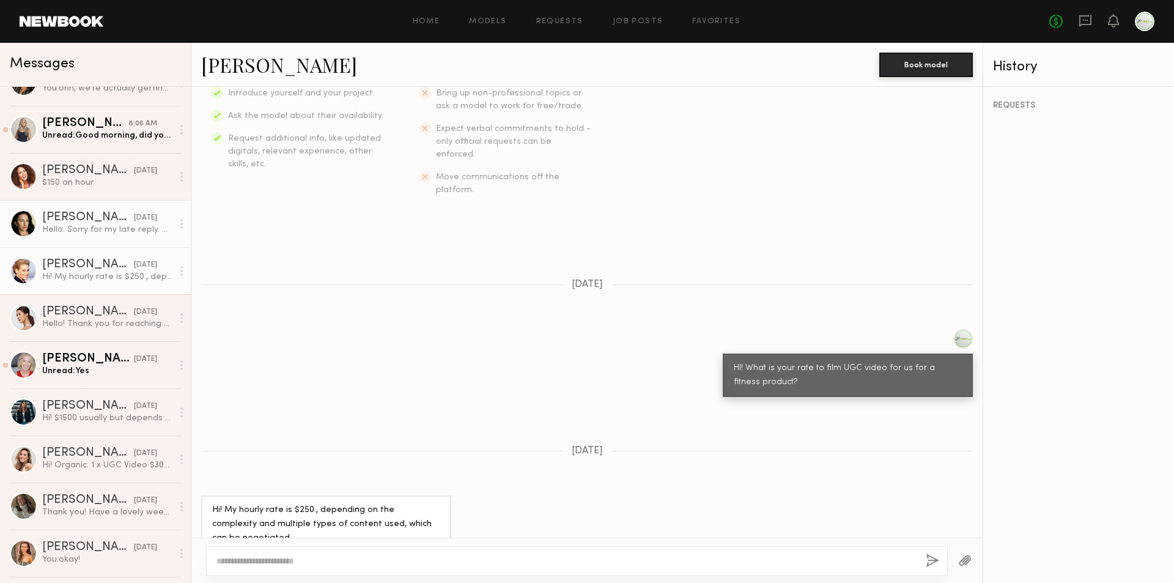
click at [102, 223] on div "Inga S." at bounding box center [88, 218] width 92 height 12
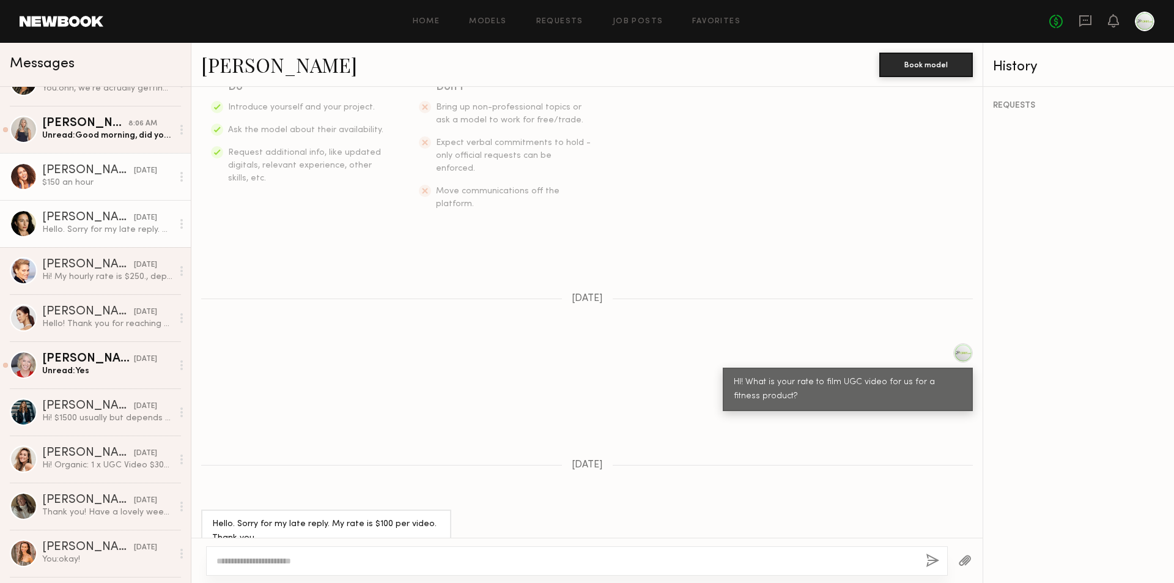
click at [105, 183] on div "$150 an hour" at bounding box center [107, 183] width 130 height 12
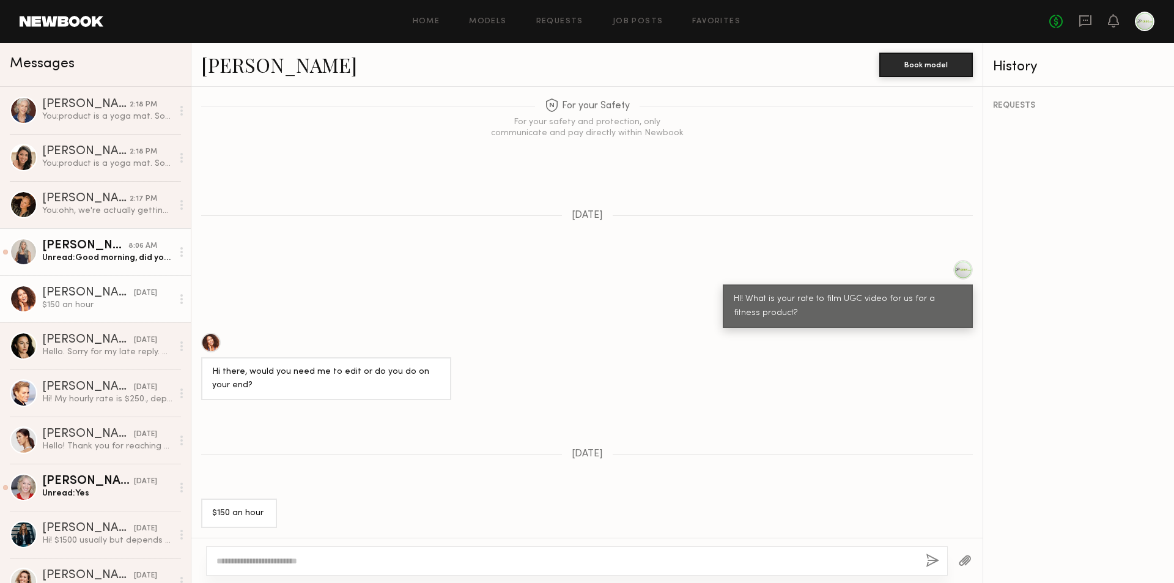
click at [98, 249] on div "Renita G." at bounding box center [85, 246] width 86 height 12
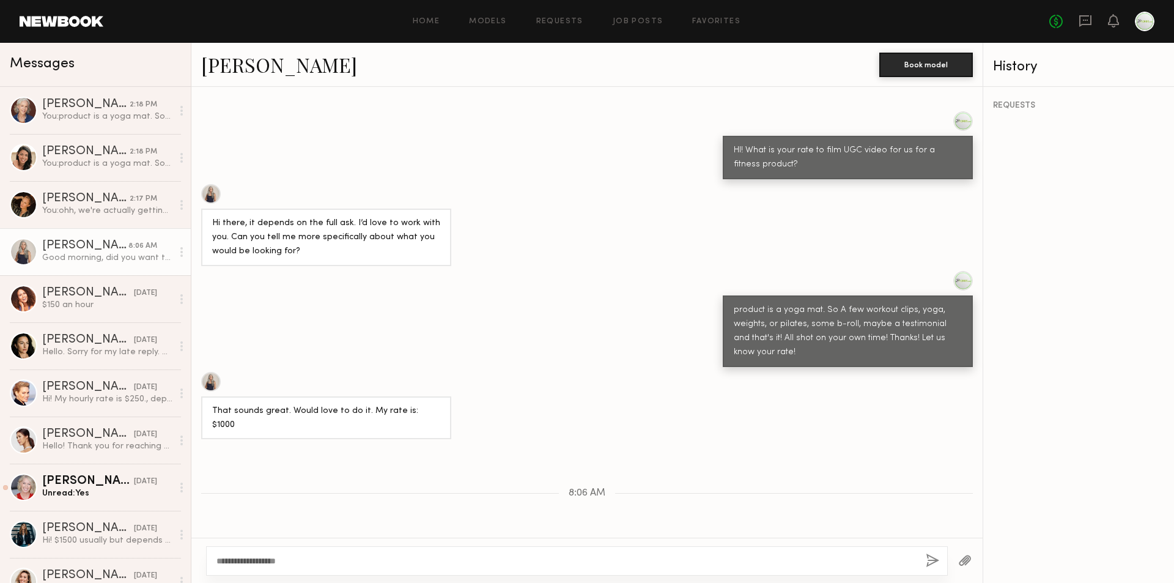
type textarea "**********"
click at [929, 565] on button "button" at bounding box center [932, 560] width 13 height 15
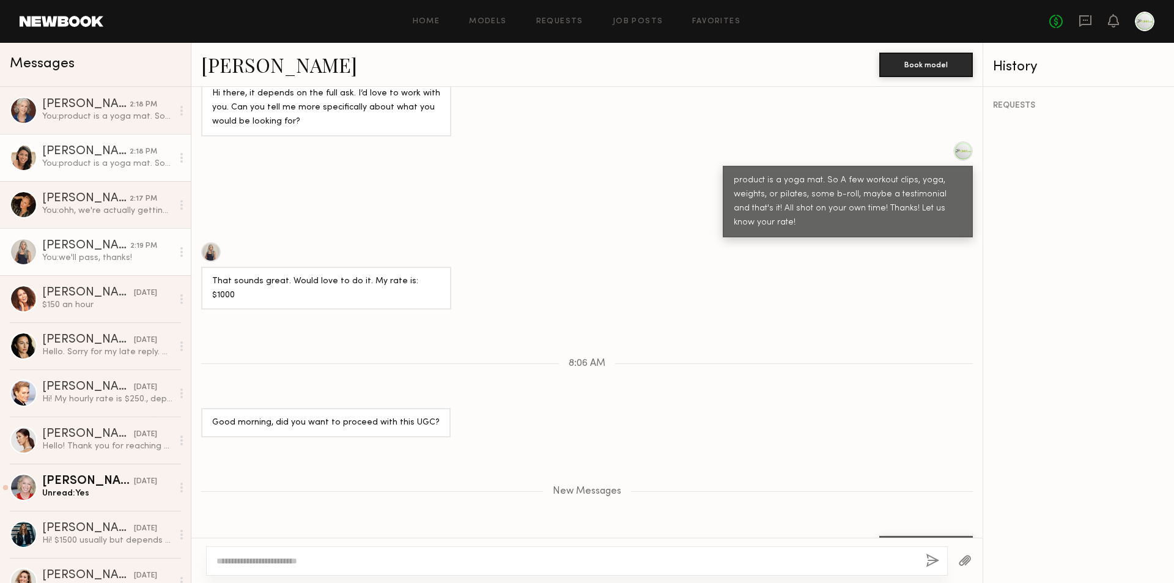
click at [86, 162] on div "You: product is a yoga mat. So A few workout clips, yoga, weights, pilates, som…" at bounding box center [107, 164] width 130 height 12
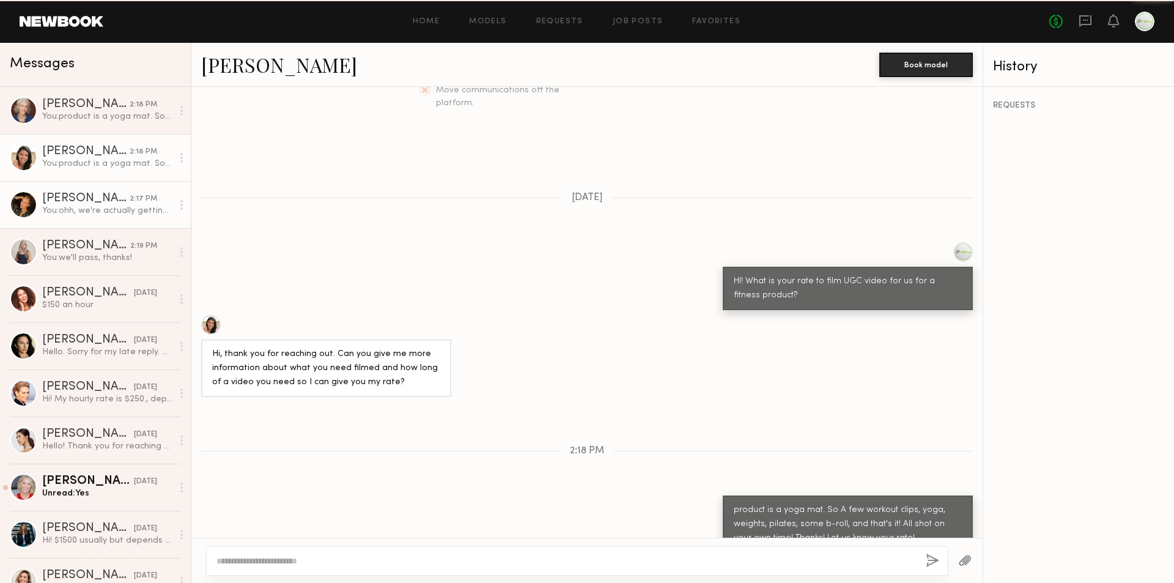
click at [97, 193] on div "Sarah K." at bounding box center [85, 199] width 87 height 12
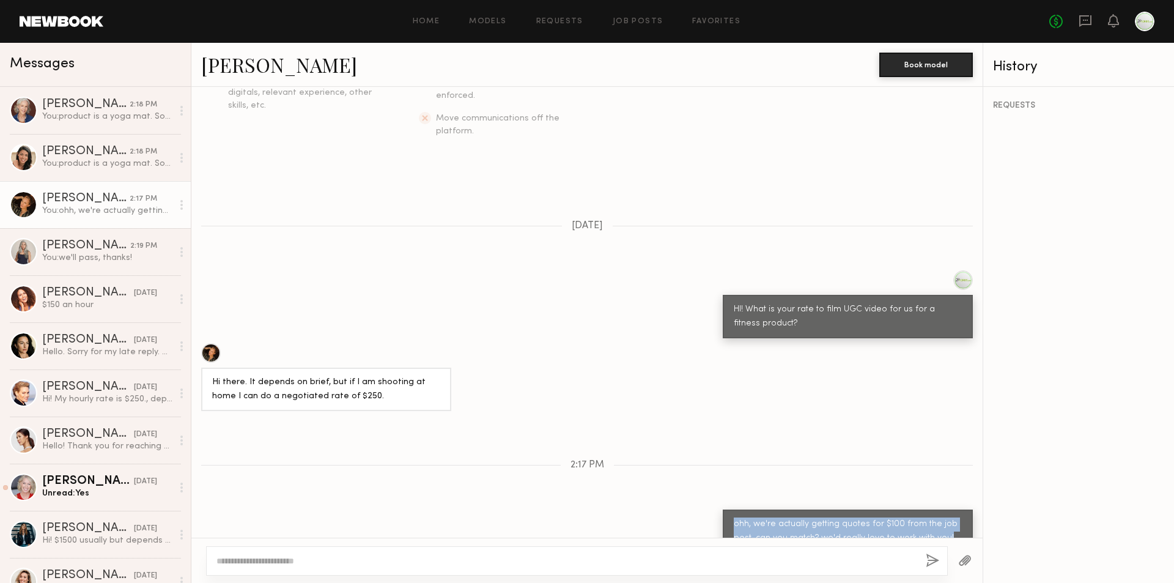
drag, startPoint x: 915, startPoint y: 512, endPoint x: 726, endPoint y: 498, distance: 188.8
click at [724, 509] on div "ohh, we're actually getting quotes for $100 from the job post, can you match? w…" at bounding box center [848, 530] width 250 height 43
copy div "ohh, we're actually getting quotes for $100 from the job post, can you match? w…"
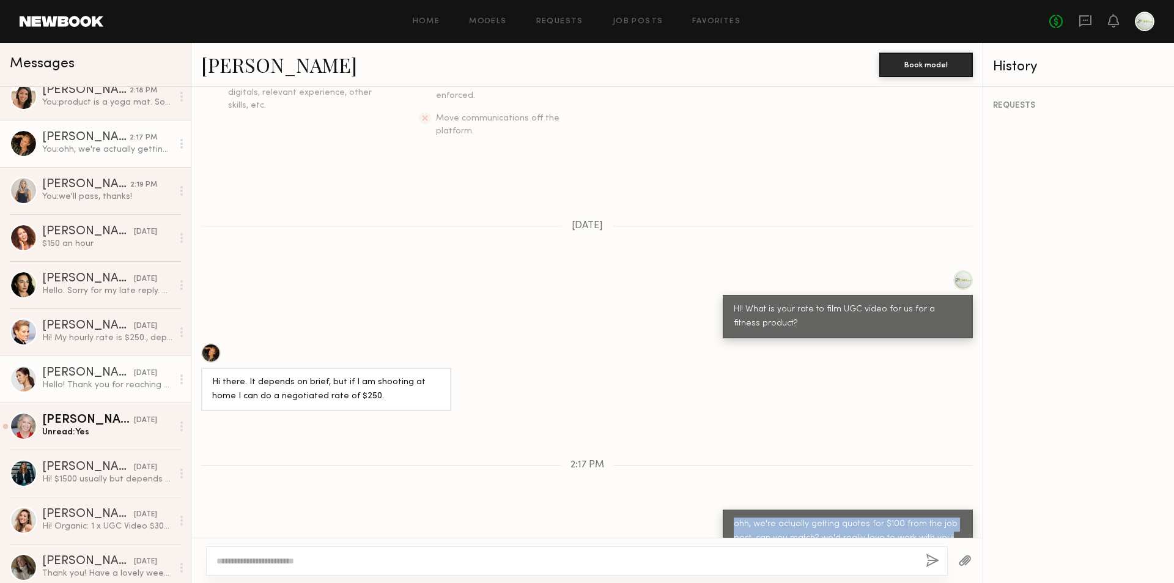
click at [89, 372] on div "Jacqueline F." at bounding box center [88, 373] width 92 height 12
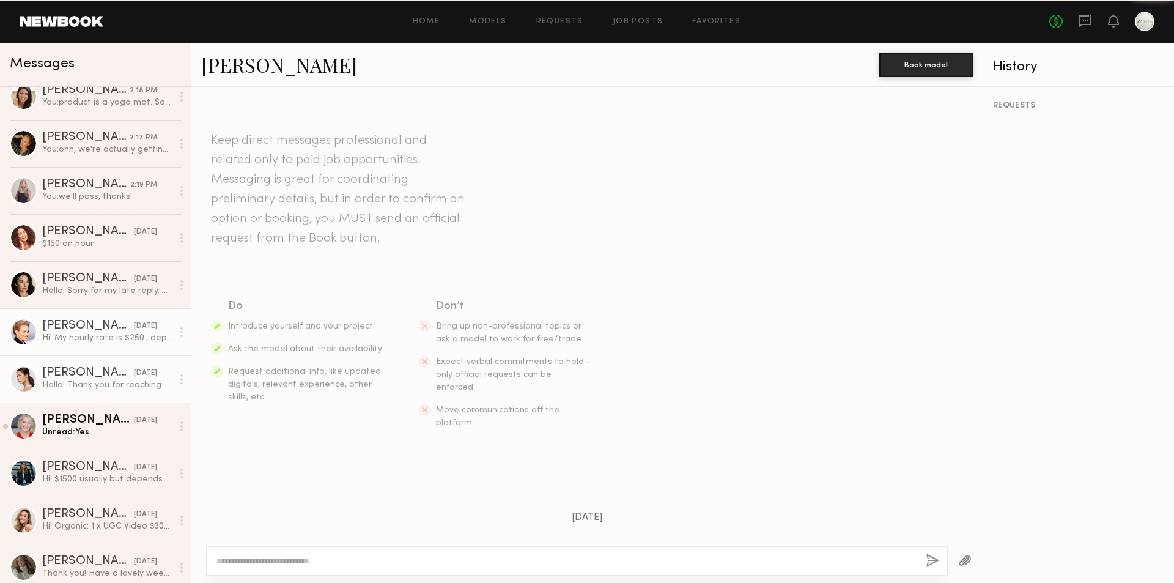
scroll to position [233, 0]
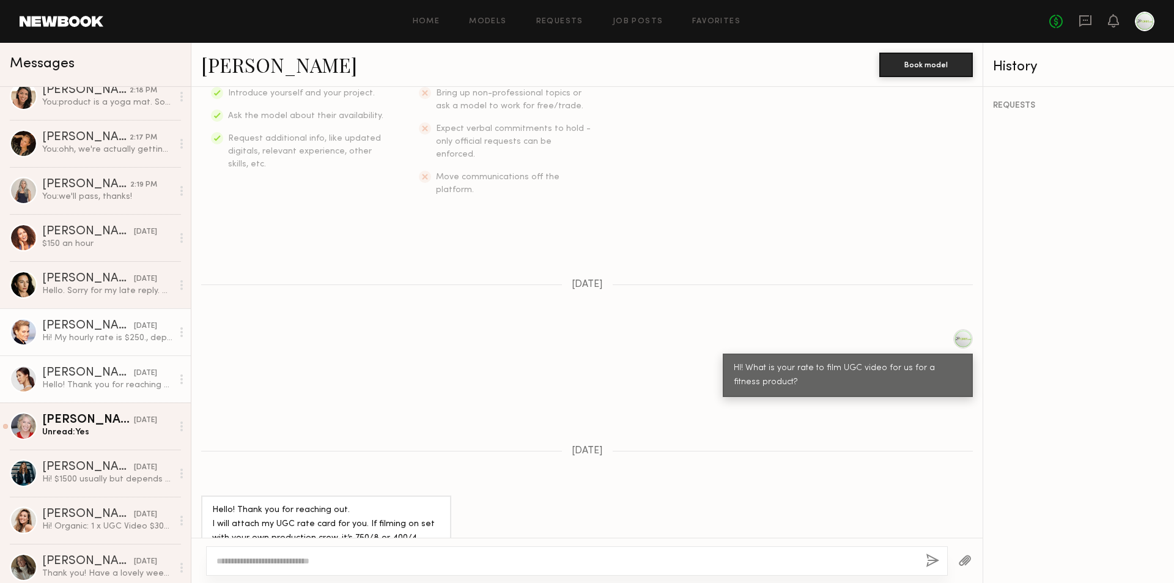
click at [89, 325] on div "Odile C." at bounding box center [88, 326] width 92 height 12
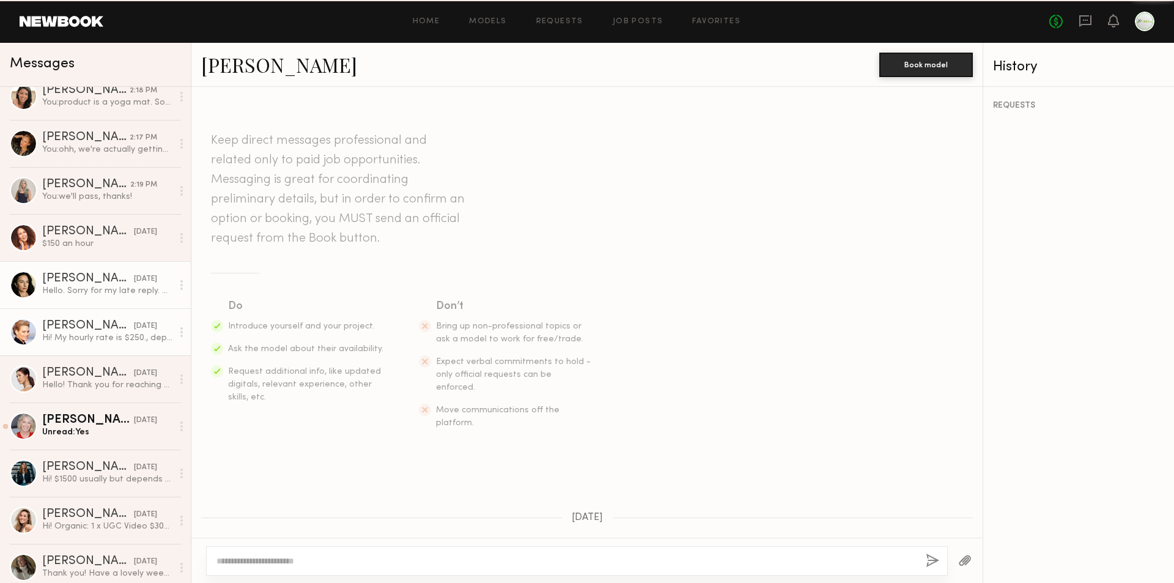
scroll to position [233, 0]
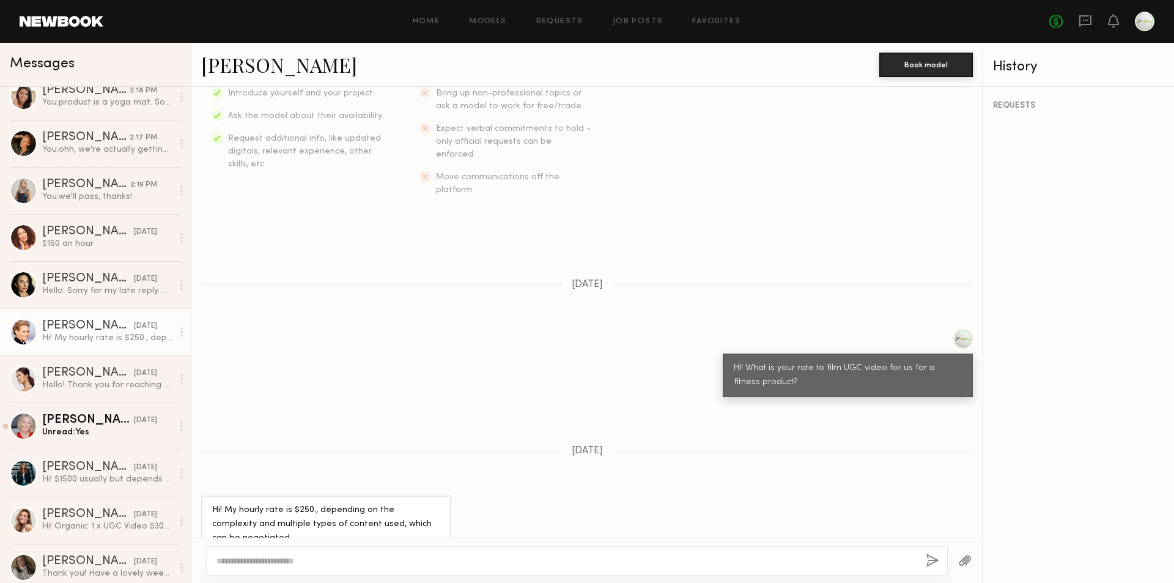
click at [237, 69] on link "Odile C." at bounding box center [279, 64] width 156 height 26
click at [478, 565] on textarea at bounding box center [565, 561] width 699 height 12
click at [86, 233] on div "Lauren B." at bounding box center [88, 232] width 92 height 12
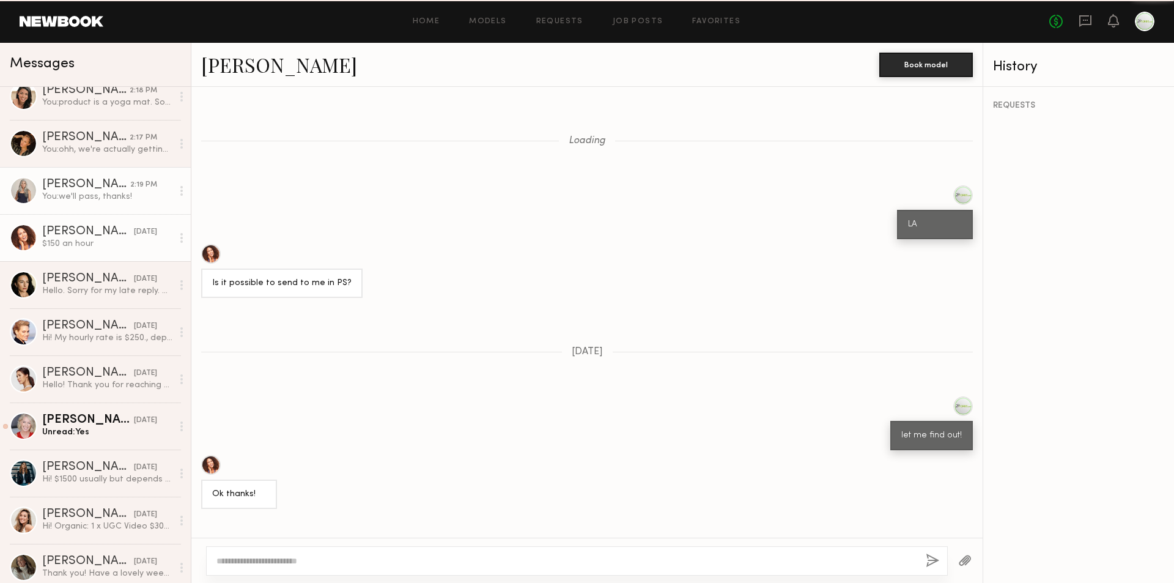
scroll to position [823, 0]
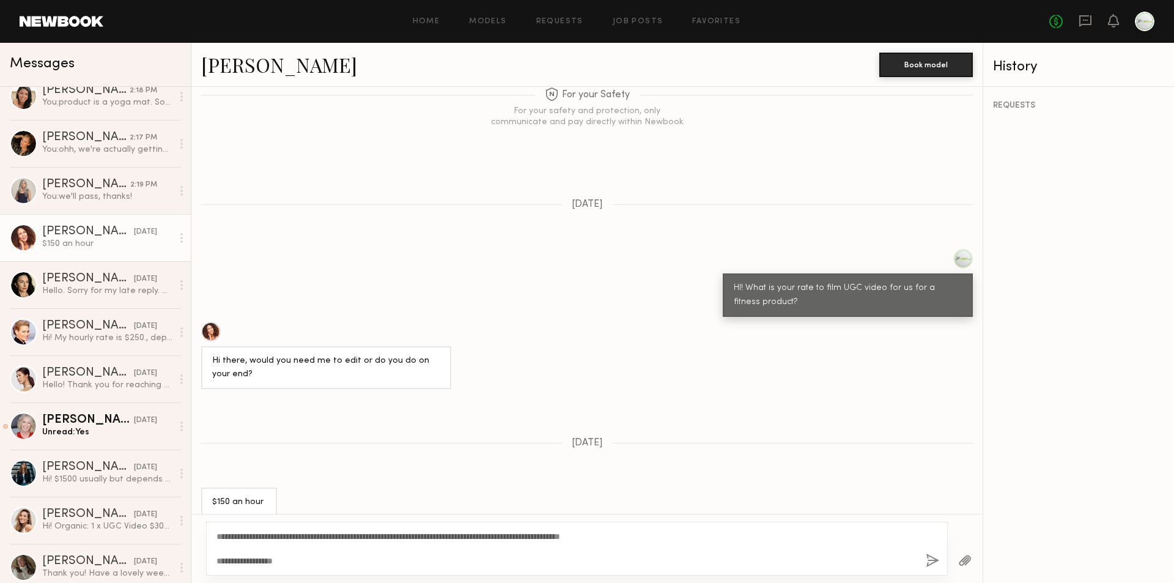
type textarea "**********"
click at [924, 562] on div "**********" at bounding box center [577, 549] width 742 height 54
click at [931, 561] on button "button" at bounding box center [932, 560] width 13 height 15
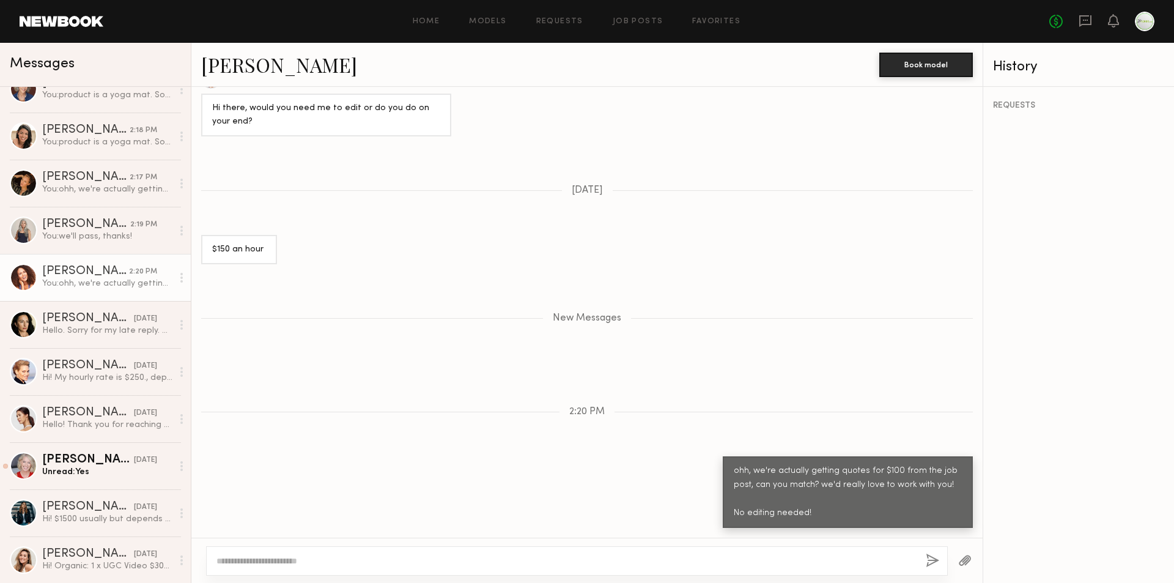
scroll to position [0, 0]
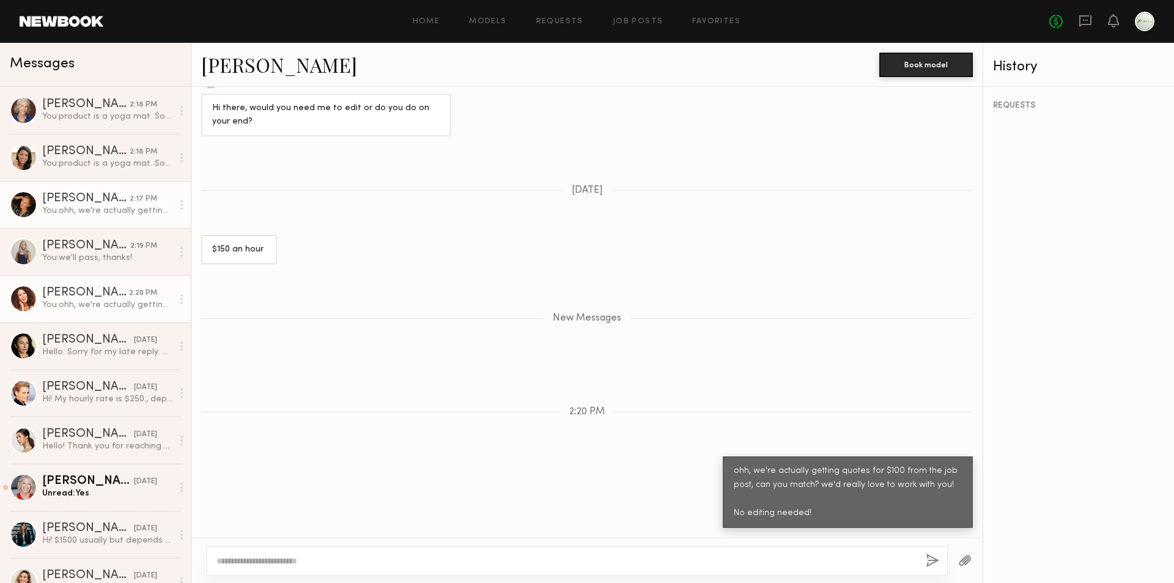
click at [95, 218] on link "Sarah K. 2:17 PM You: ohh, we're actually getting quotes for $100 from the job …" at bounding box center [95, 204] width 191 height 47
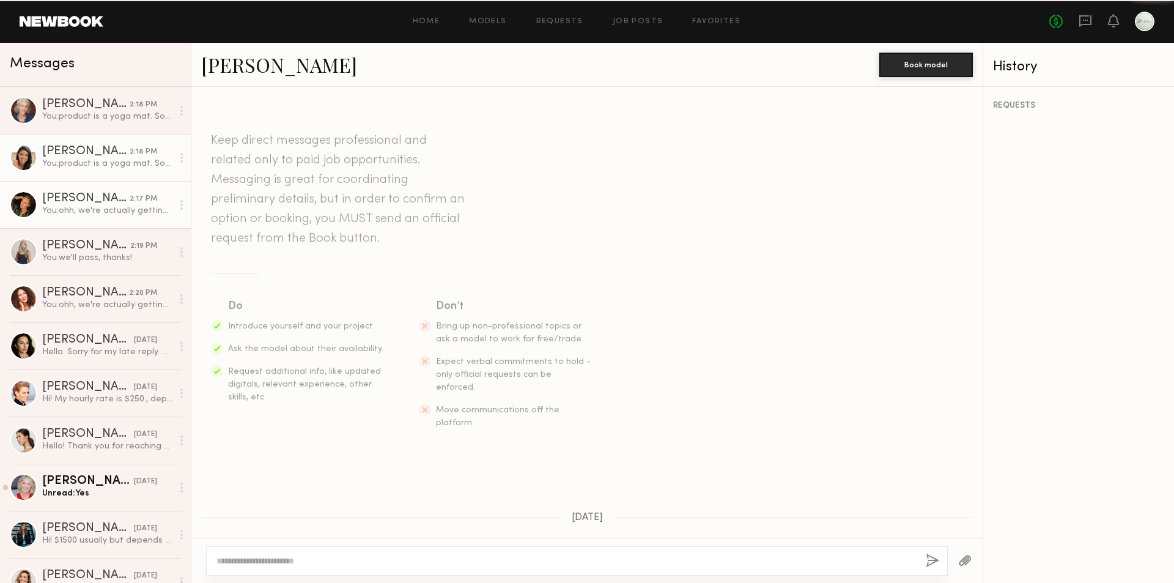
scroll to position [292, 0]
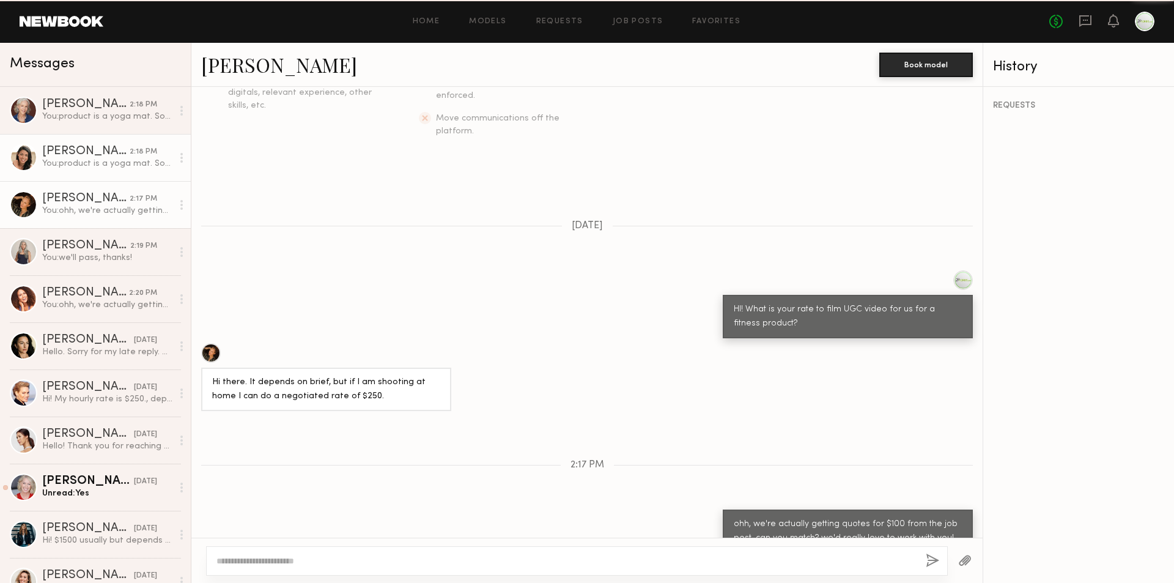
click at [86, 167] on div "You: product is a yoga mat. So A few workout clips, yoga, weights, pilates, som…" at bounding box center [107, 164] width 130 height 12
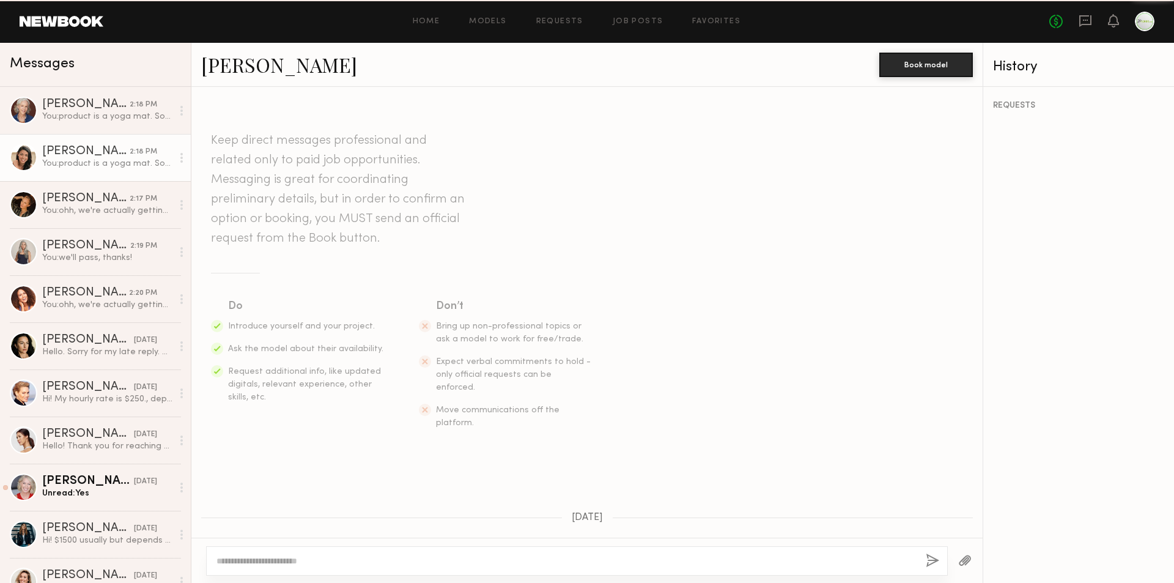
scroll to position [320, 0]
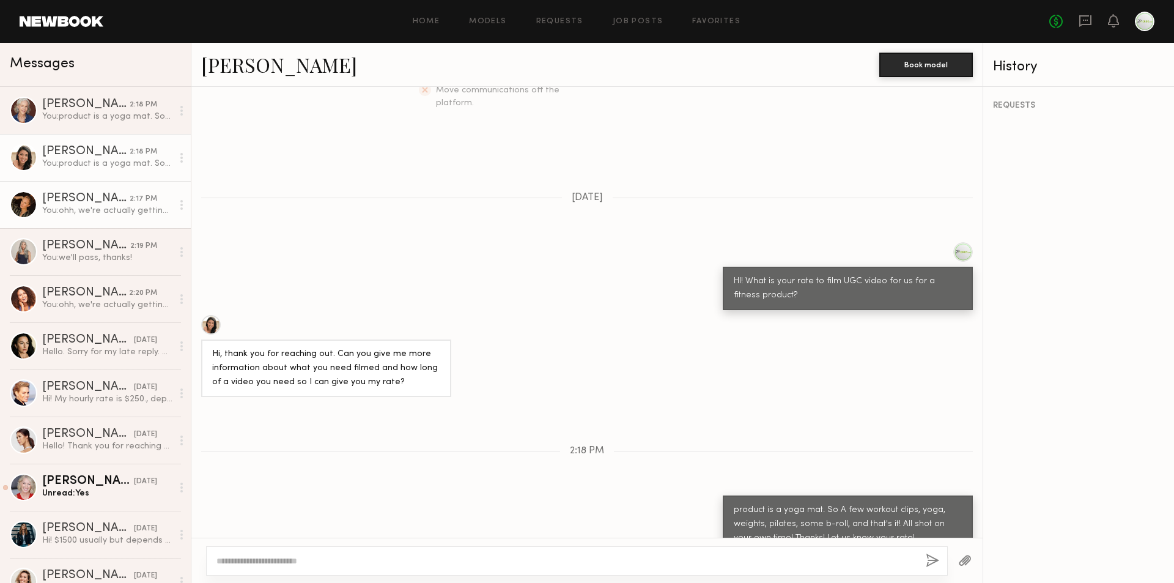
click at [87, 210] on div "You: ohh, we're actually getting quotes for $100 from the job post, can you mat…" at bounding box center [107, 211] width 130 height 12
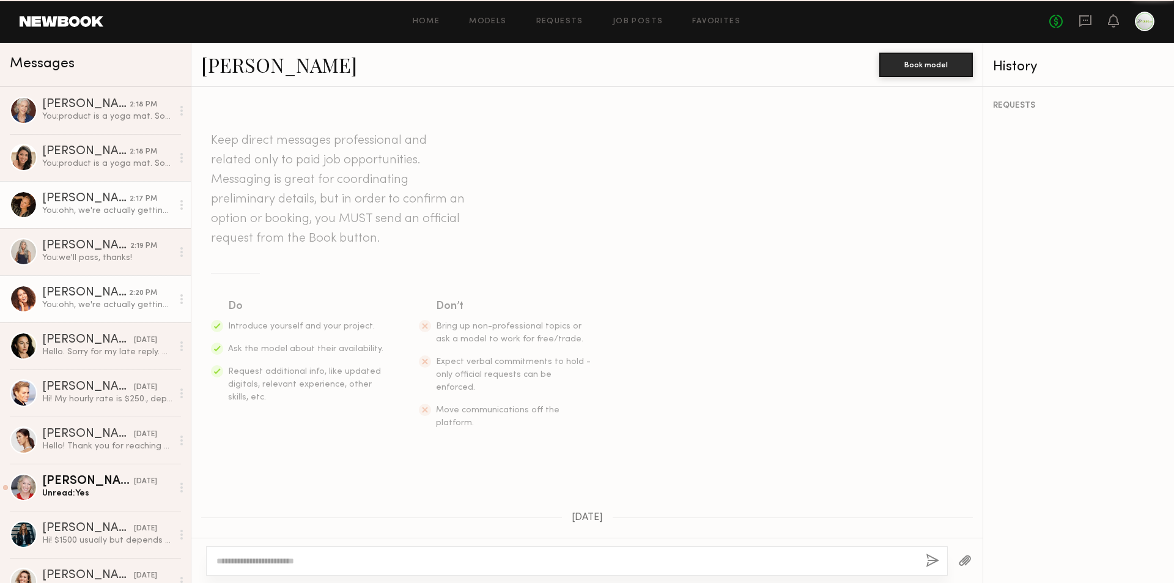
scroll to position [292, 0]
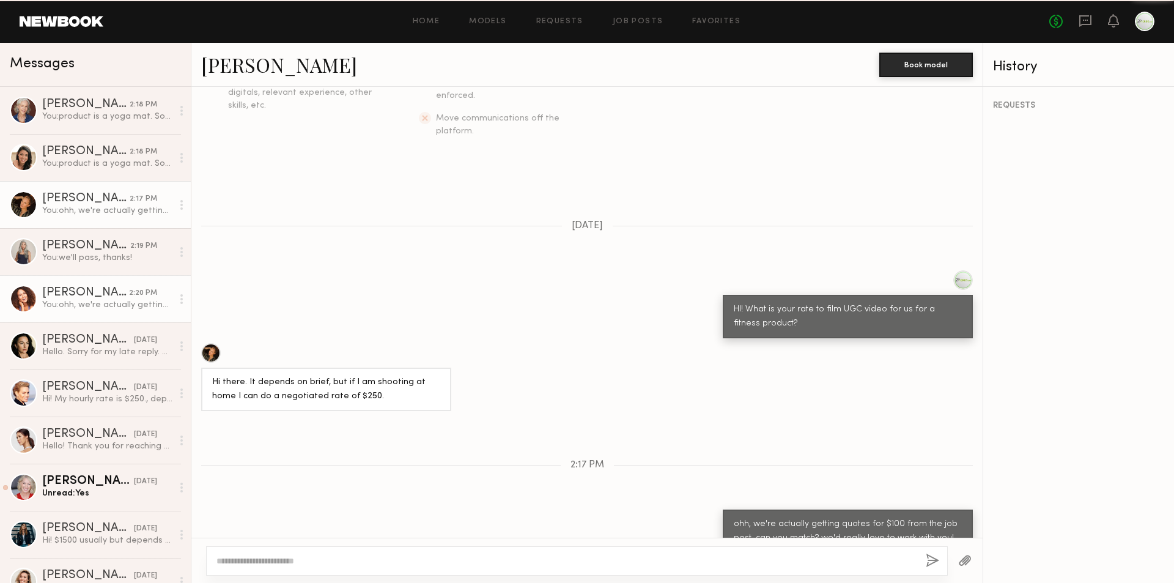
click at [96, 283] on link "Lauren B. 2:20 PM You: ohh, we're actually getting quotes for $100 from the job…" at bounding box center [95, 298] width 191 height 47
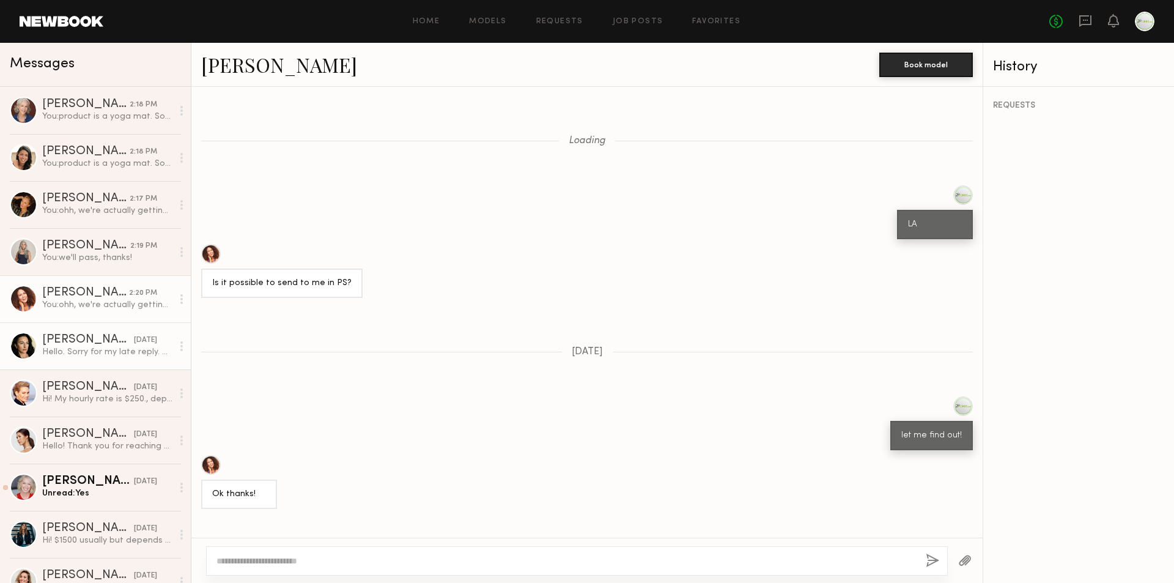
scroll to position [995, 0]
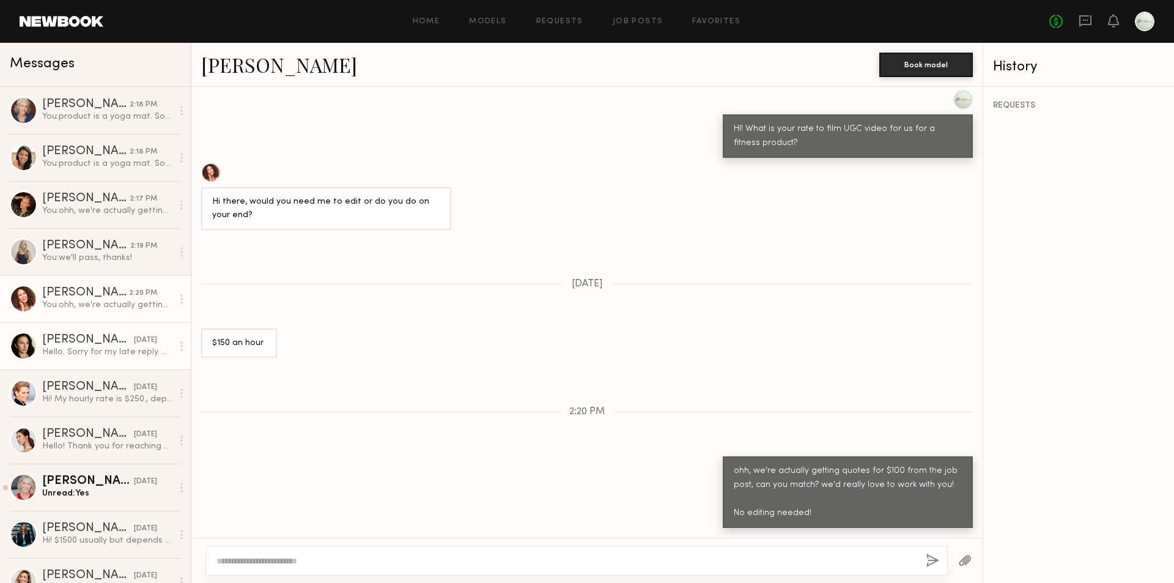
click at [98, 346] on div "Inga S." at bounding box center [88, 340] width 92 height 12
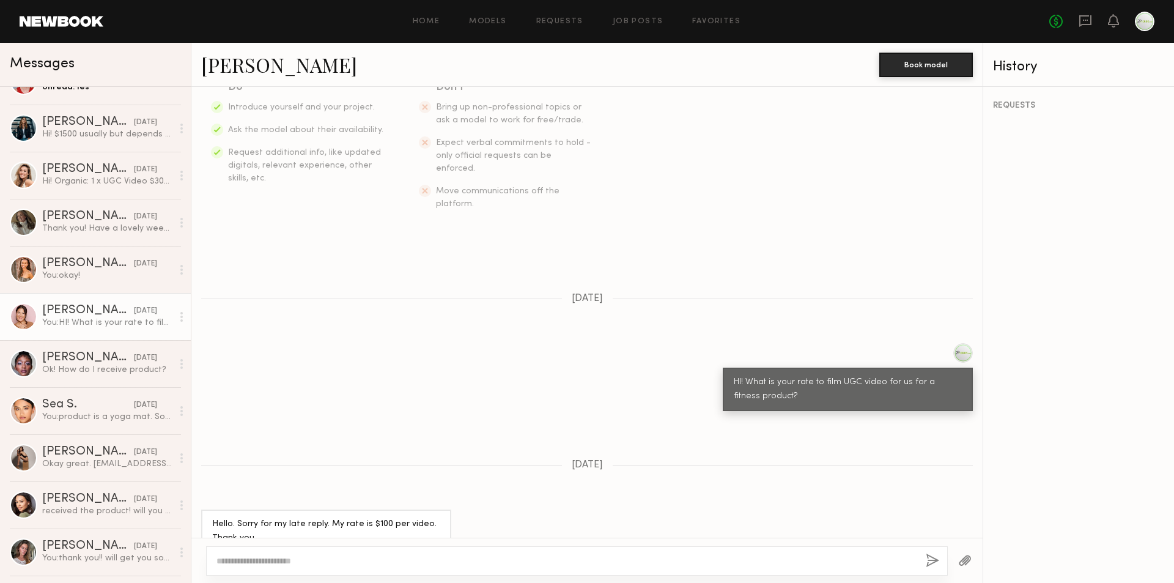
scroll to position [428, 0]
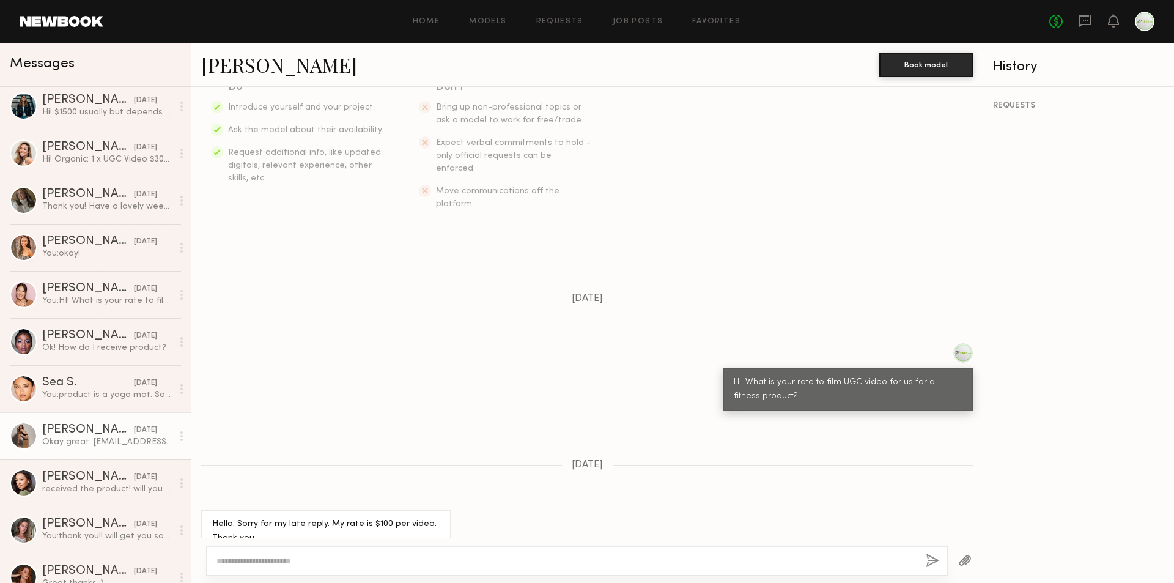
click at [92, 427] on div "Claire A." at bounding box center [88, 430] width 92 height 12
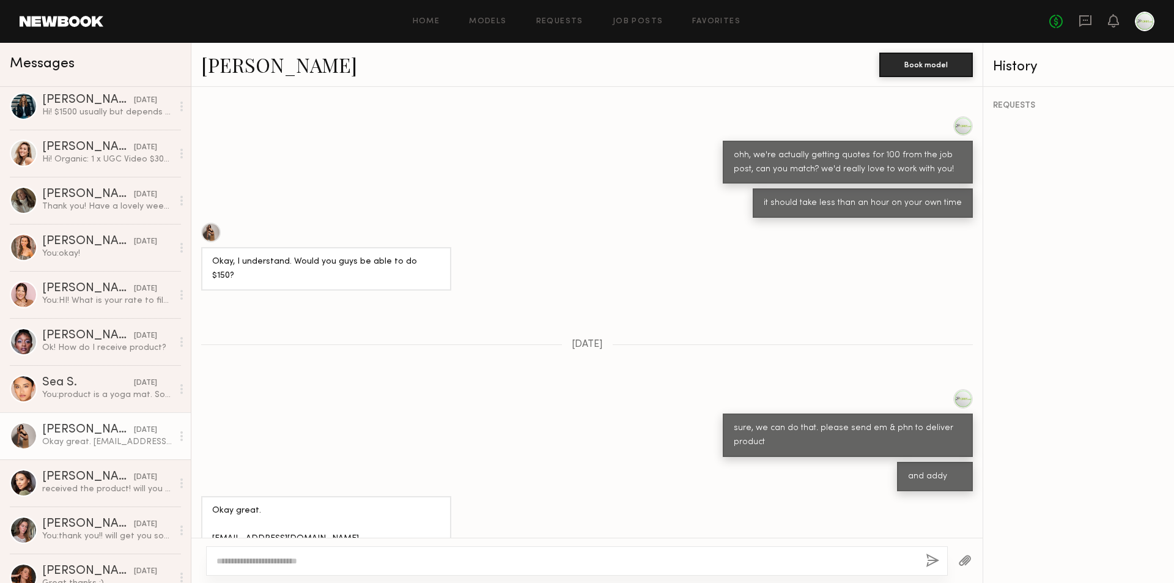
scroll to position [536, 0]
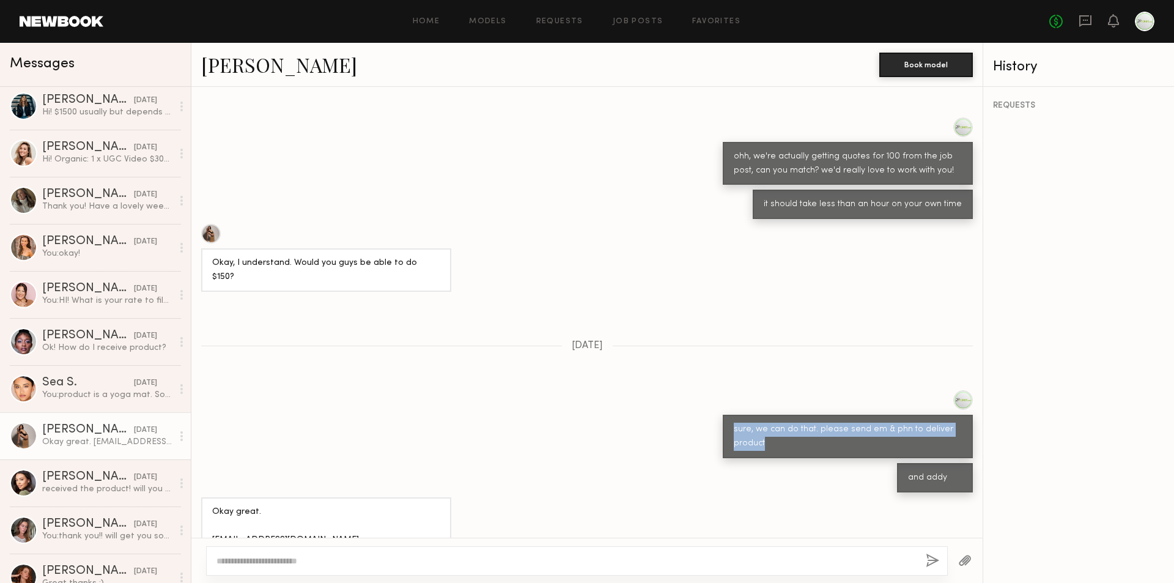
drag, startPoint x: 744, startPoint y: 433, endPoint x: 705, endPoint y: 421, distance: 41.2
click at [723, 426] on div "sure, we can do that. please send em & phn to deliver product" at bounding box center [848, 436] width 250 height 43
copy div "sure, we can do that. please send em & phn to deliver product"
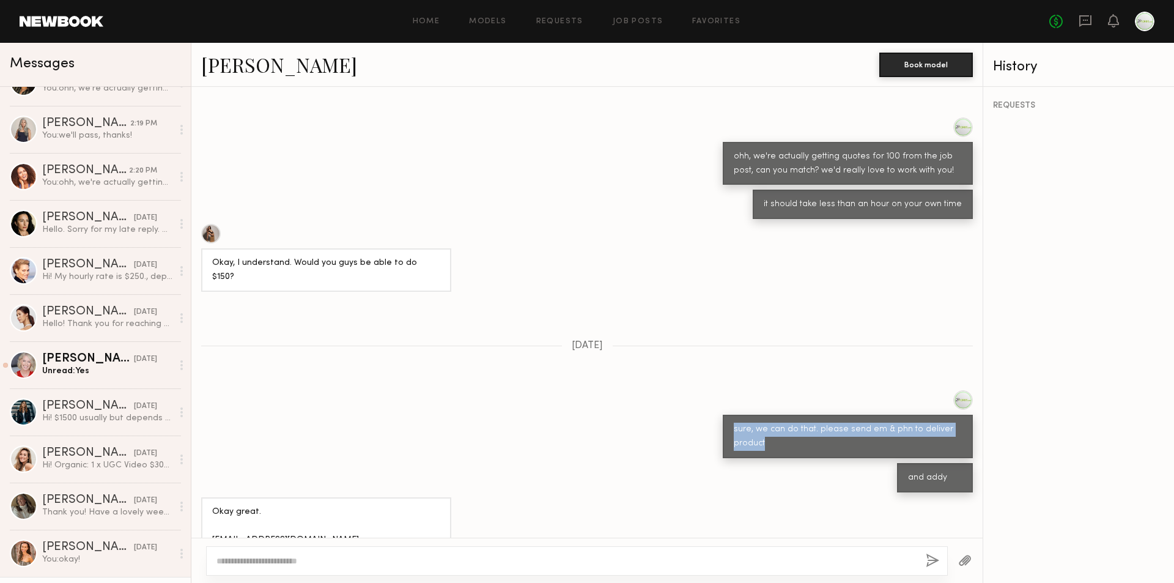
scroll to position [61, 0]
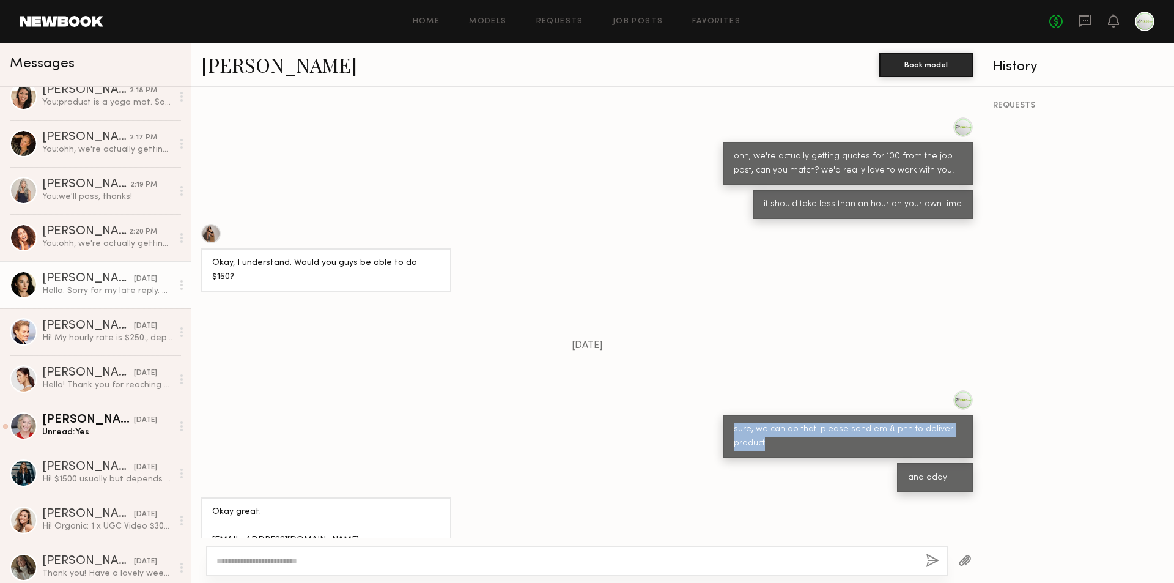
click at [107, 296] on div "Hello. Sorry for my late reply. My rate is $100 per video. Thank you." at bounding box center [107, 291] width 130 height 12
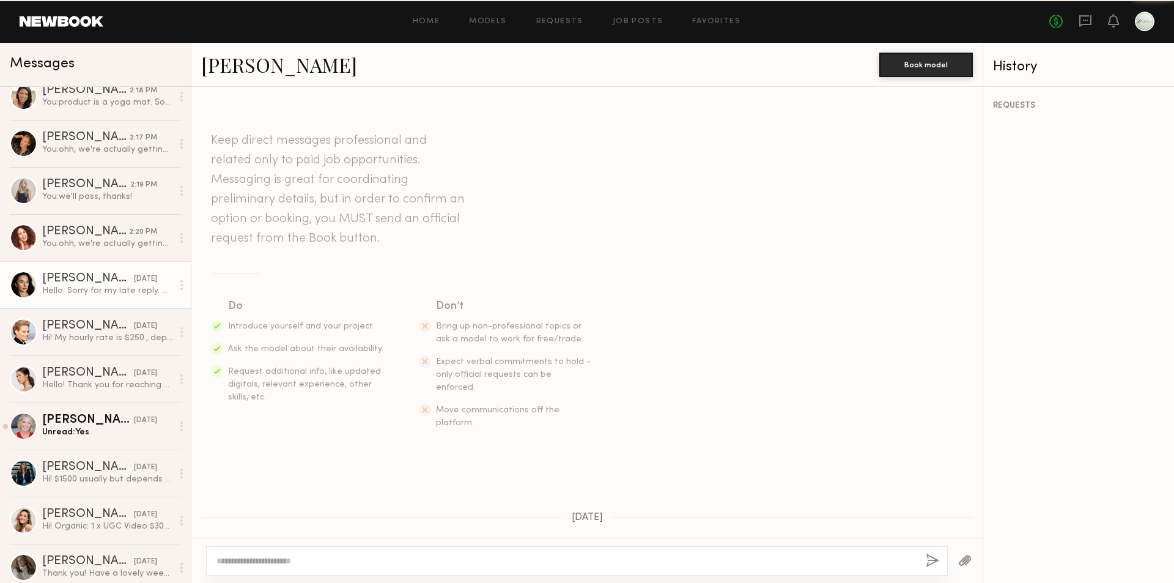
scroll to position [219, 0]
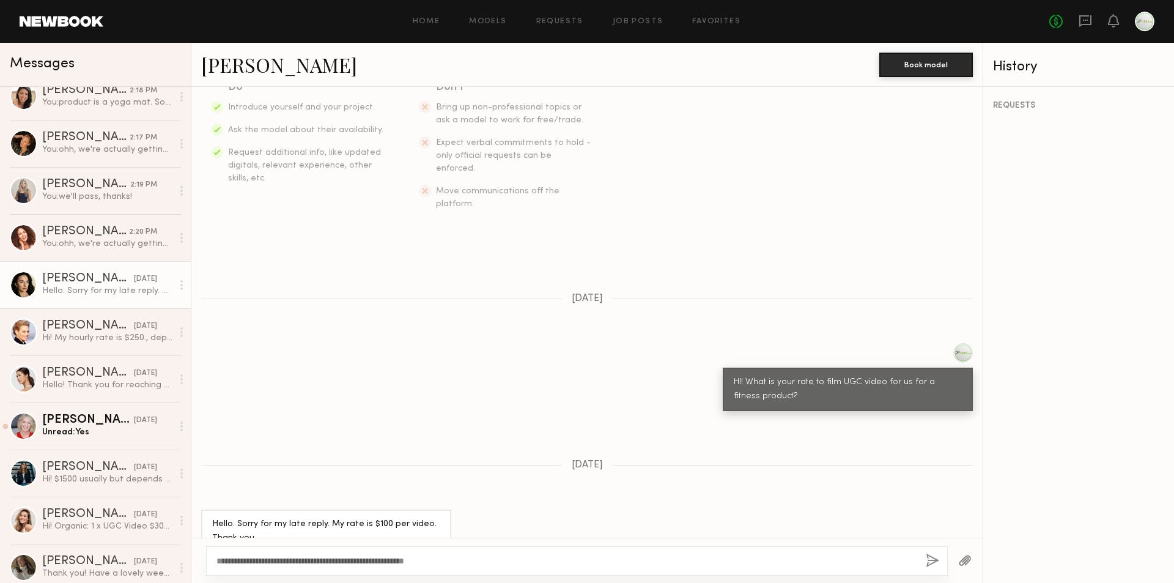
type textarea "**********"
click at [942, 559] on div "**********" at bounding box center [577, 560] width 742 height 29
click at [932, 558] on button "button" at bounding box center [932, 560] width 13 height 15
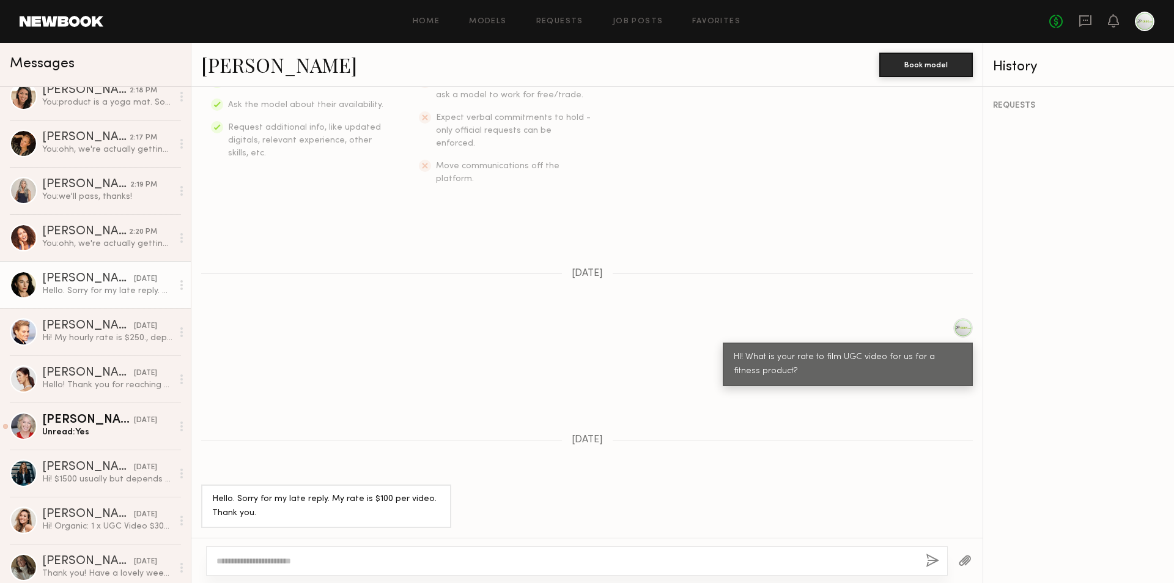
scroll to position [0, 0]
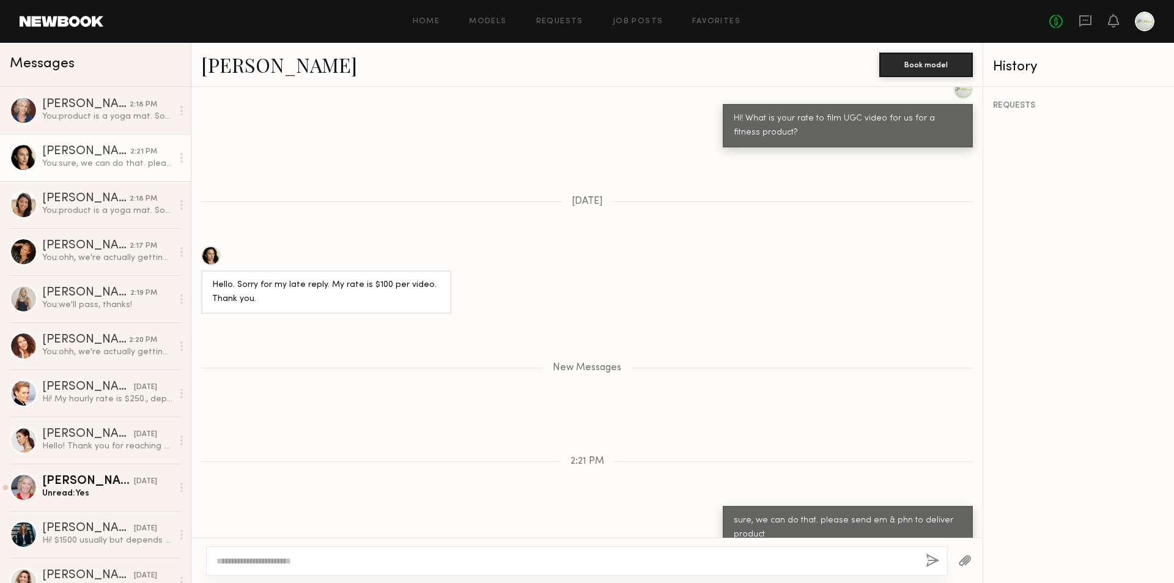
drag, startPoint x: 863, startPoint y: 567, endPoint x: 856, endPoint y: 563, distance: 8.2
click at [862, 567] on div at bounding box center [577, 560] width 742 height 29
click at [854, 561] on textarea at bounding box center [565, 561] width 699 height 12
type textarea "********"
click at [934, 557] on button "button" at bounding box center [932, 560] width 13 height 15
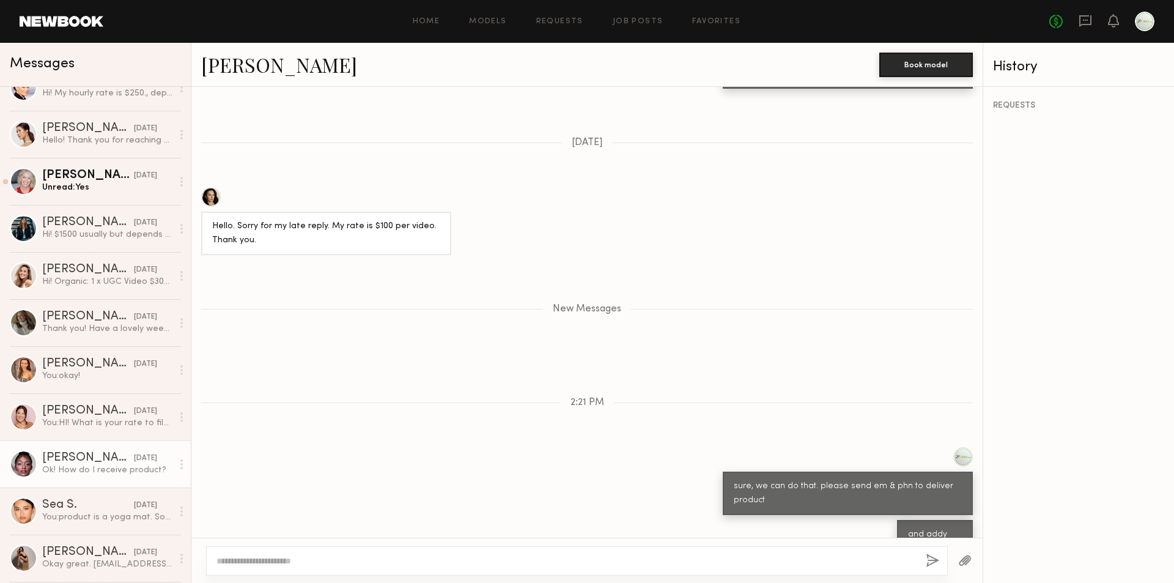
scroll to position [367, 0]
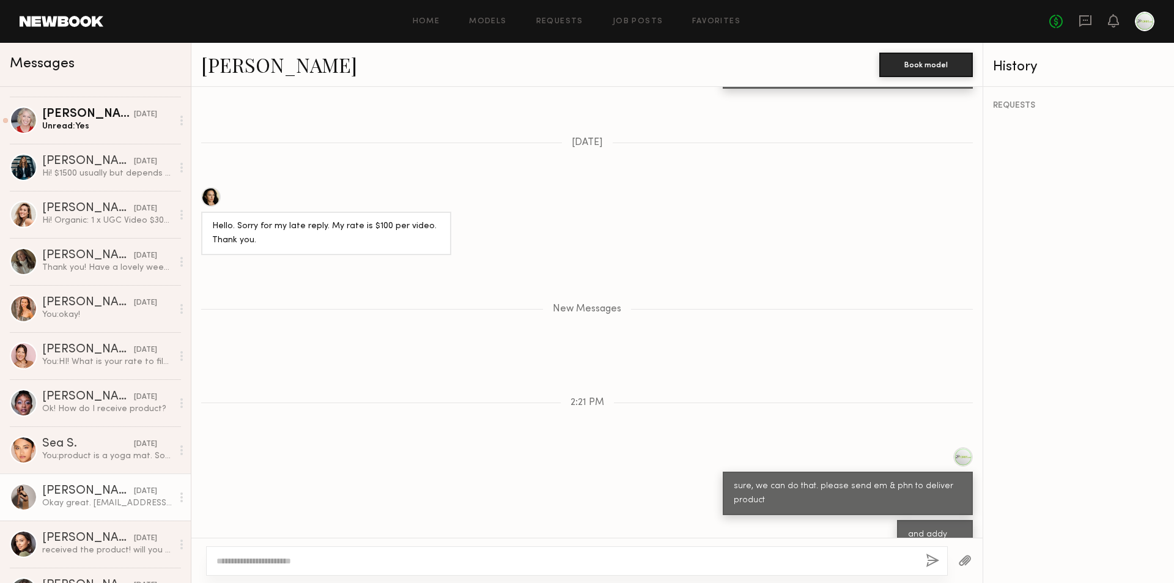
click at [116, 502] on div "Okay great. ClaireArceneaux@gmail.com 310-962-4268 859 S Bedford St Apt 4 LA, C…" at bounding box center [107, 503] width 130 height 12
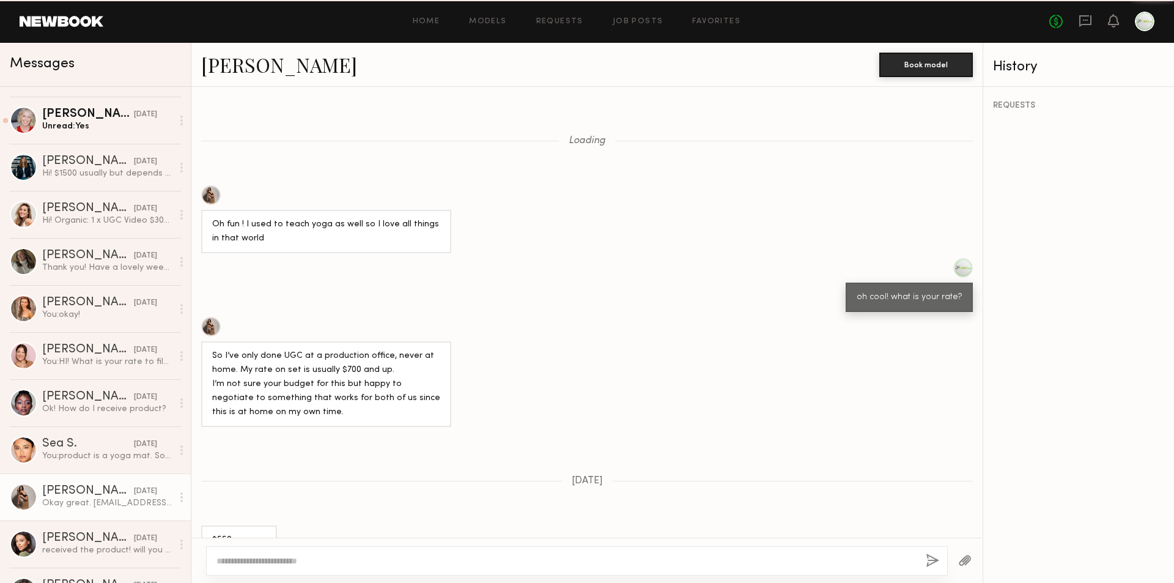
scroll to position [780, 0]
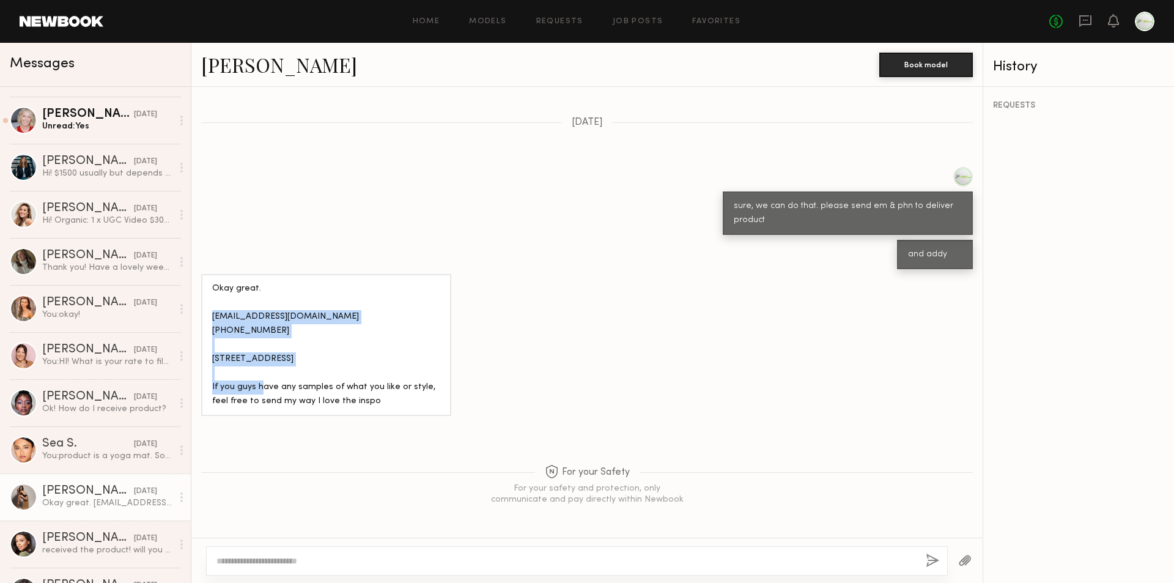
drag, startPoint x: 295, startPoint y: 366, endPoint x: 213, endPoint y: 287, distance: 114.1
click at [213, 287] on div "Okay great. ClaireArceneaux@gmail.com 310-962-4268 859 S Bedford St Apt 4 LA, C…" at bounding box center [326, 345] width 228 height 127
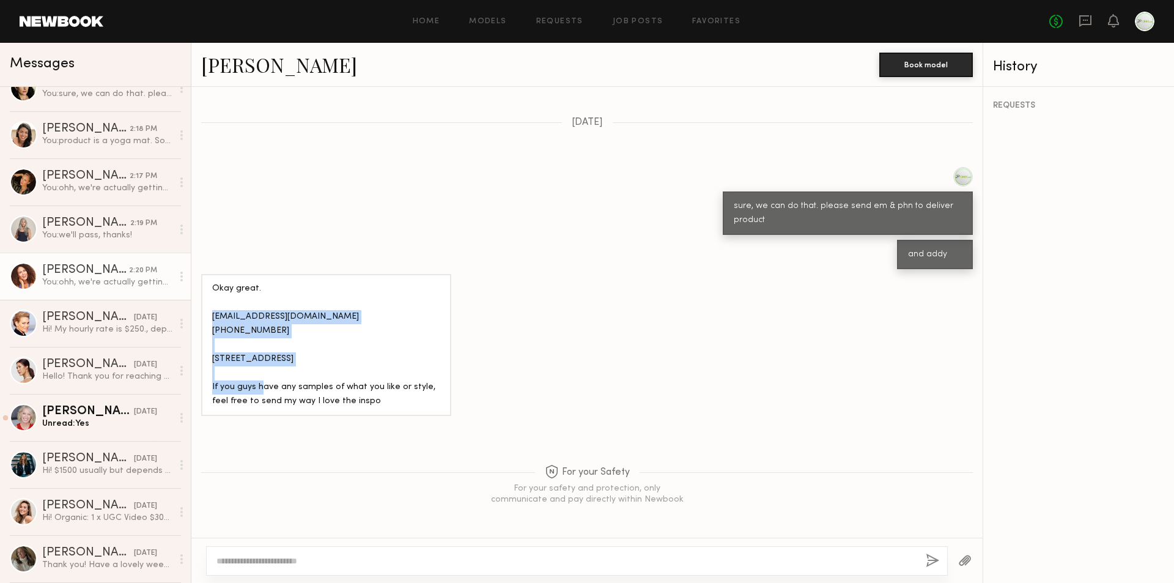
scroll to position [61, 0]
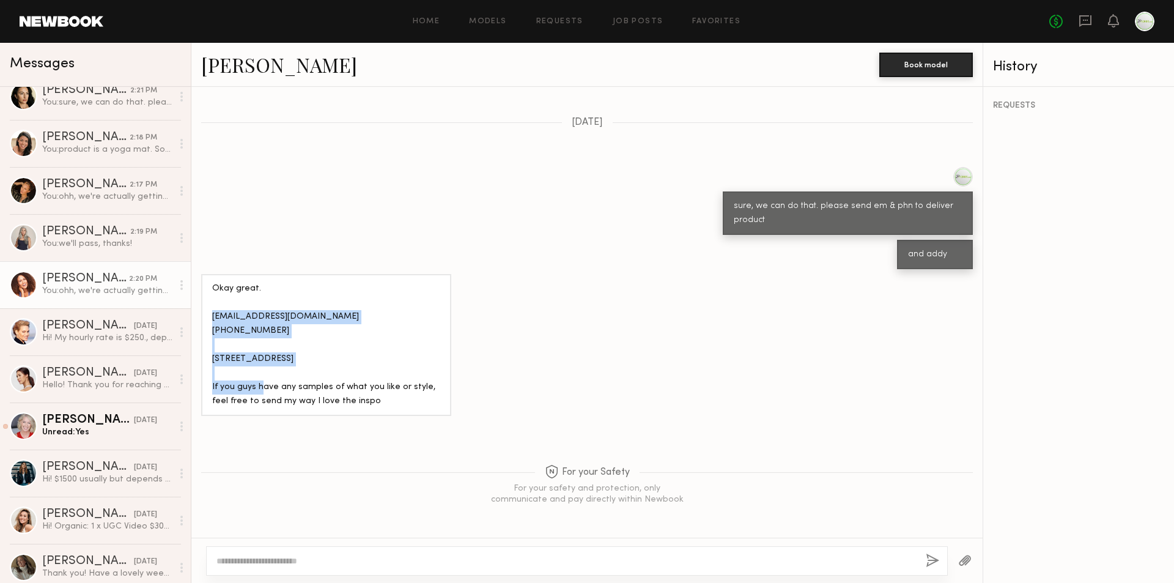
click at [70, 285] on div "Lauren B." at bounding box center [85, 279] width 87 height 12
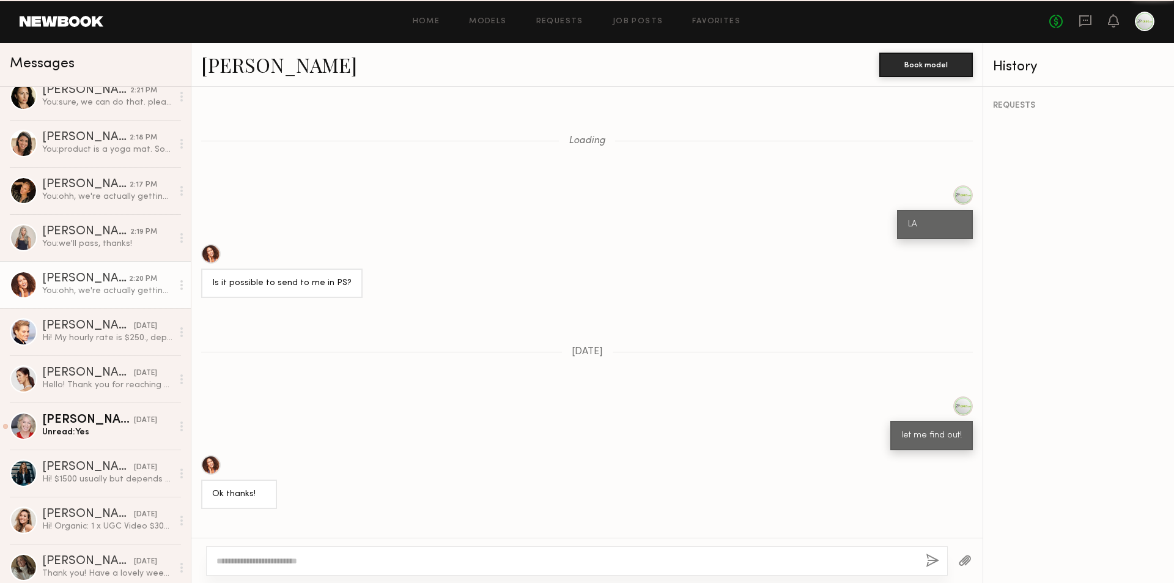
scroll to position [1053, 0]
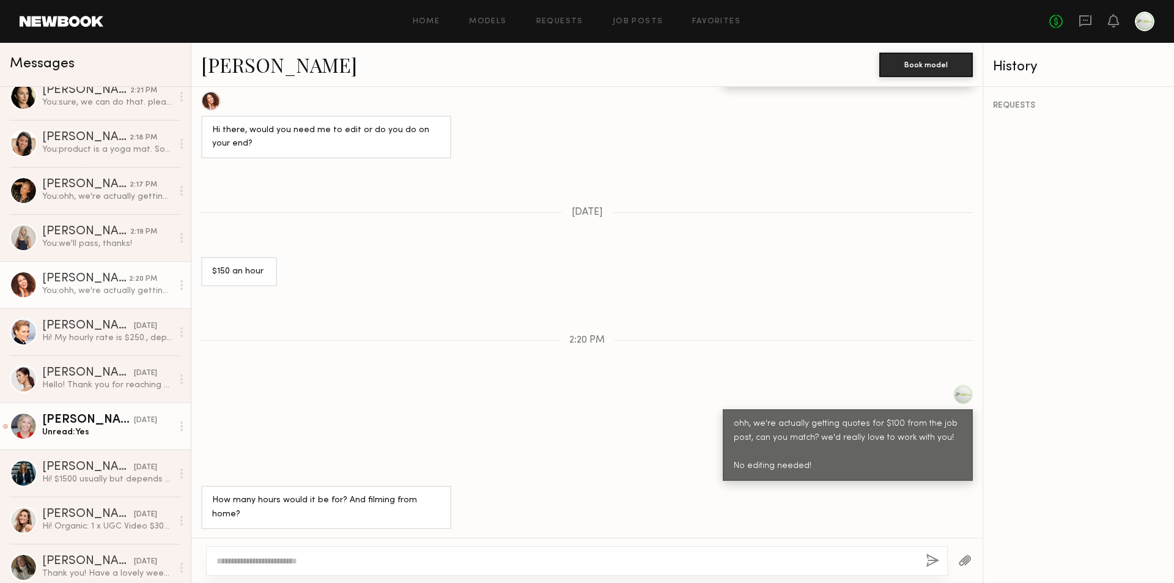
click at [88, 429] on div "Unread: Yes" at bounding box center [107, 432] width 130 height 12
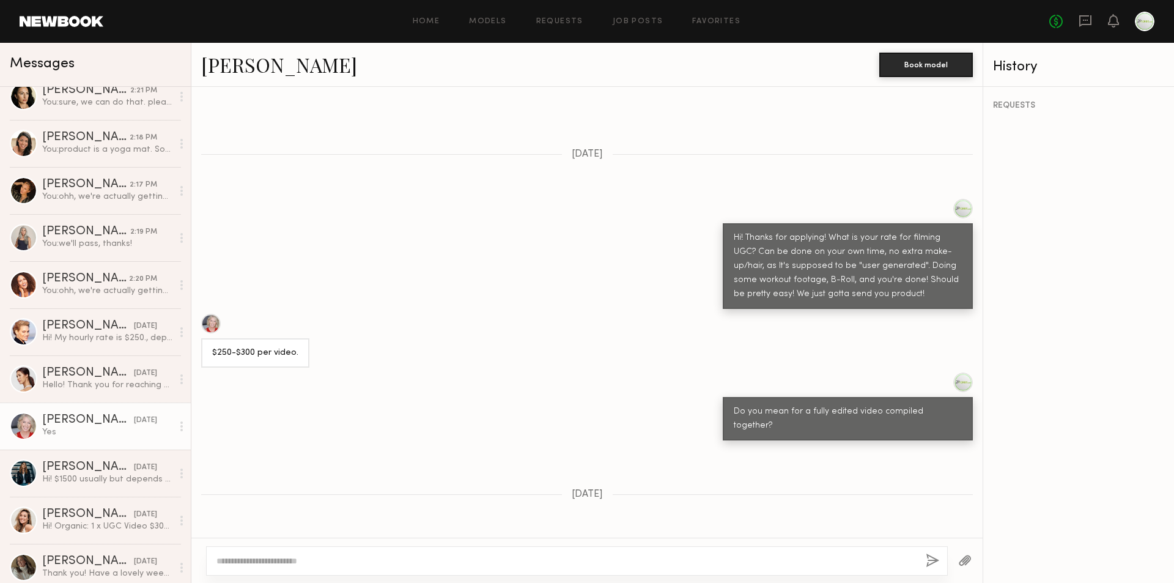
scroll to position [251, 0]
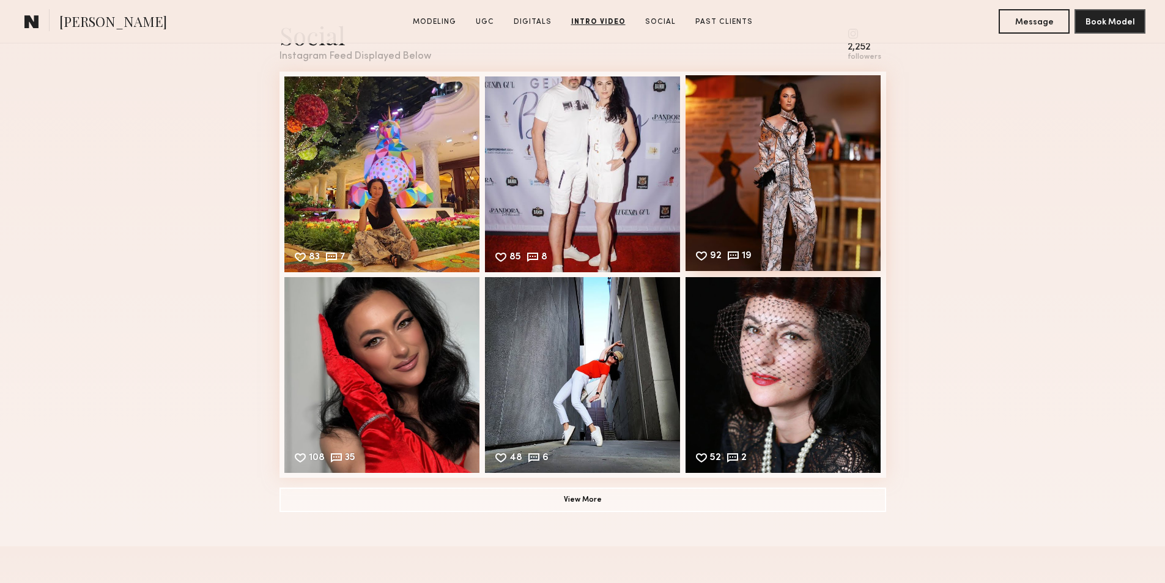
scroll to position [2751, 0]
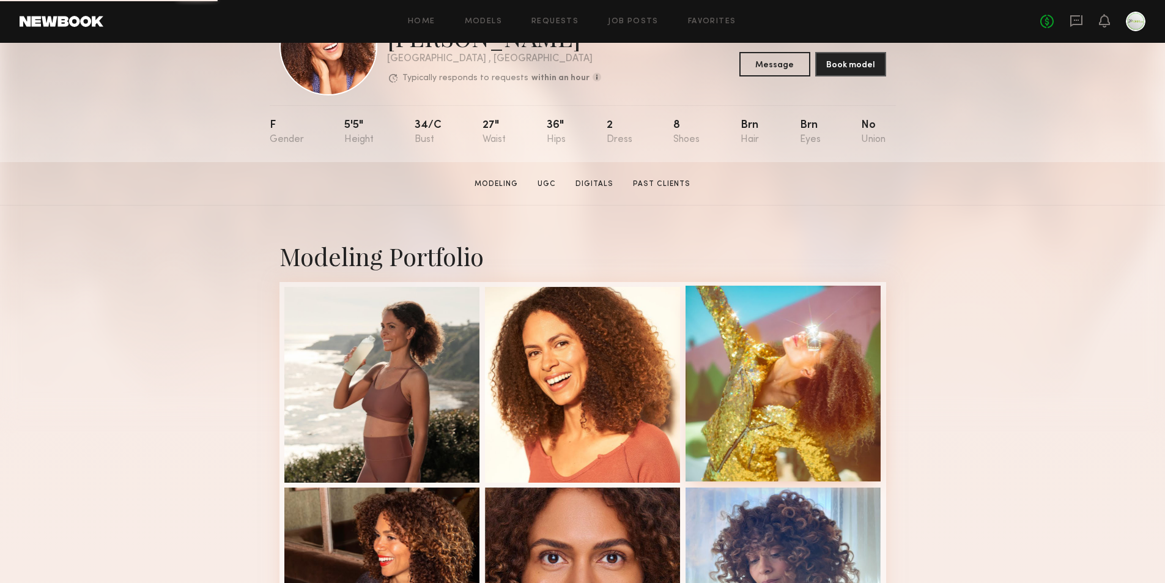
scroll to position [306, 0]
